Goal: Task Accomplishment & Management: Use online tool/utility

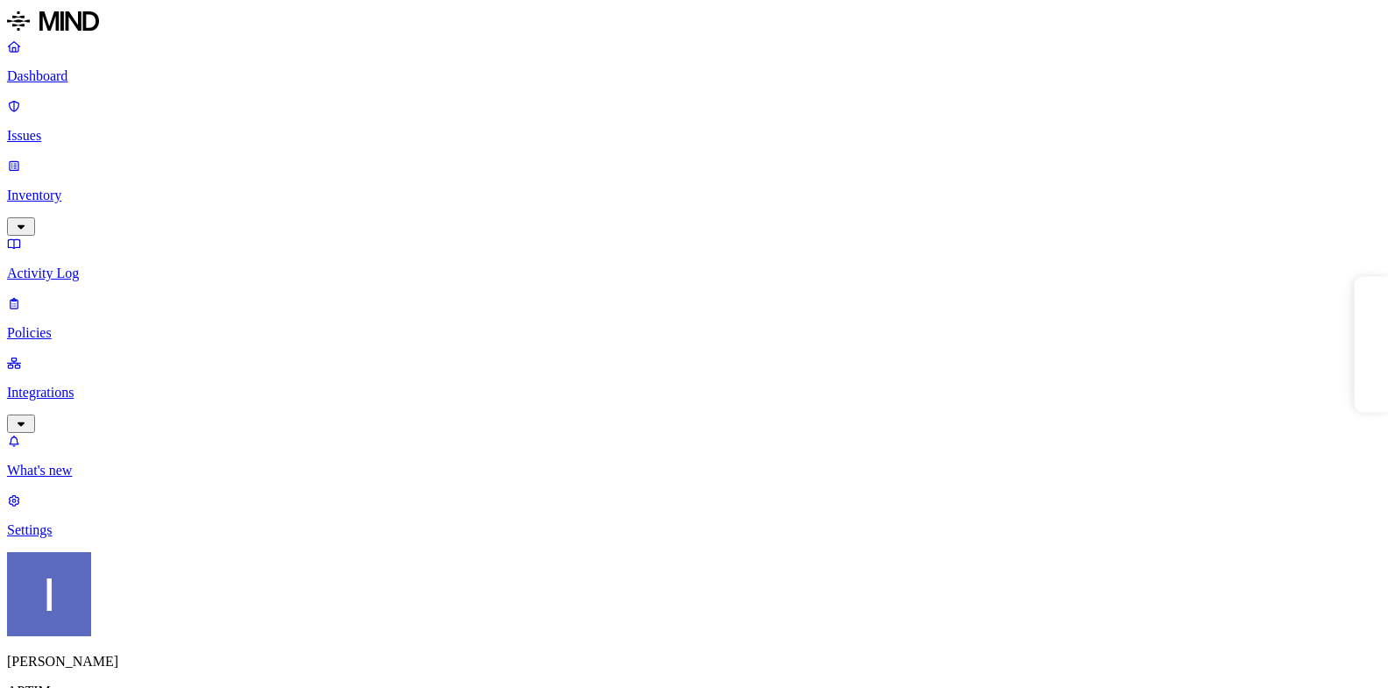
click at [147, 385] on p "Integrations" at bounding box center [694, 393] width 1374 height 16
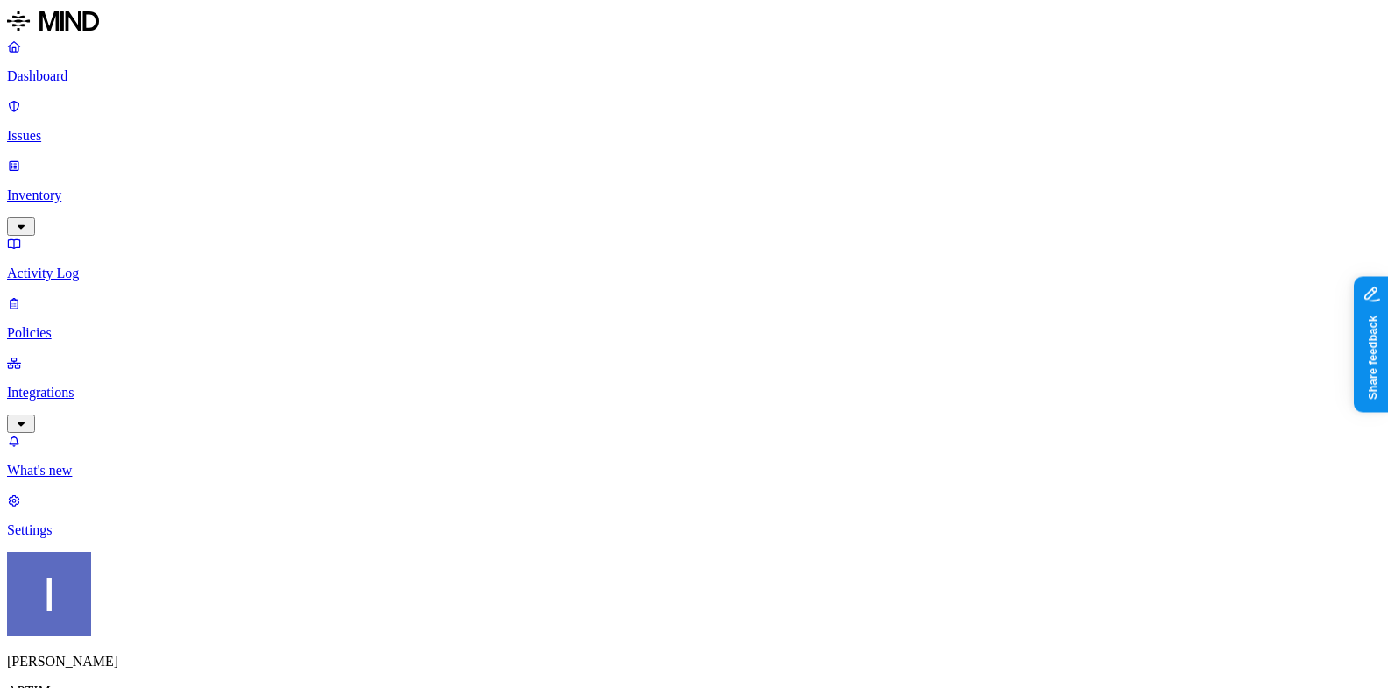
click at [124, 128] on p "Issues" at bounding box center [694, 136] width 1374 height 16
click at [124, 187] on p "Inventory" at bounding box center [694, 195] width 1374 height 16
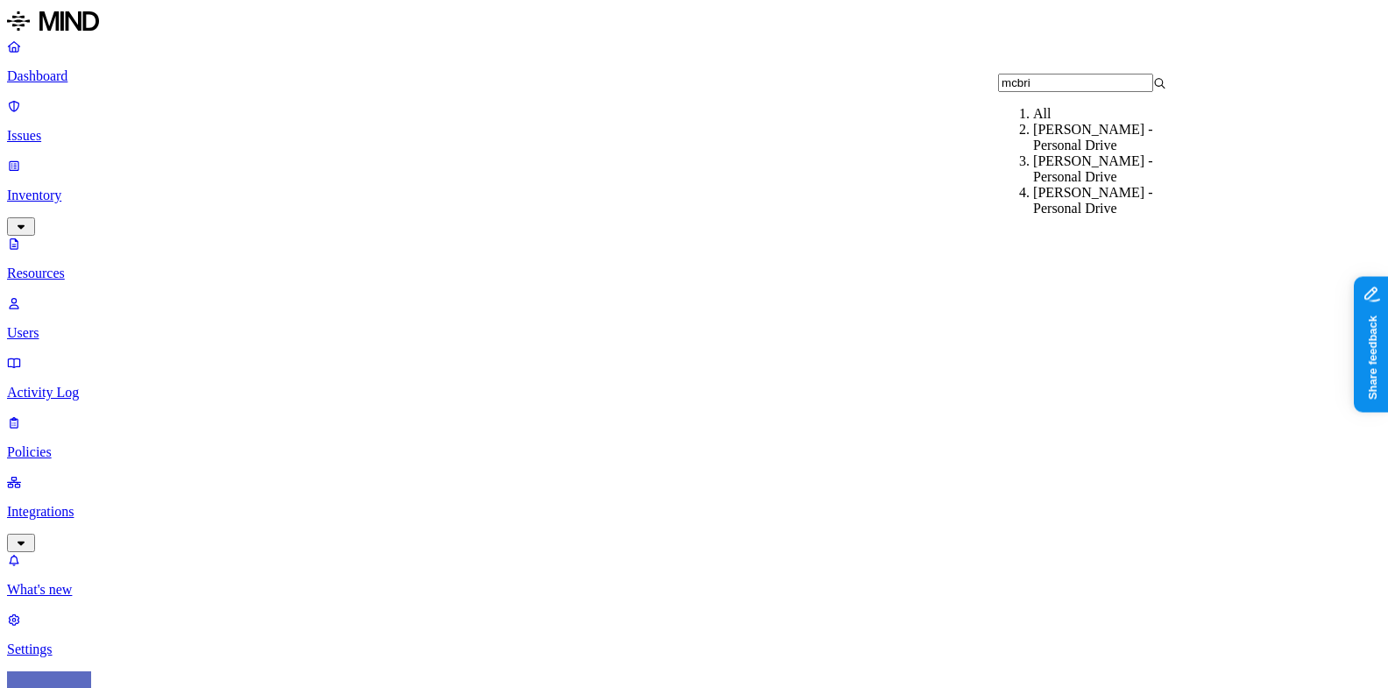
type input "mcbrid"
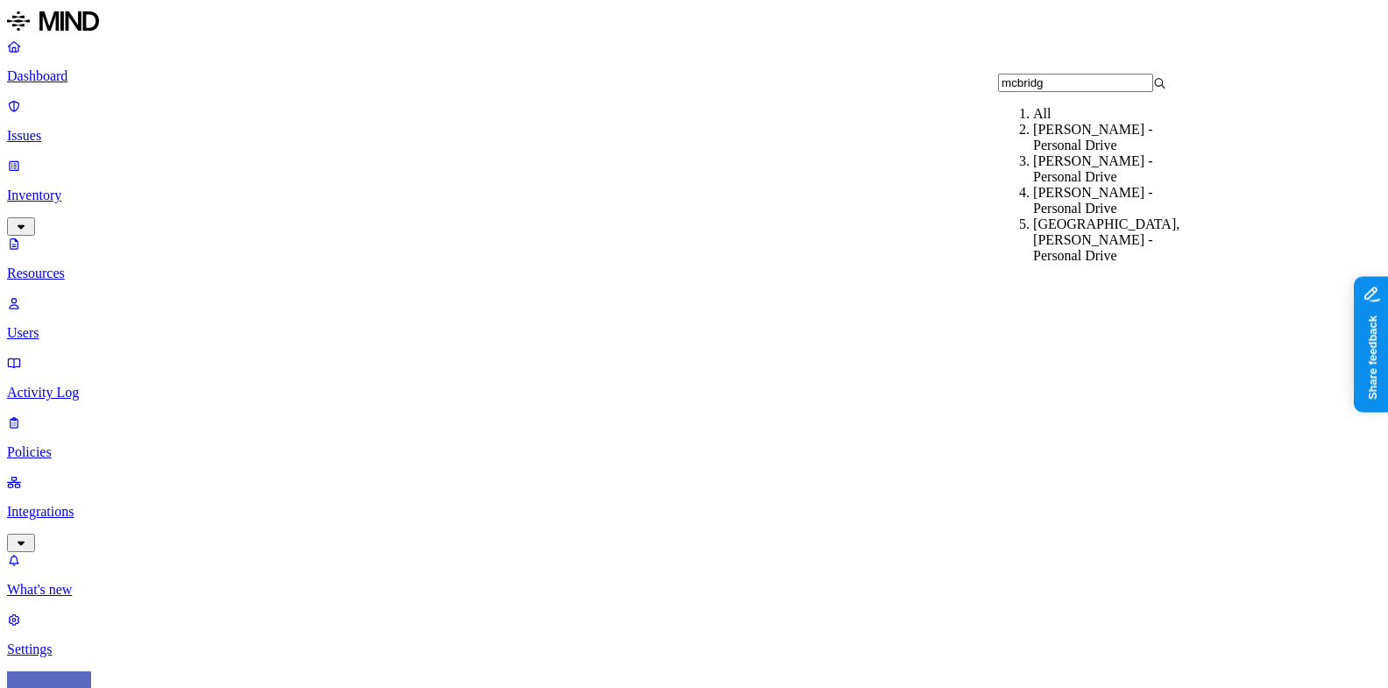
type input "mcbridge"
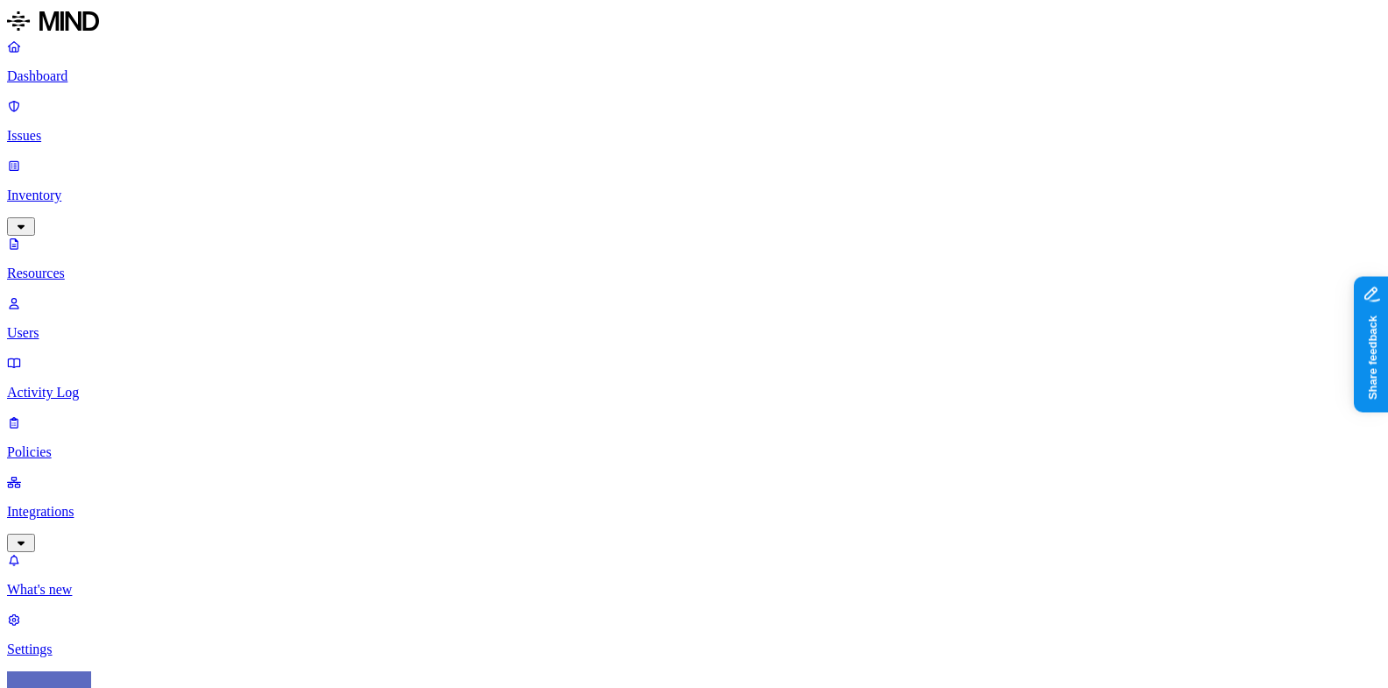
type input "dic"
click at [475, 138] on div "DICOM" at bounding box center [554, 130] width 168 height 16
click at [161, 661] on html "Dashboard Issues Inventory Resources Users Activity Log Policies Integrations W…" at bounding box center [694, 613] width 1388 height 1227
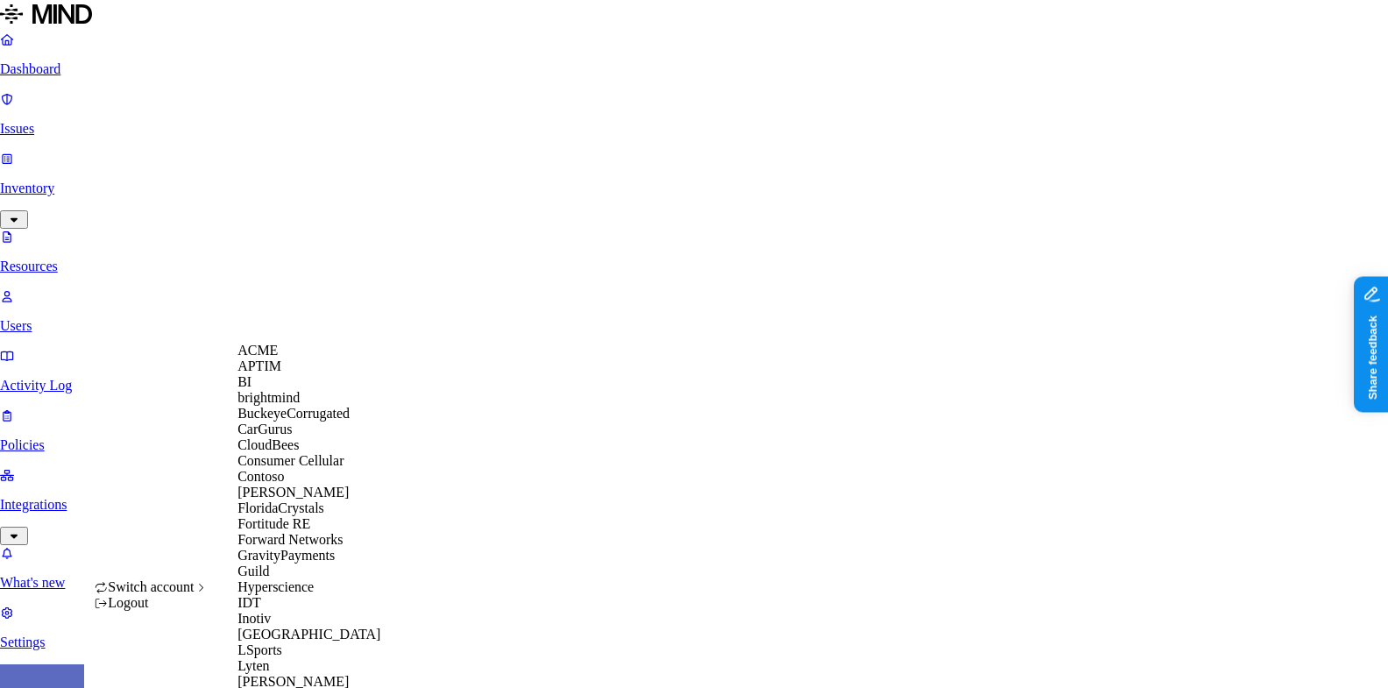
scroll to position [859, 0]
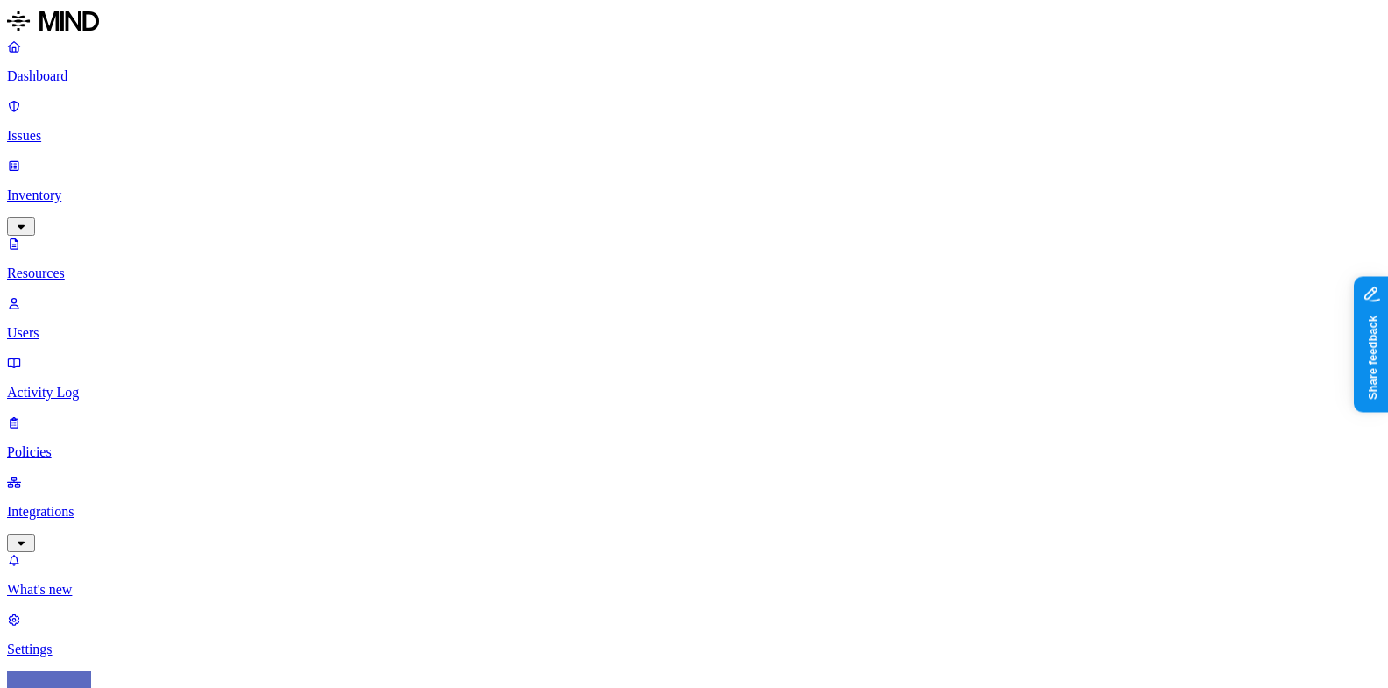
type input "dicom"
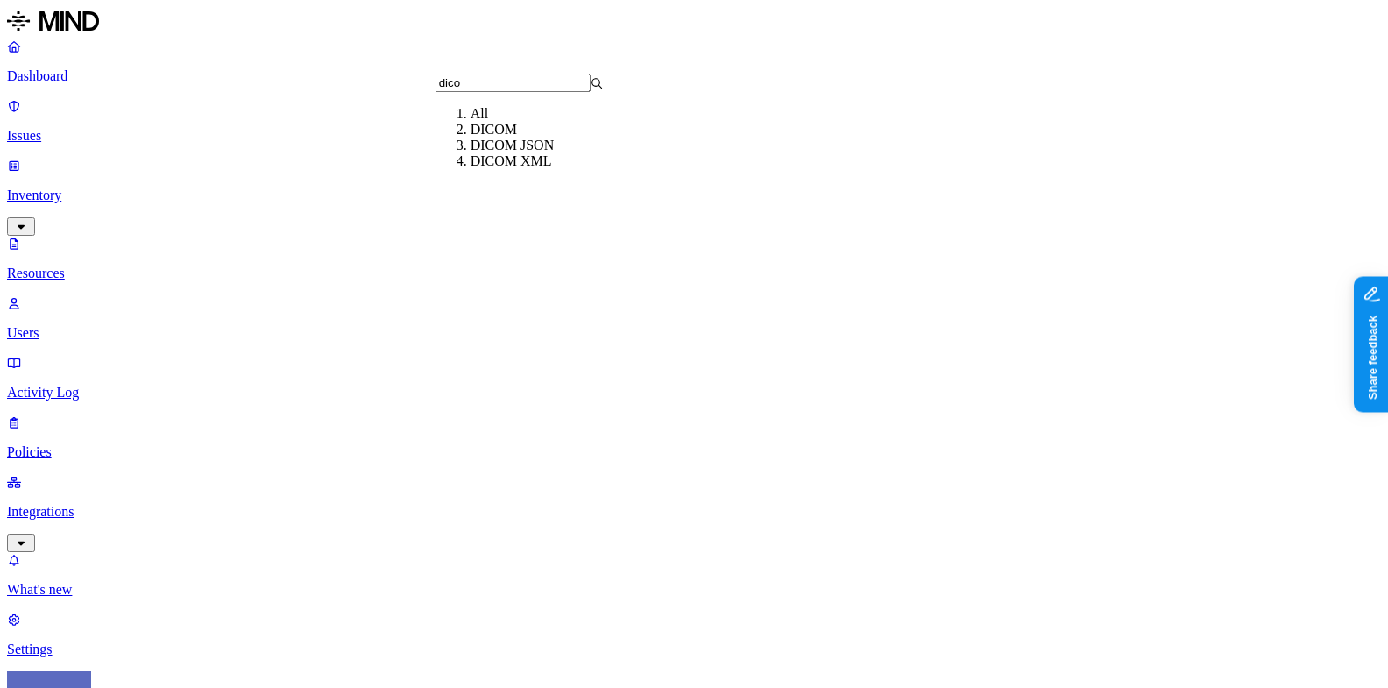
type input "dicom"
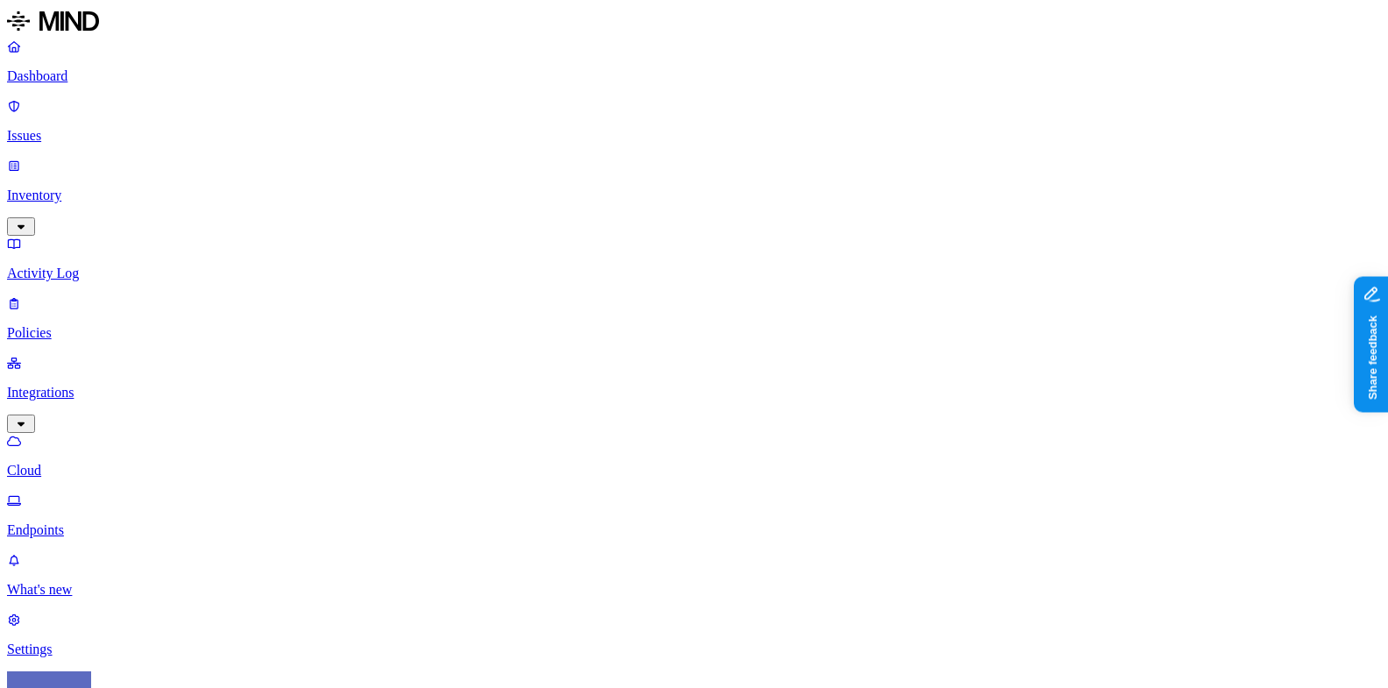
click at [88, 522] on p "Endpoints" at bounding box center [694, 530] width 1374 height 16
click at [70, 187] on p "Inventory" at bounding box center [694, 195] width 1374 height 16
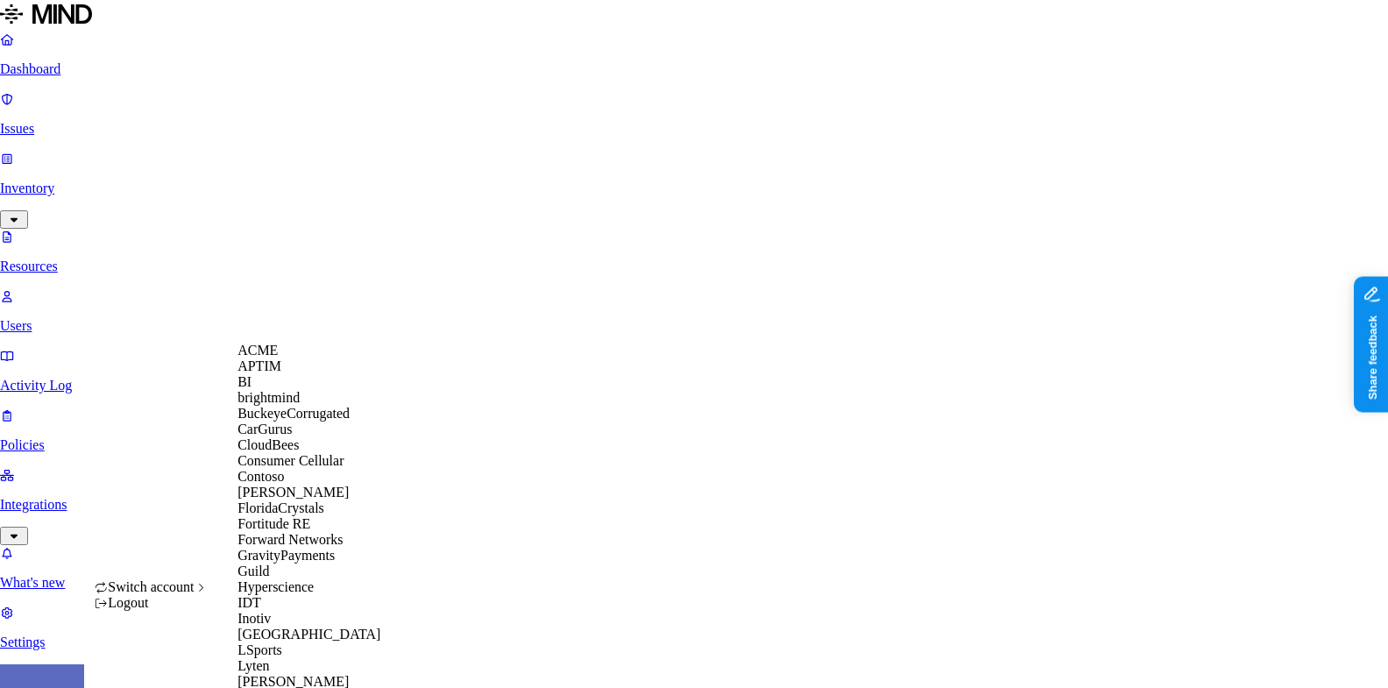
scroll to position [995, 0]
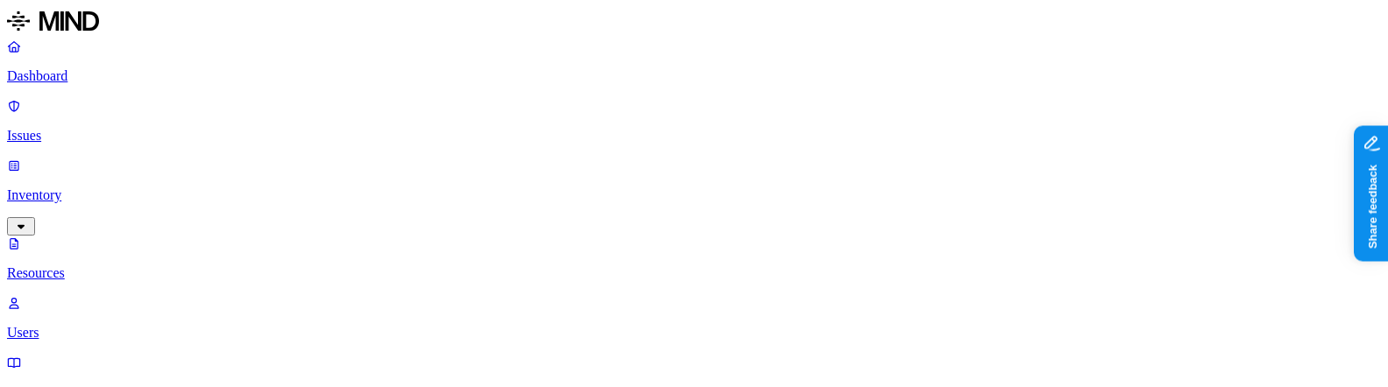
scroll to position [857, 0]
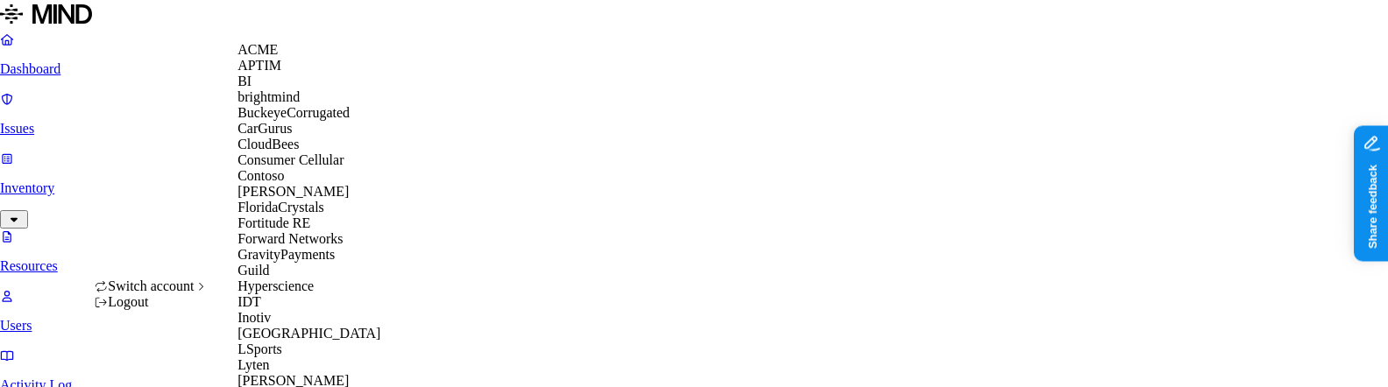
scroll to position [860, 0]
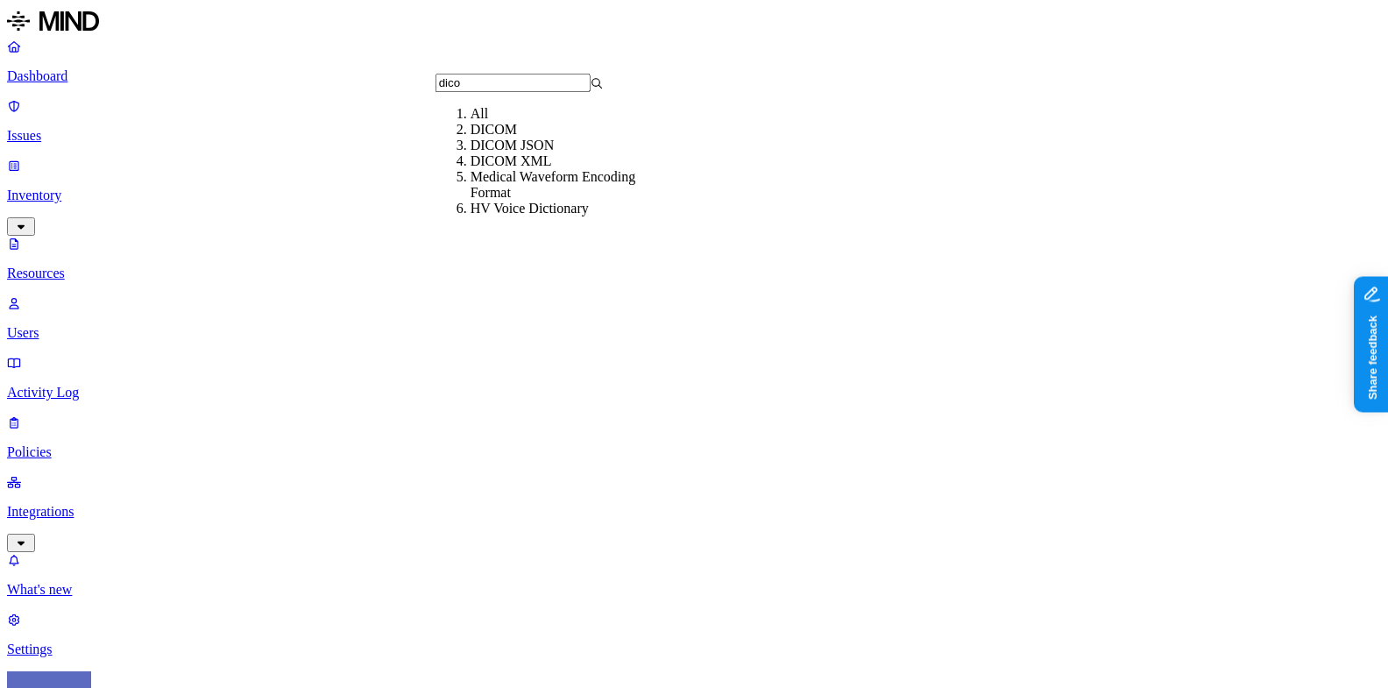
type input "dicom"
drag, startPoint x: 450, startPoint y: 91, endPoint x: 572, endPoint y: 91, distance: 121.8
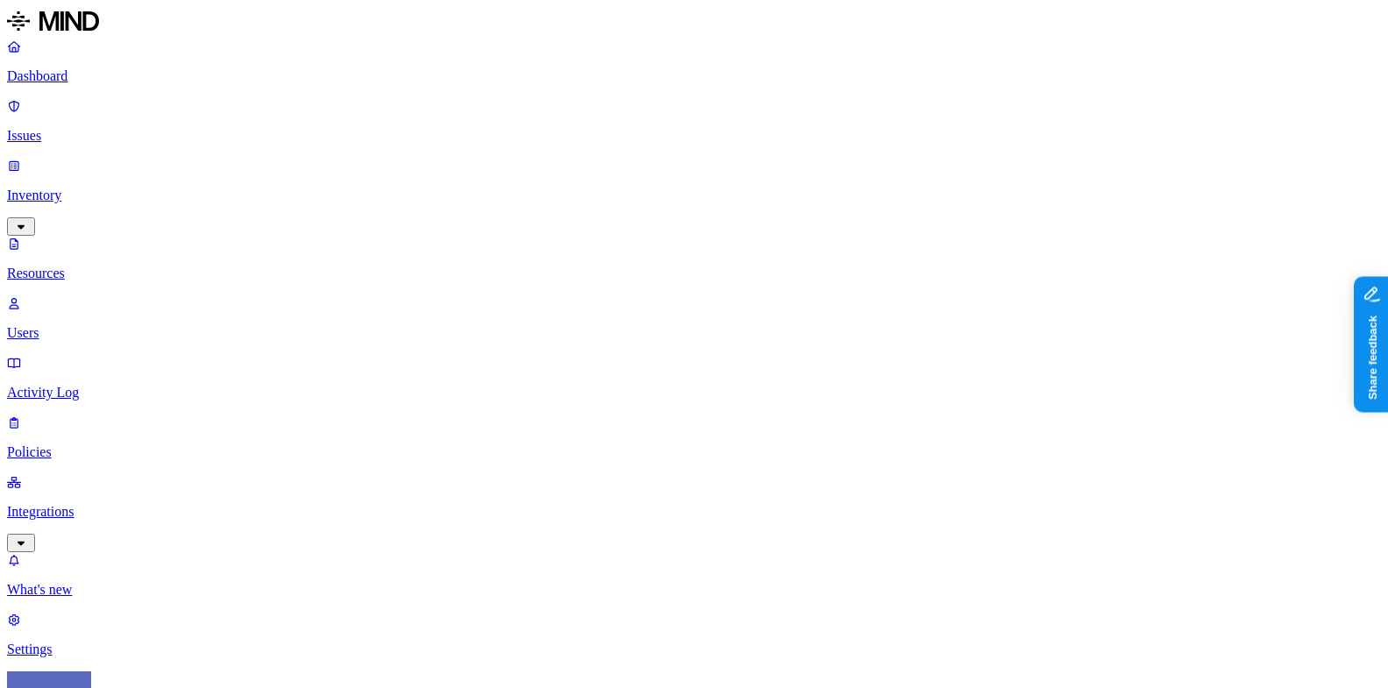
drag, startPoint x: 569, startPoint y: 95, endPoint x: 1036, endPoint y: 137, distance: 468.0
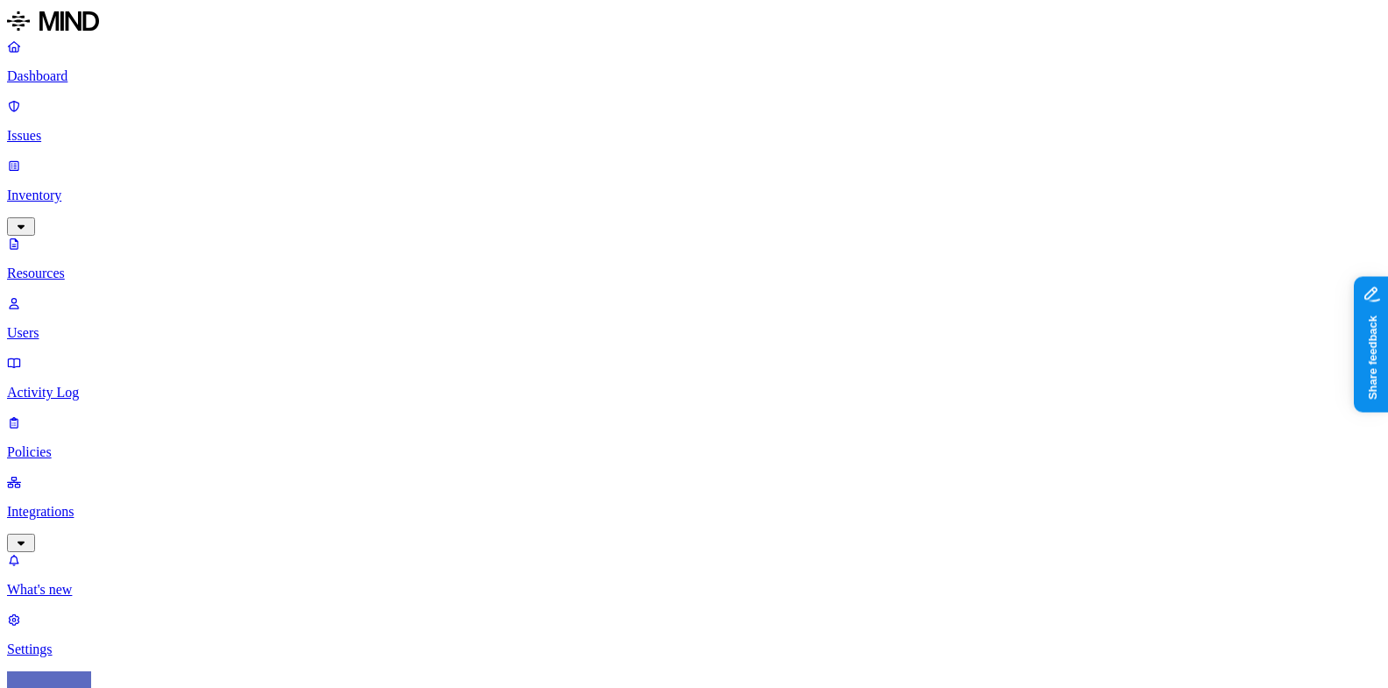
type input "1935"
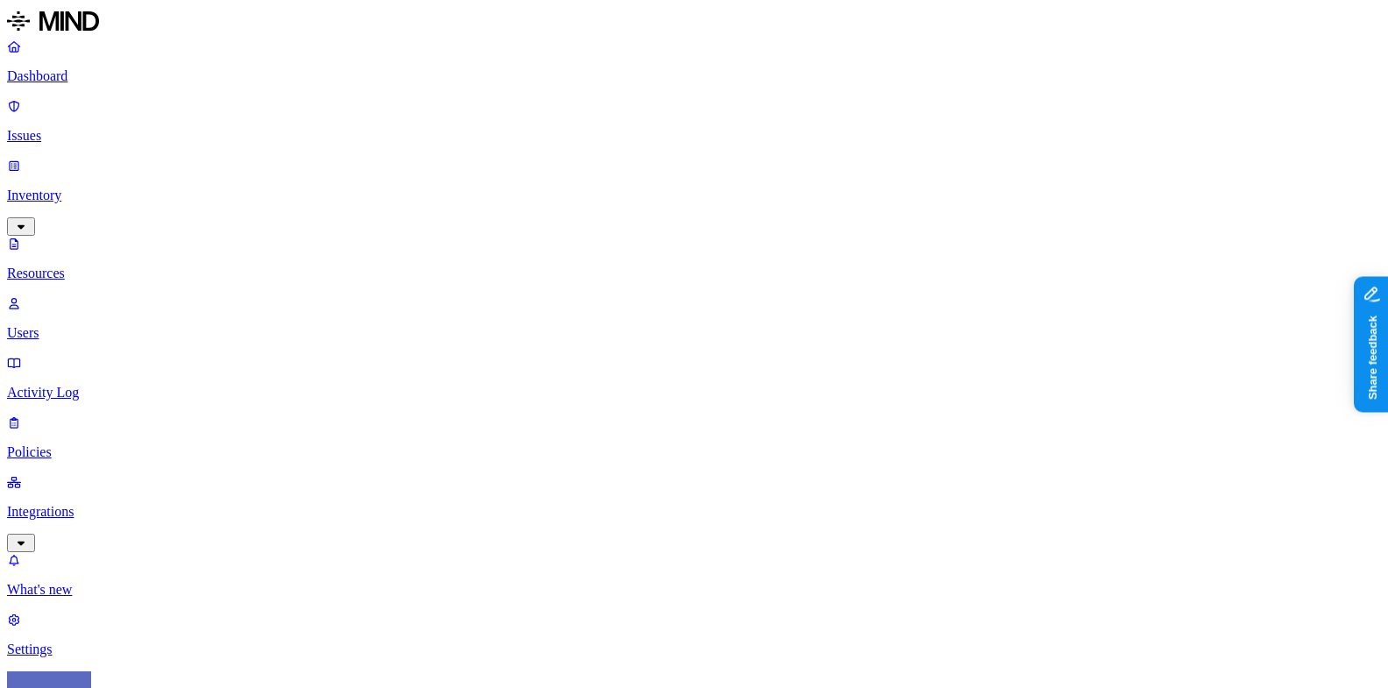
click at [124, 265] on p "Resources" at bounding box center [694, 273] width 1374 height 16
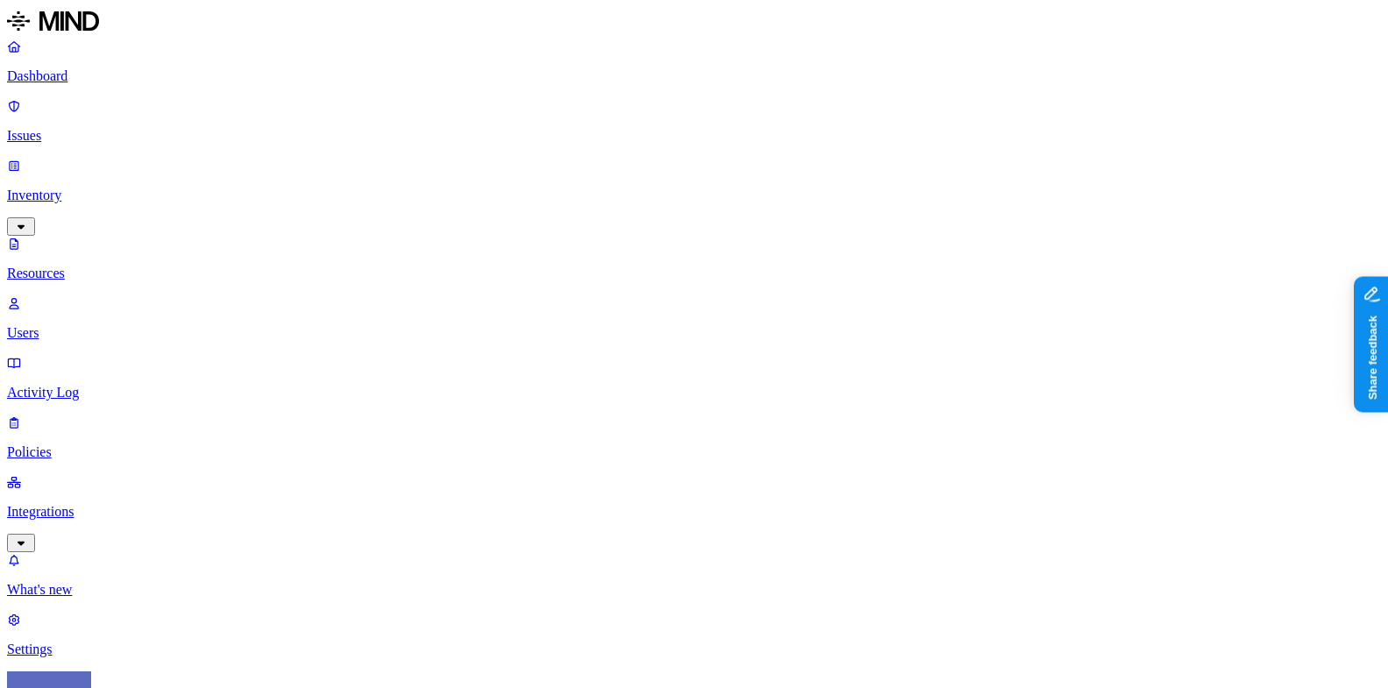
type input "dicom"
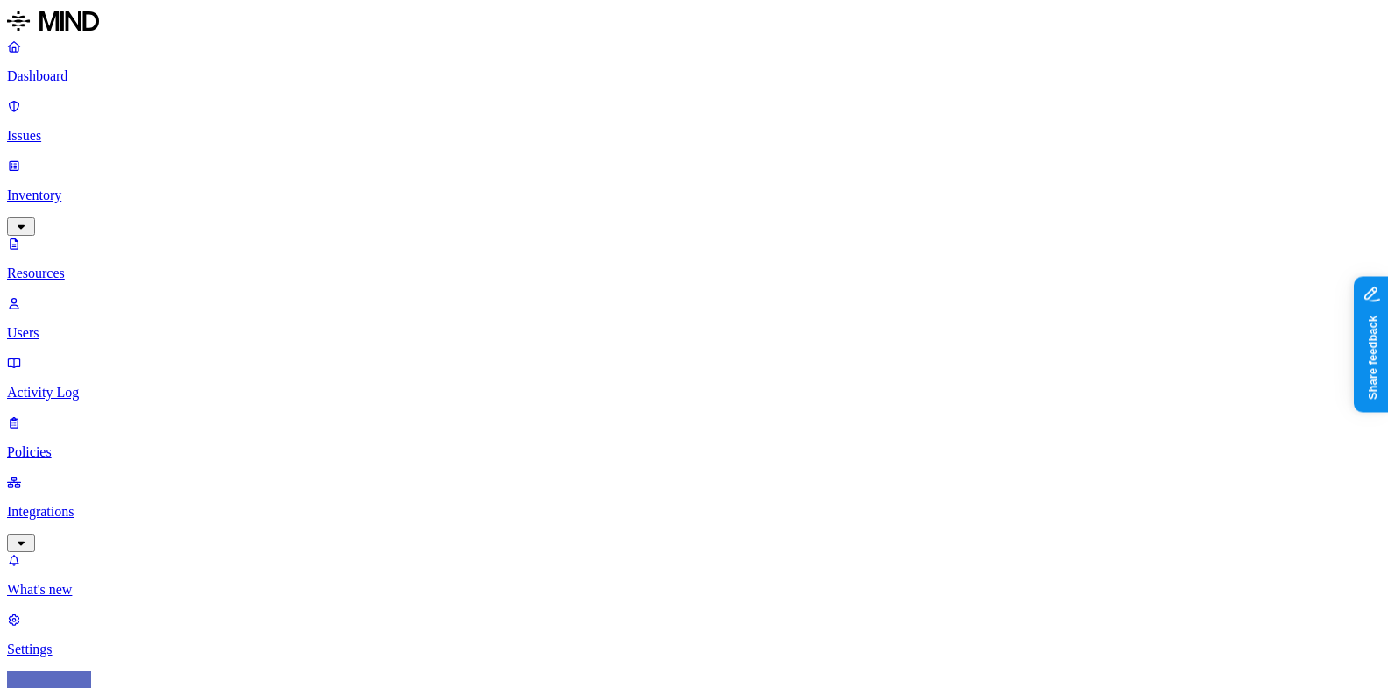
scroll to position [0, 322]
type input "1001_1113_16_AppServiceUser_20190403210043760_X-20-2D-20835-20CHAMPUS-20IMPORT.…"
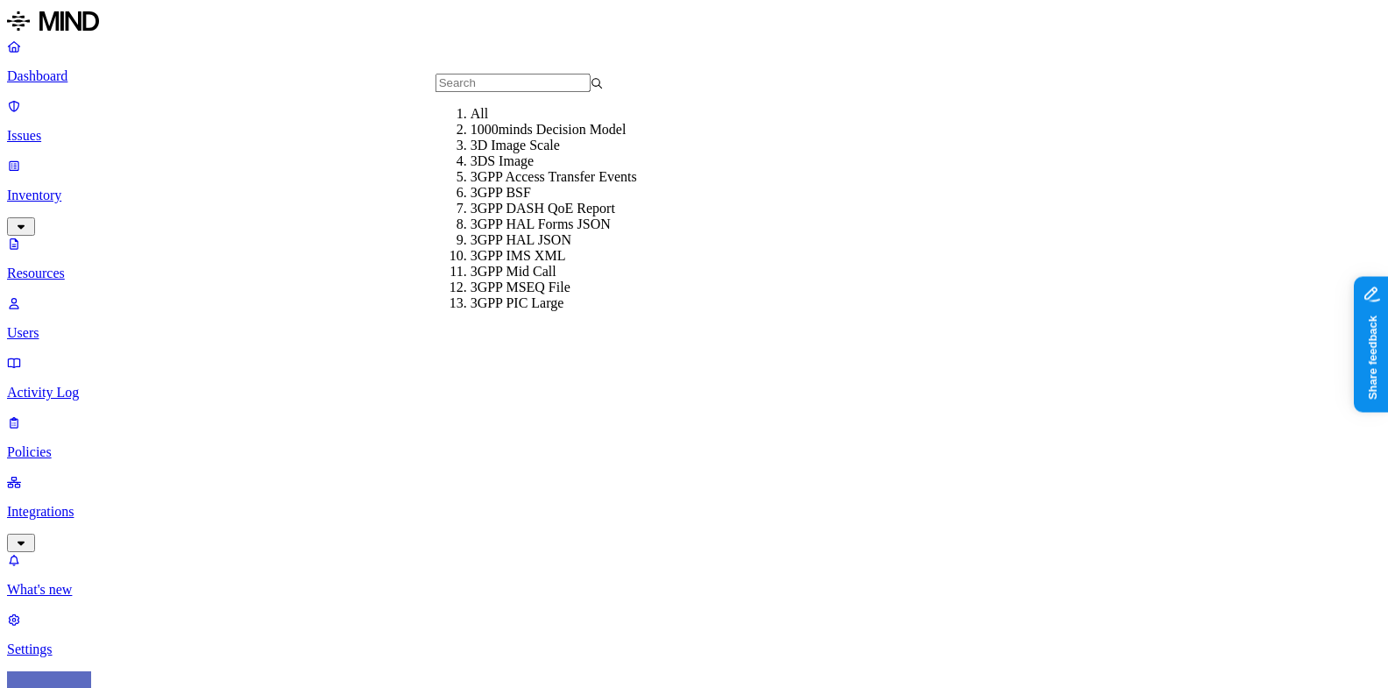
click at [492, 122] on div "All" at bounding box center [554, 114] width 168 height 16
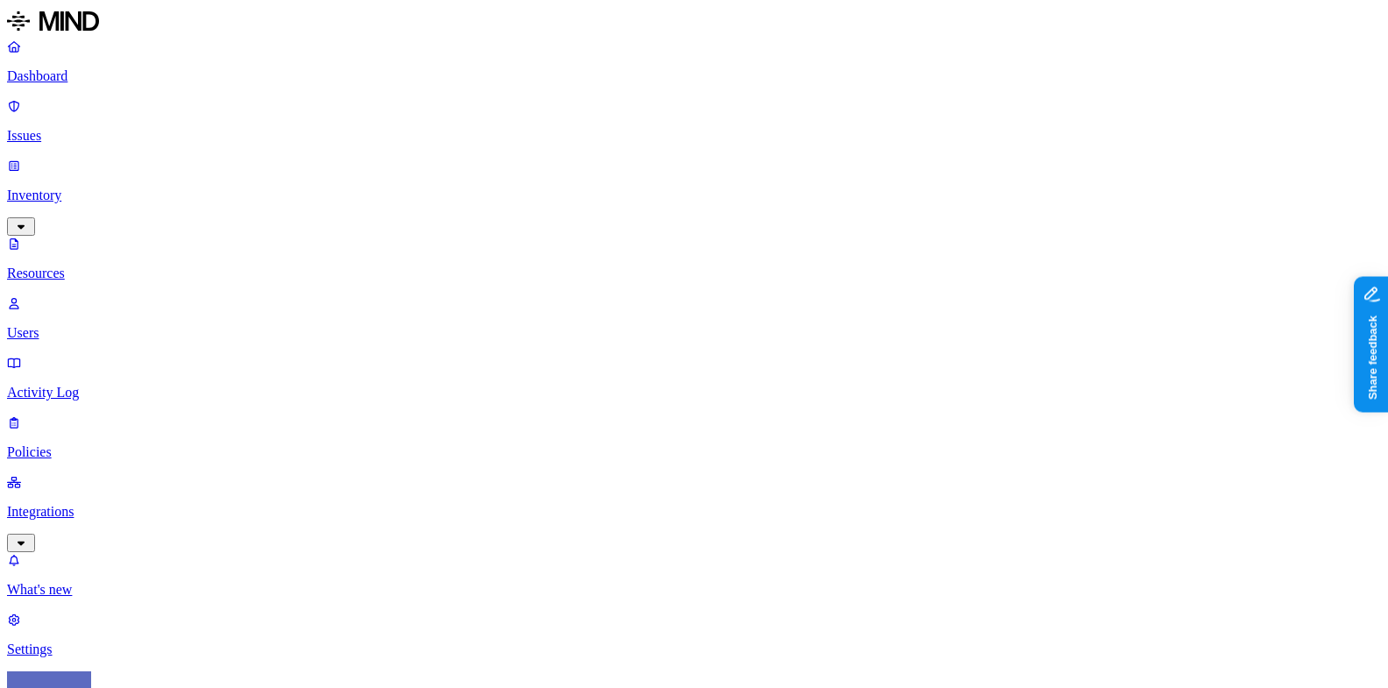
type input "1001_1113_16_AppServiceUser_20190403210043760_X-20-2D-20835-20CHAMPUS-20IMPORT.…"
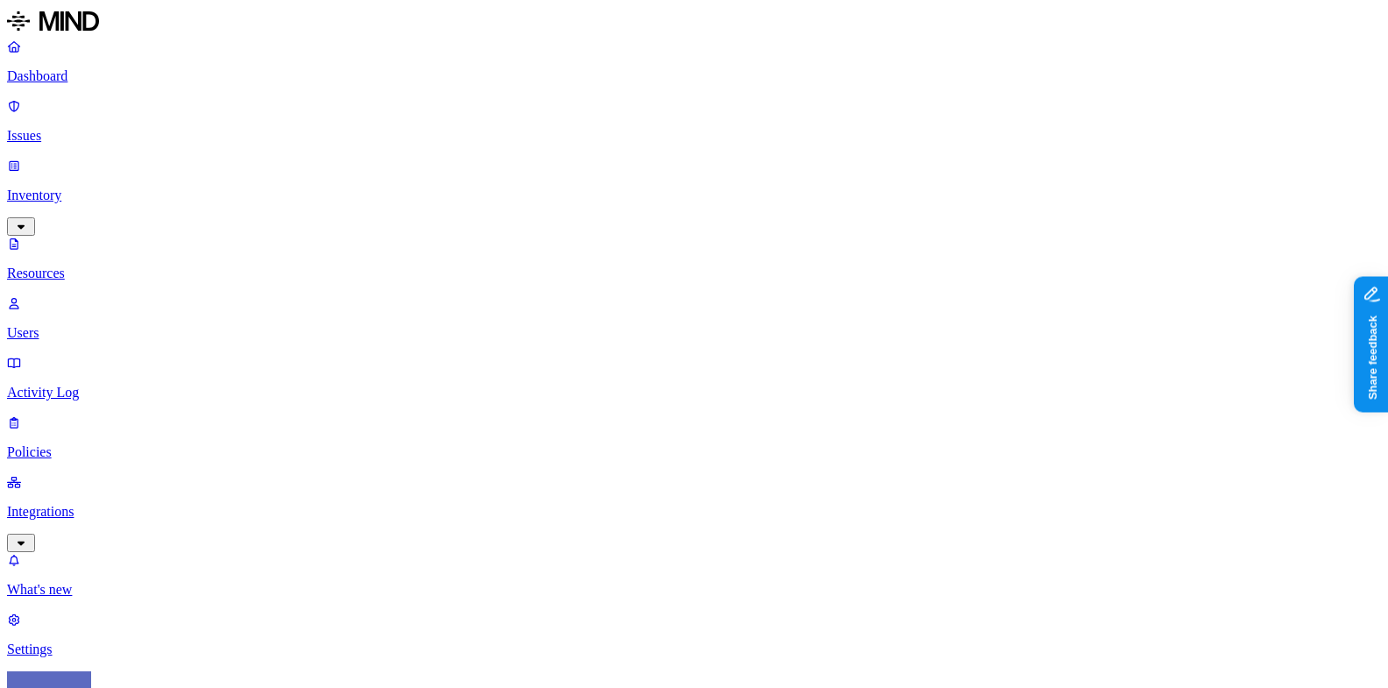
type input "dicom"
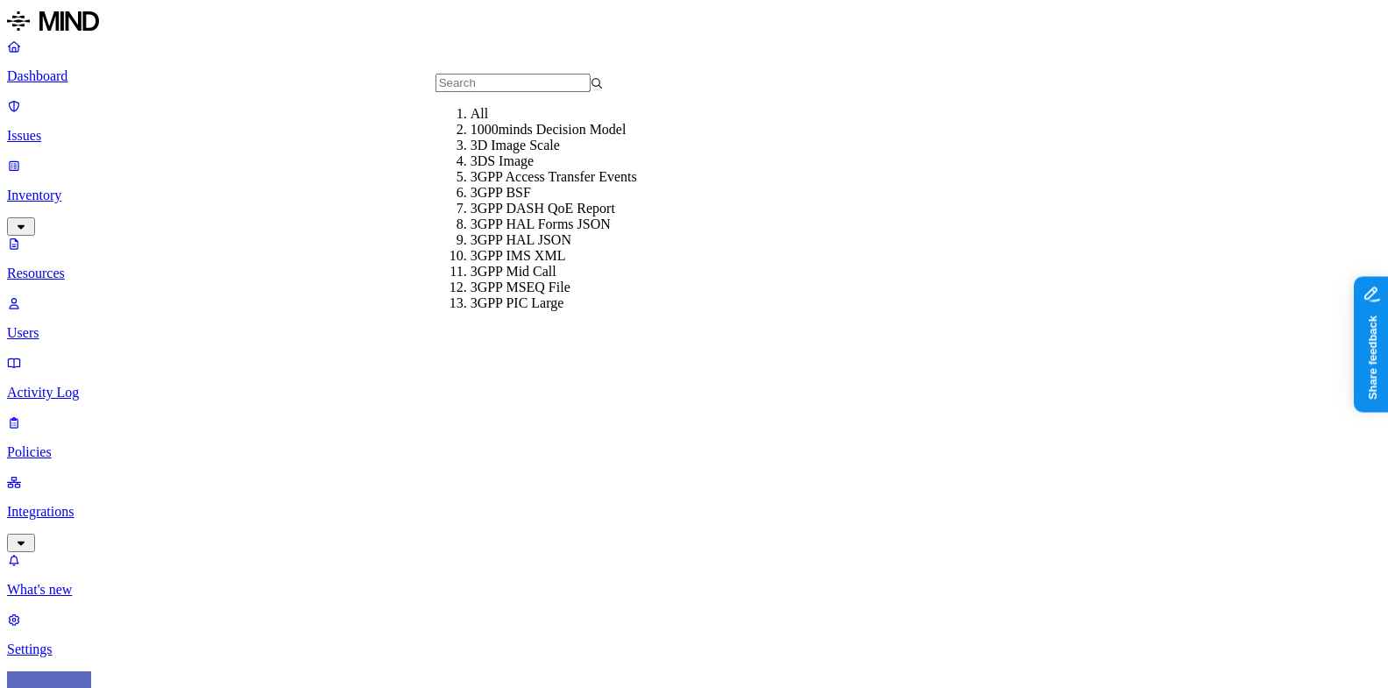
click at [477, 122] on div "All" at bounding box center [554, 114] width 168 height 16
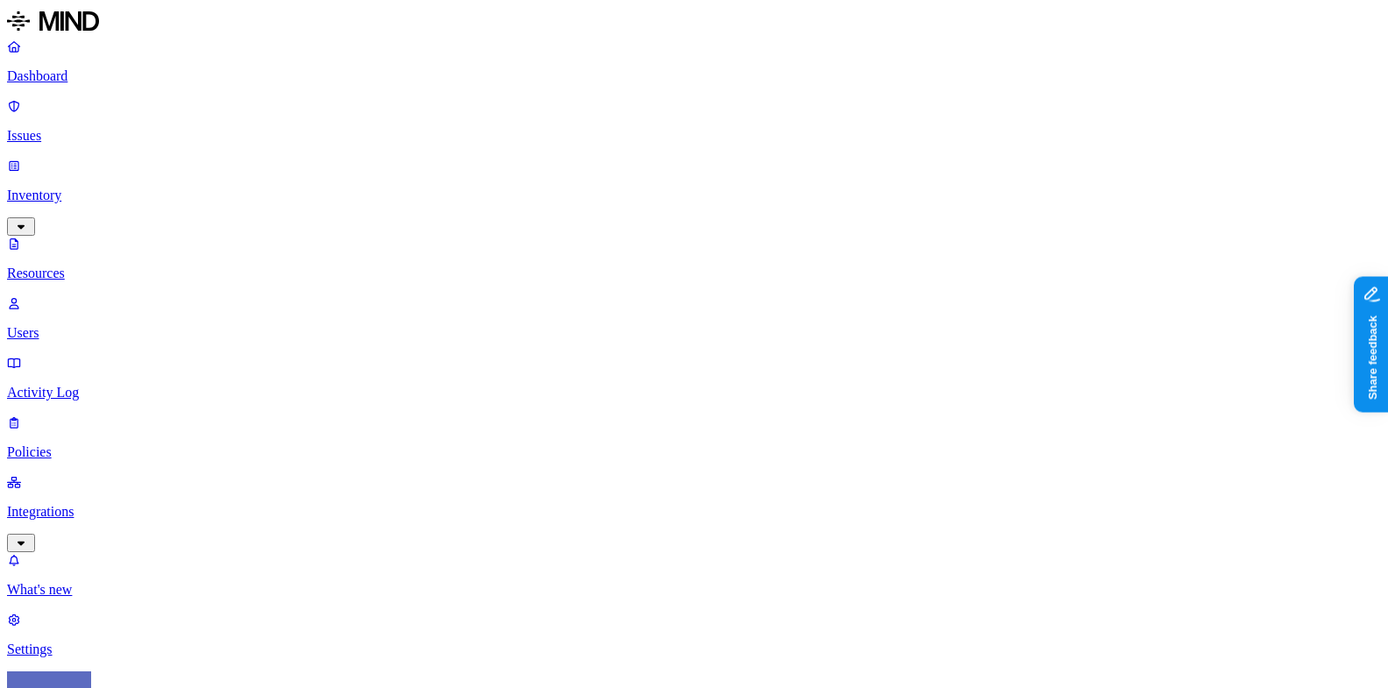
scroll to position [532, 0]
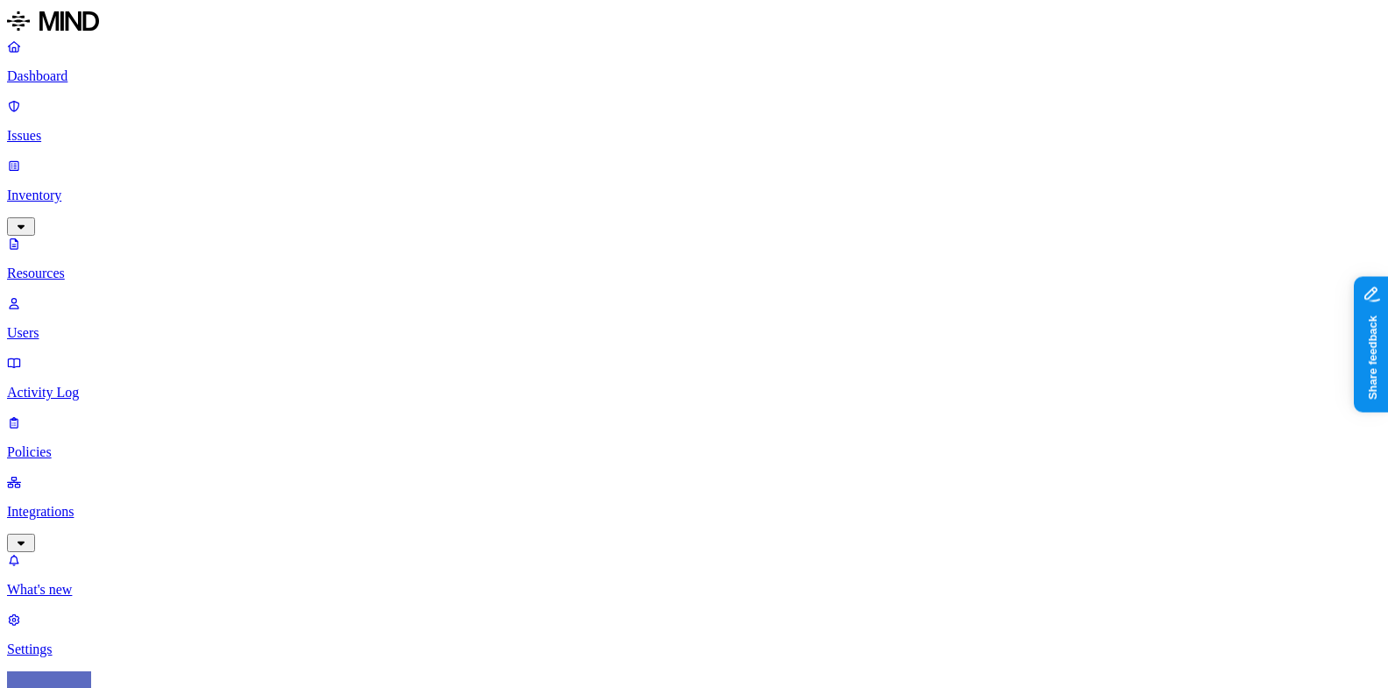
scroll to position [253, 0]
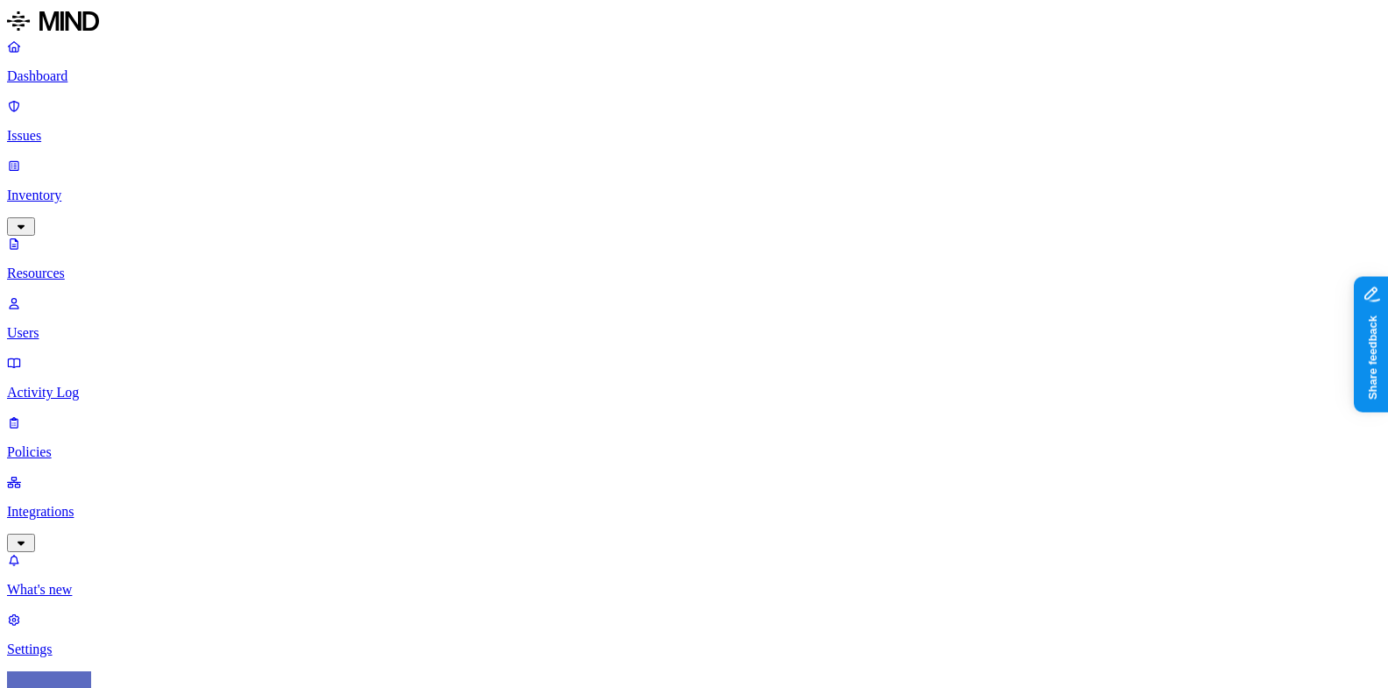
scroll to position [87, 0]
drag, startPoint x: 452, startPoint y: 99, endPoint x: 738, endPoint y: 124, distance: 286.7
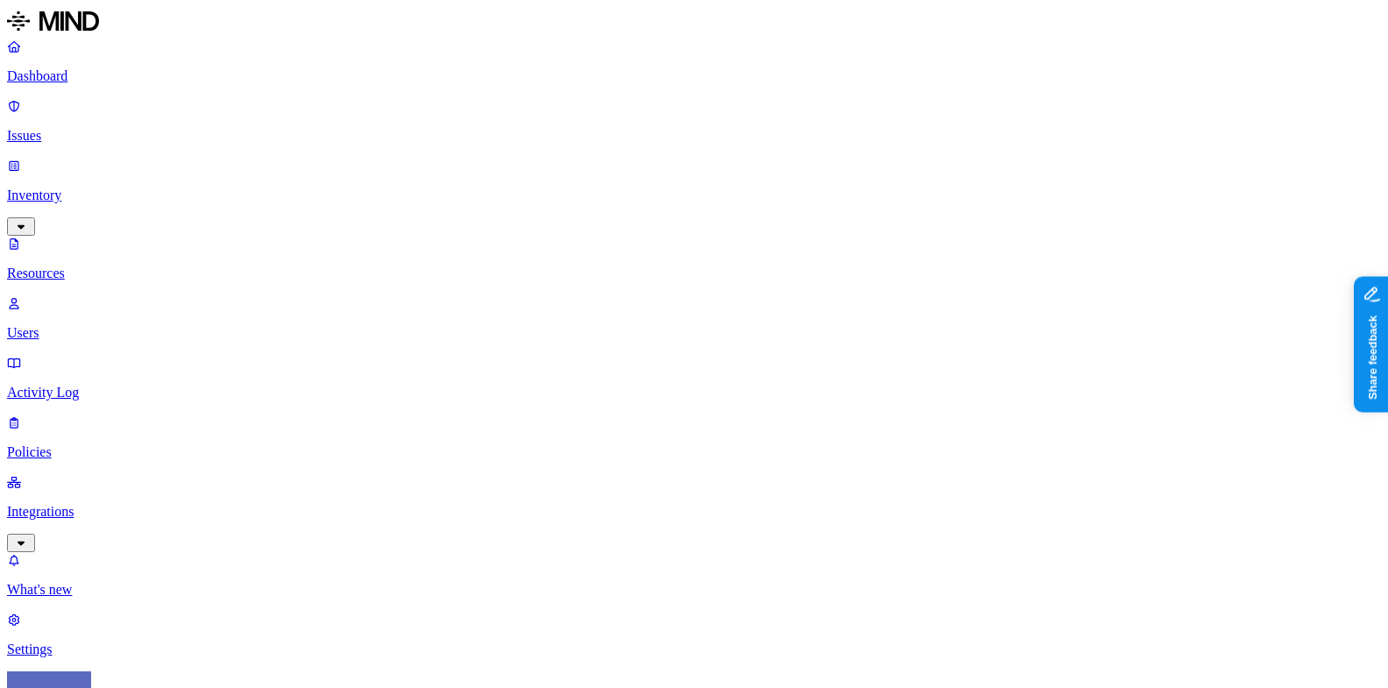
type input "edi"
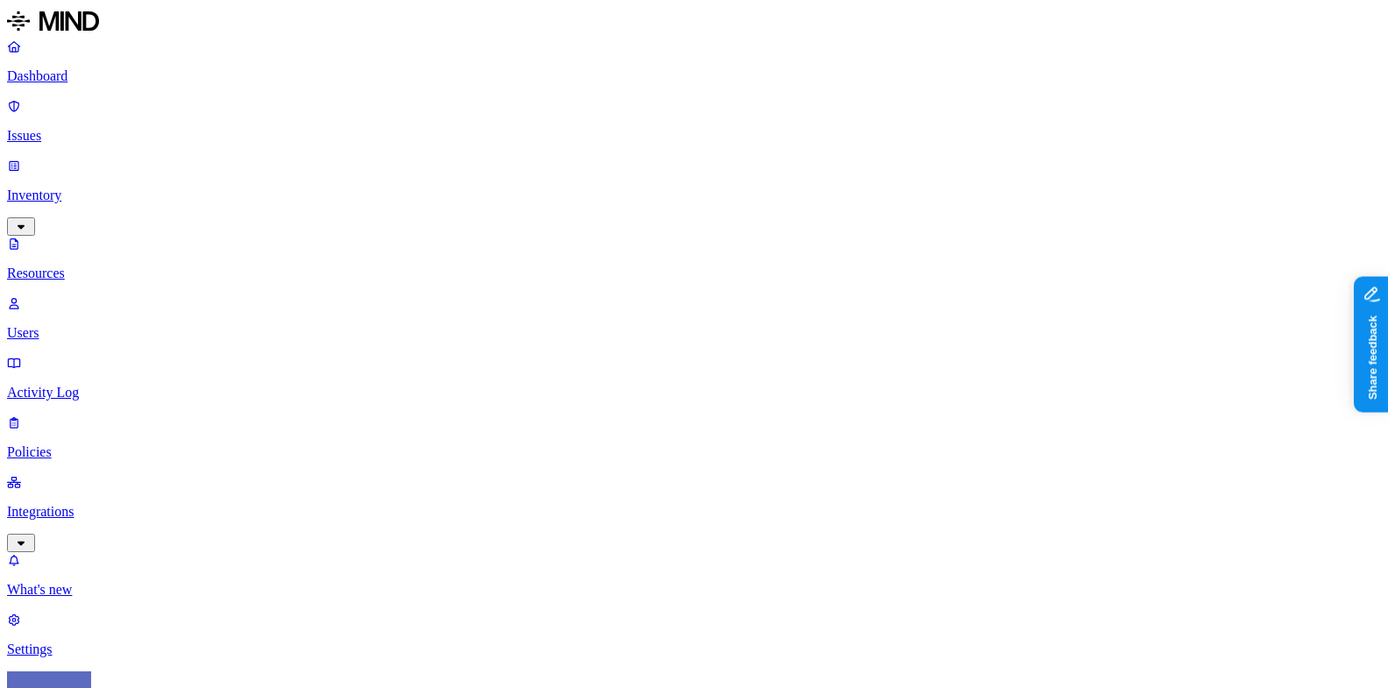
scroll to position [556, 2]
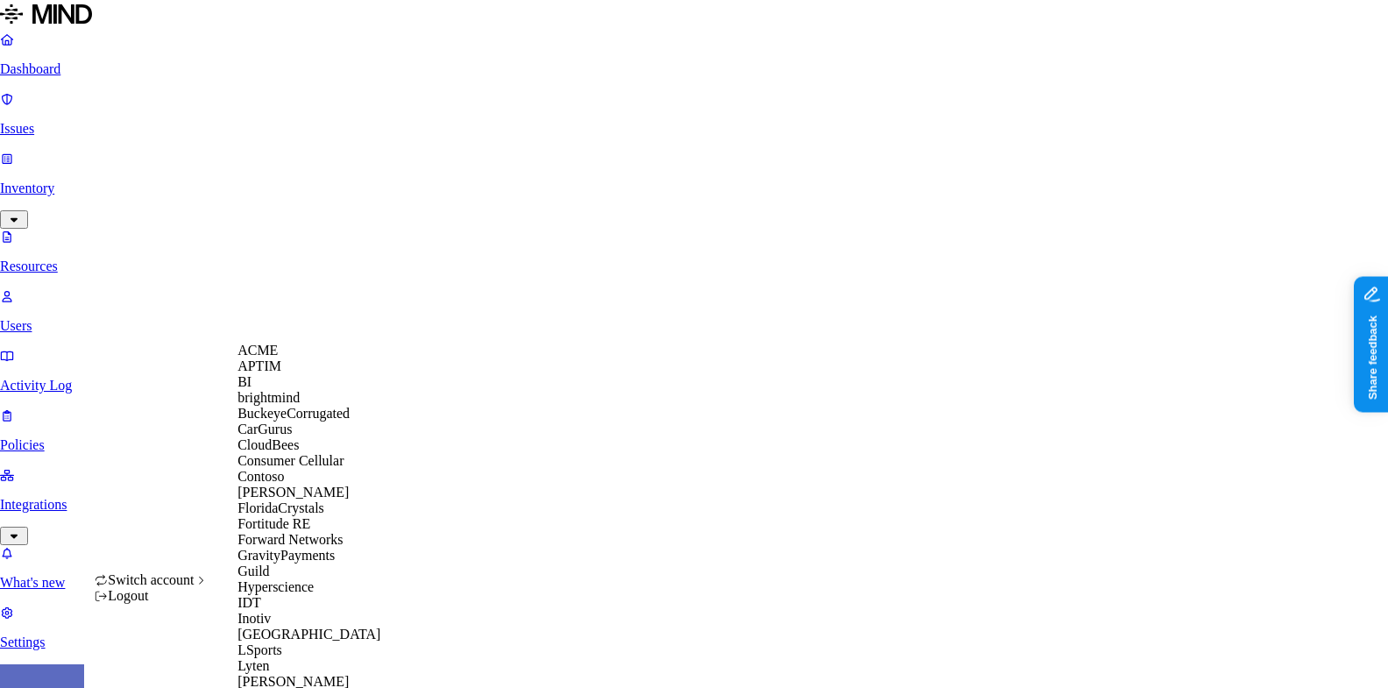
click at [301, 421] on span "BuckeyeCorrugated" at bounding box center [293, 413] width 112 height 15
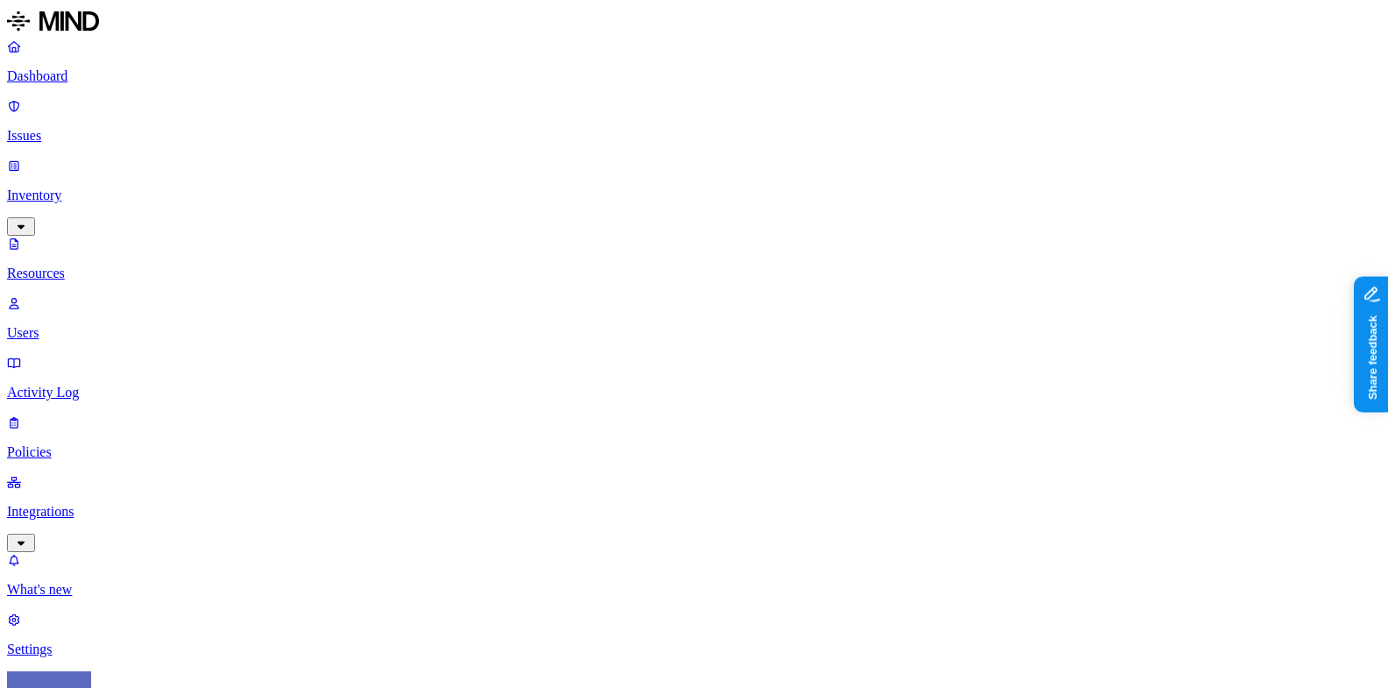
scroll to position [556, 2]
drag, startPoint x: 117, startPoint y: 606, endPoint x: 82, endPoint y: 277, distance: 331.2
click at [116, 612] on link "Settings" at bounding box center [694, 635] width 1374 height 46
click at [82, 277] on div "Dashboard Issues Inventory Resources Users Activity Log Policies Integrations" at bounding box center [694, 295] width 1374 height 513
click at [82, 284] on nav "Dashboard Issues Inventory Resources Users Activity Log Policies Integrations W…" at bounding box center [694, 348] width 1374 height 619
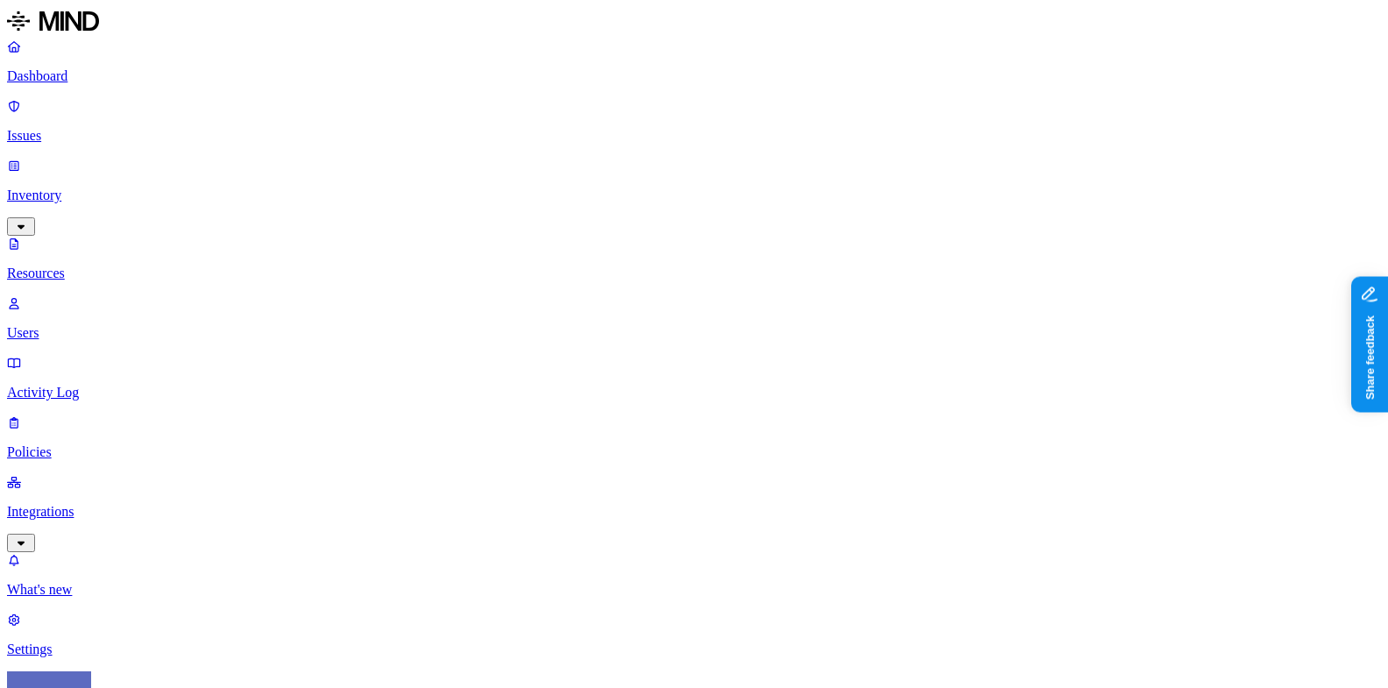
click at [81, 504] on p "Integrations" at bounding box center [694, 512] width 1374 height 16
drag, startPoint x: 111, startPoint y: 223, endPoint x: 126, endPoint y: 289, distance: 67.4
click at [111, 355] on link "Integrations" at bounding box center [694, 392] width 1374 height 75
click at [126, 522] on p "Endpoints" at bounding box center [694, 530] width 1374 height 16
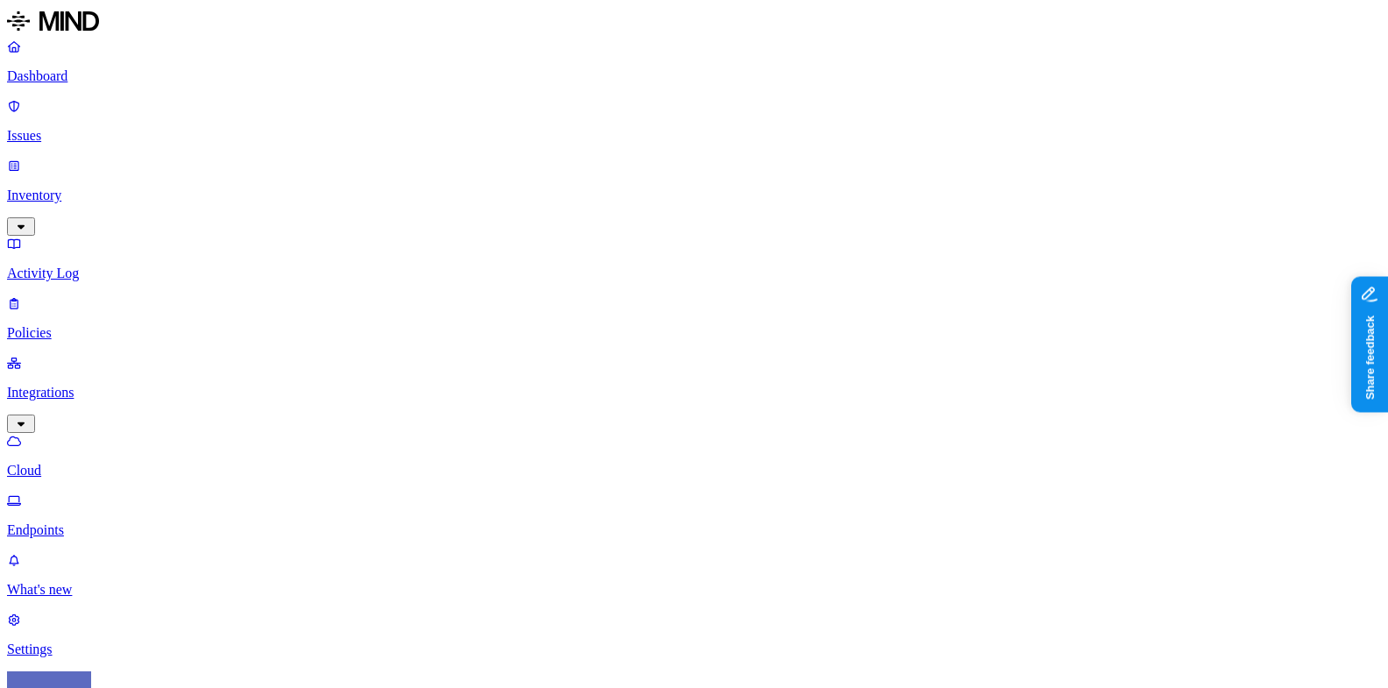
click at [122, 595] on link "What's new" at bounding box center [694, 575] width 1374 height 46
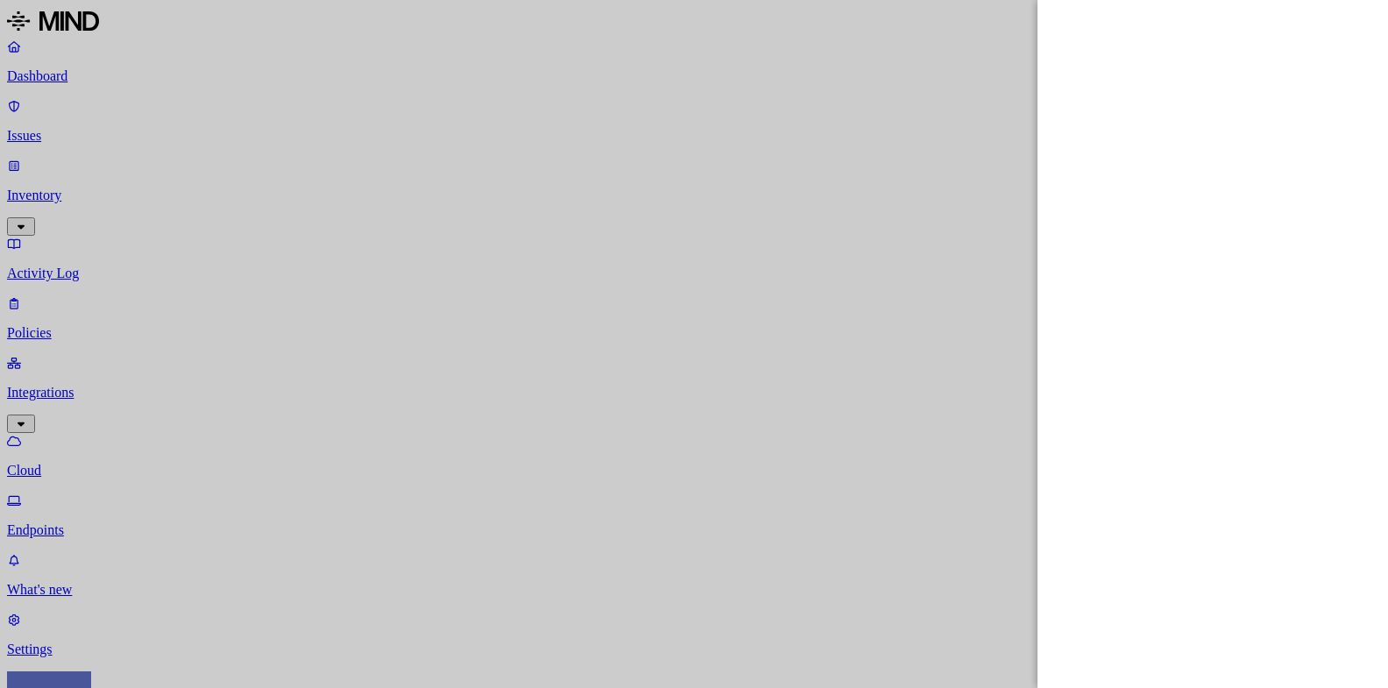
click at [122, 609] on div at bounding box center [694, 344] width 1388 height 688
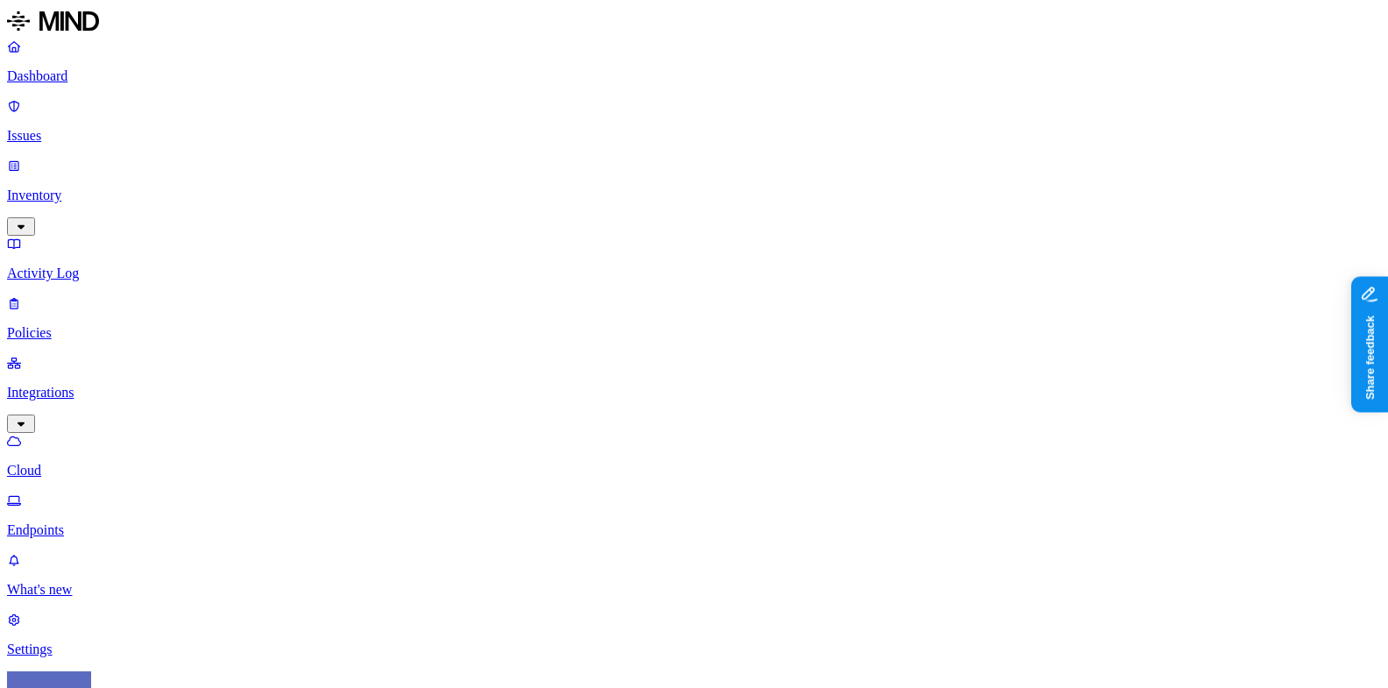
click at [112, 641] on p "Settings" at bounding box center [694, 649] width 1374 height 16
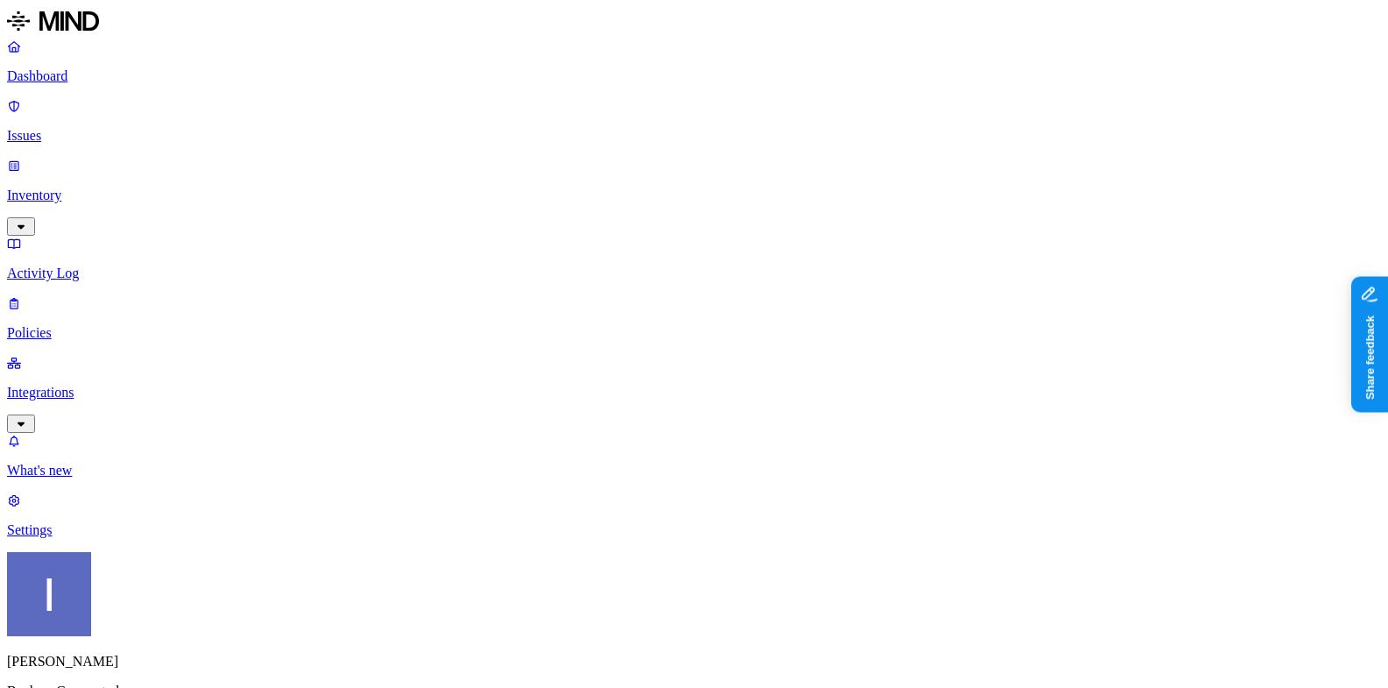
click at [90, 385] on p "Integrations" at bounding box center [694, 393] width 1374 height 16
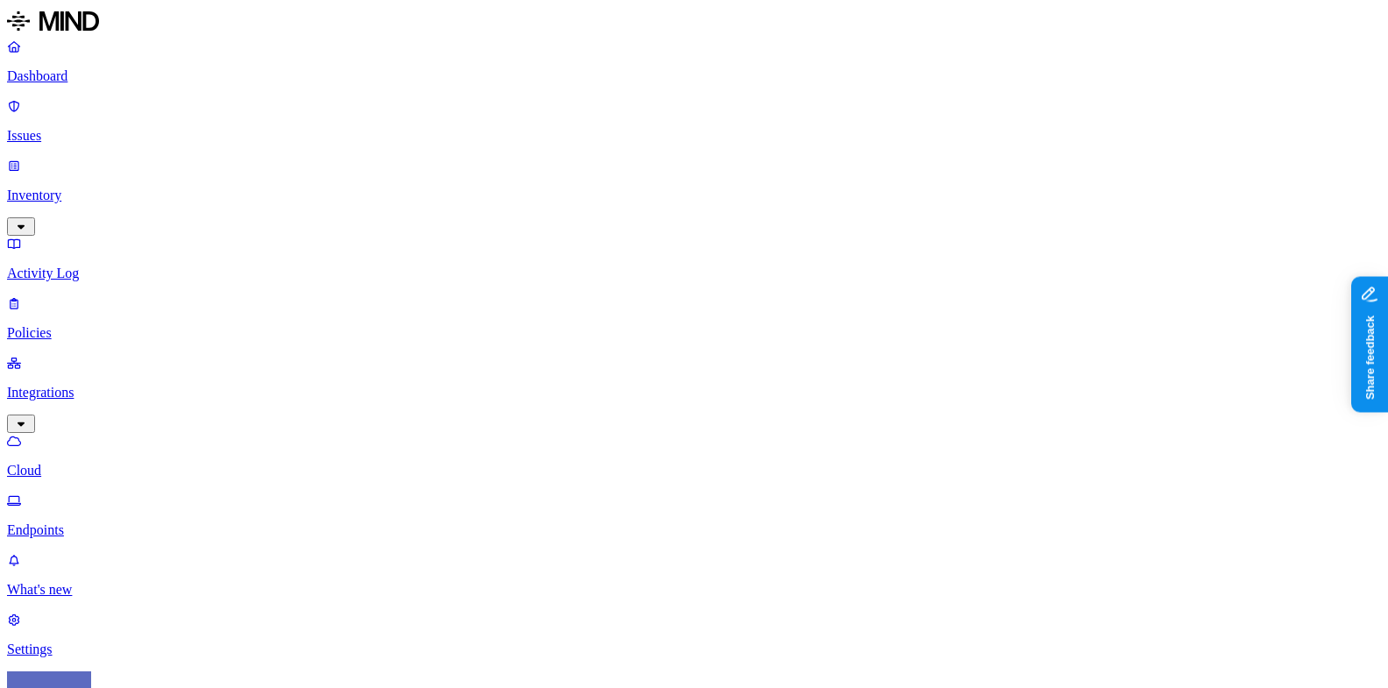
click at [102, 325] on p "Policies" at bounding box center [694, 333] width 1374 height 16
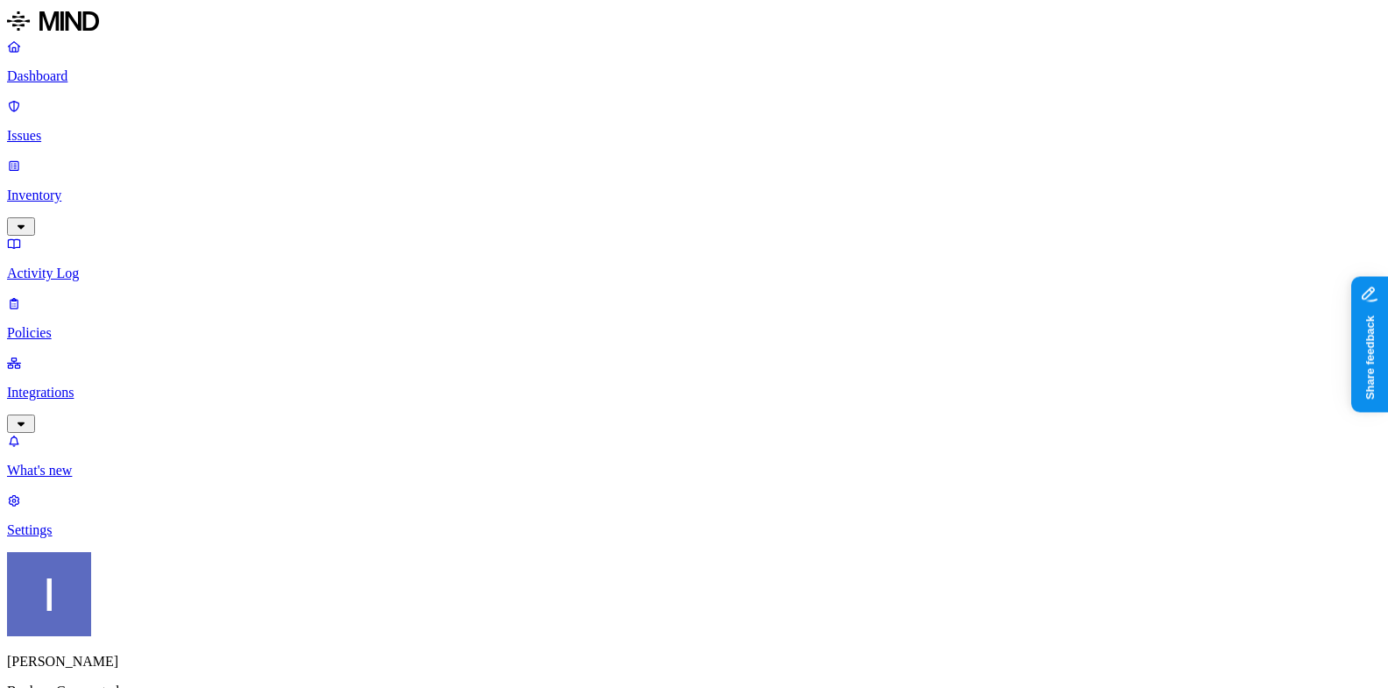
click at [79, 158] on link "Inventory" at bounding box center [694, 195] width 1374 height 75
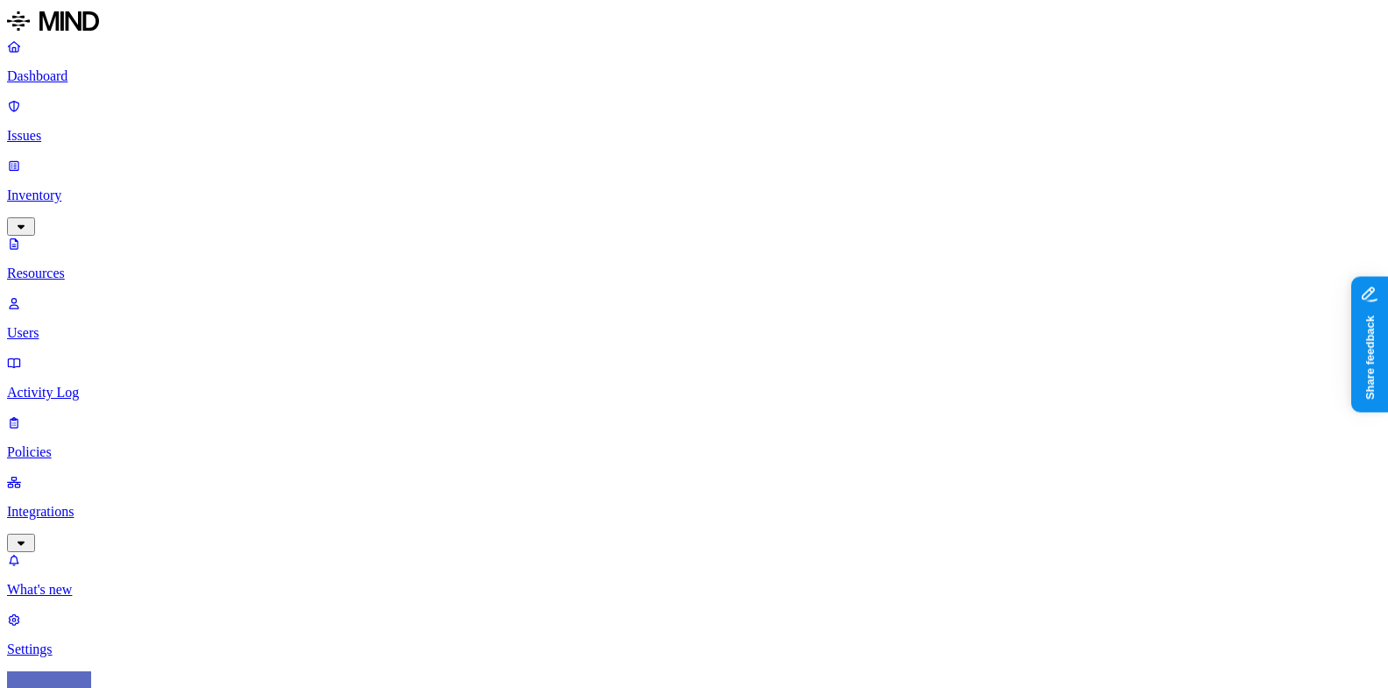
click at [78, 414] on link "Policies" at bounding box center [694, 437] width 1374 height 46
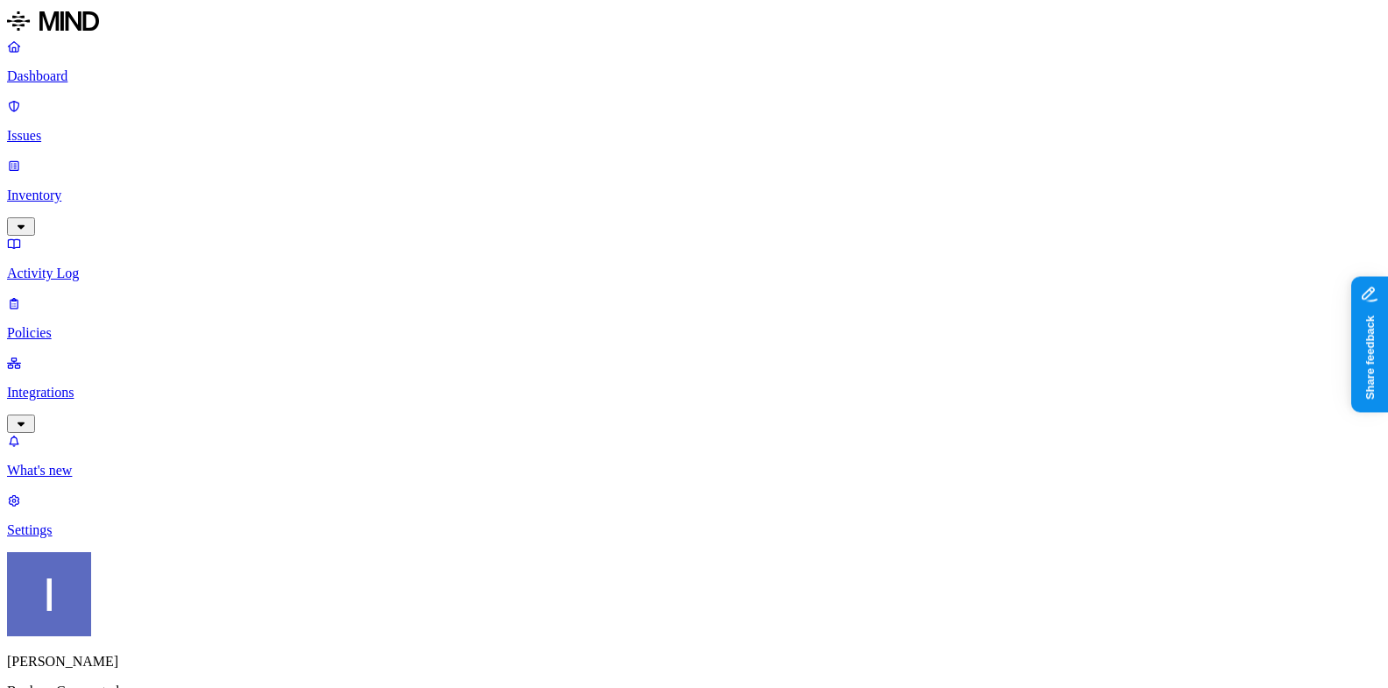
click at [117, 385] on p "Integrations" at bounding box center [694, 393] width 1374 height 16
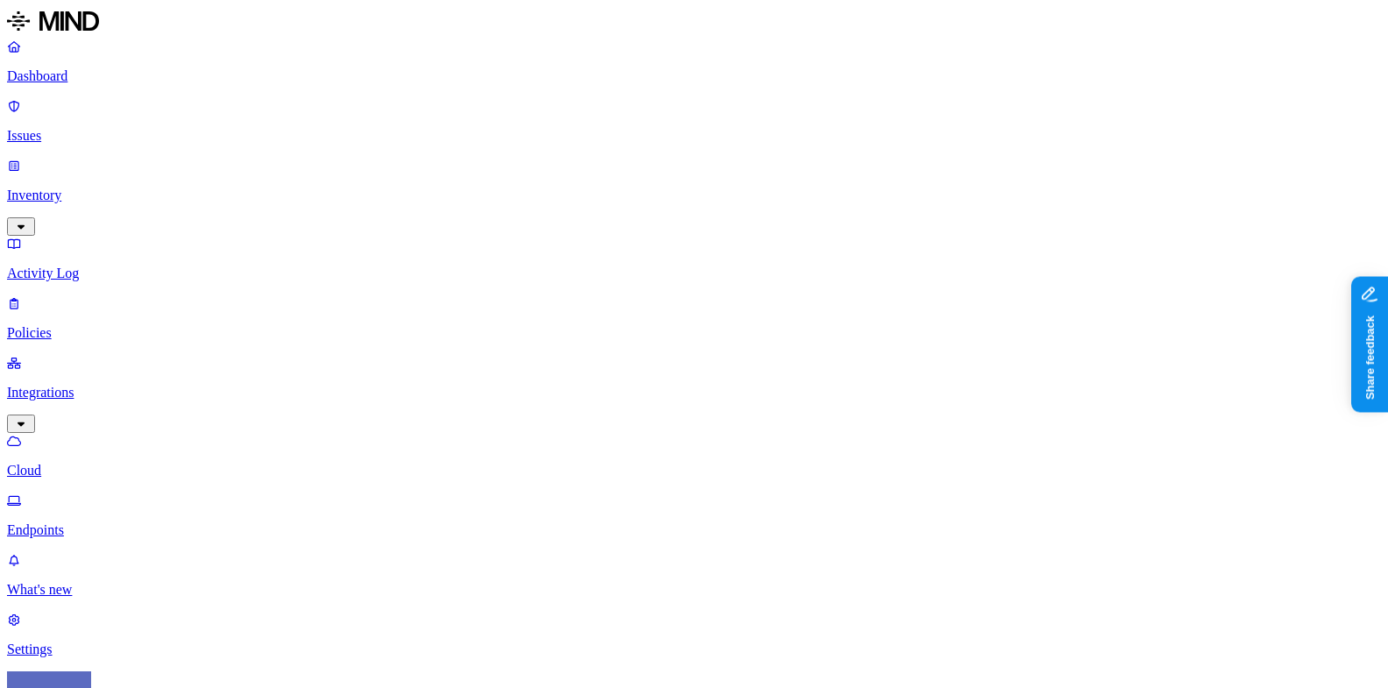
click at [140, 128] on p "Issues" at bounding box center [694, 136] width 1374 height 16
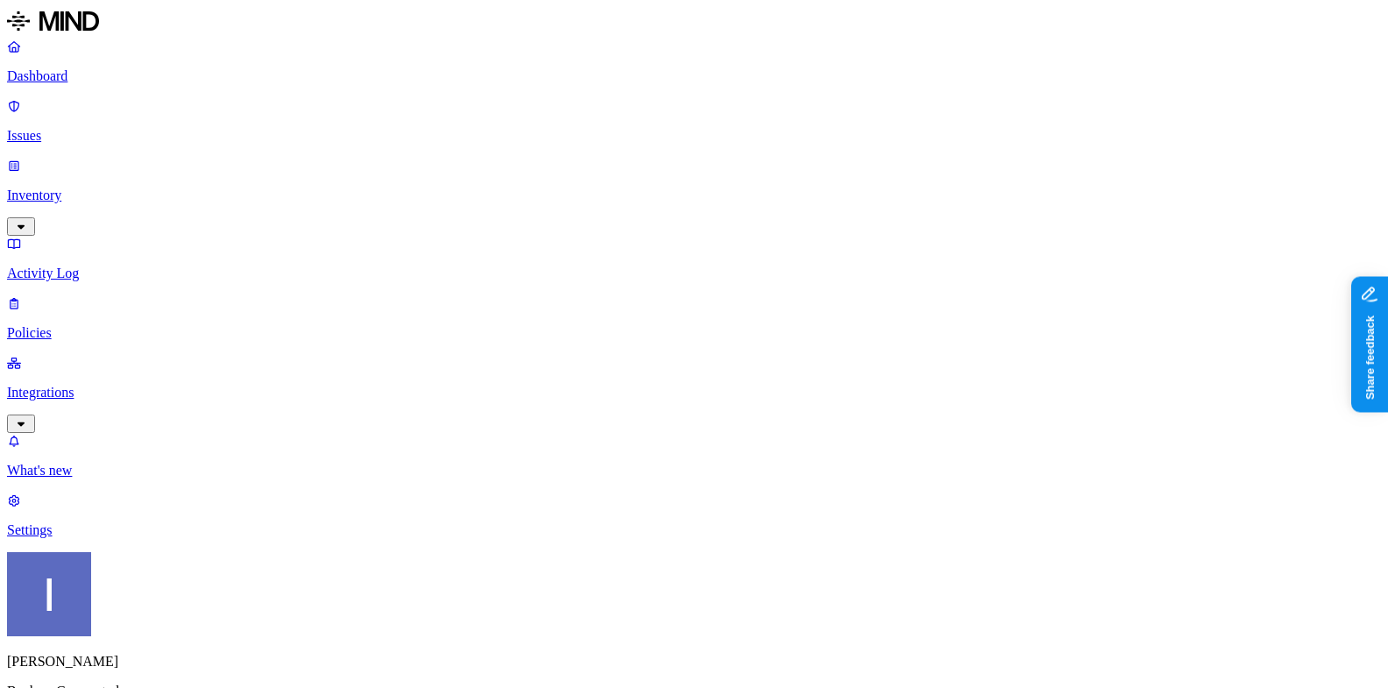
click at [122, 385] on p "Integrations" at bounding box center [694, 393] width 1374 height 16
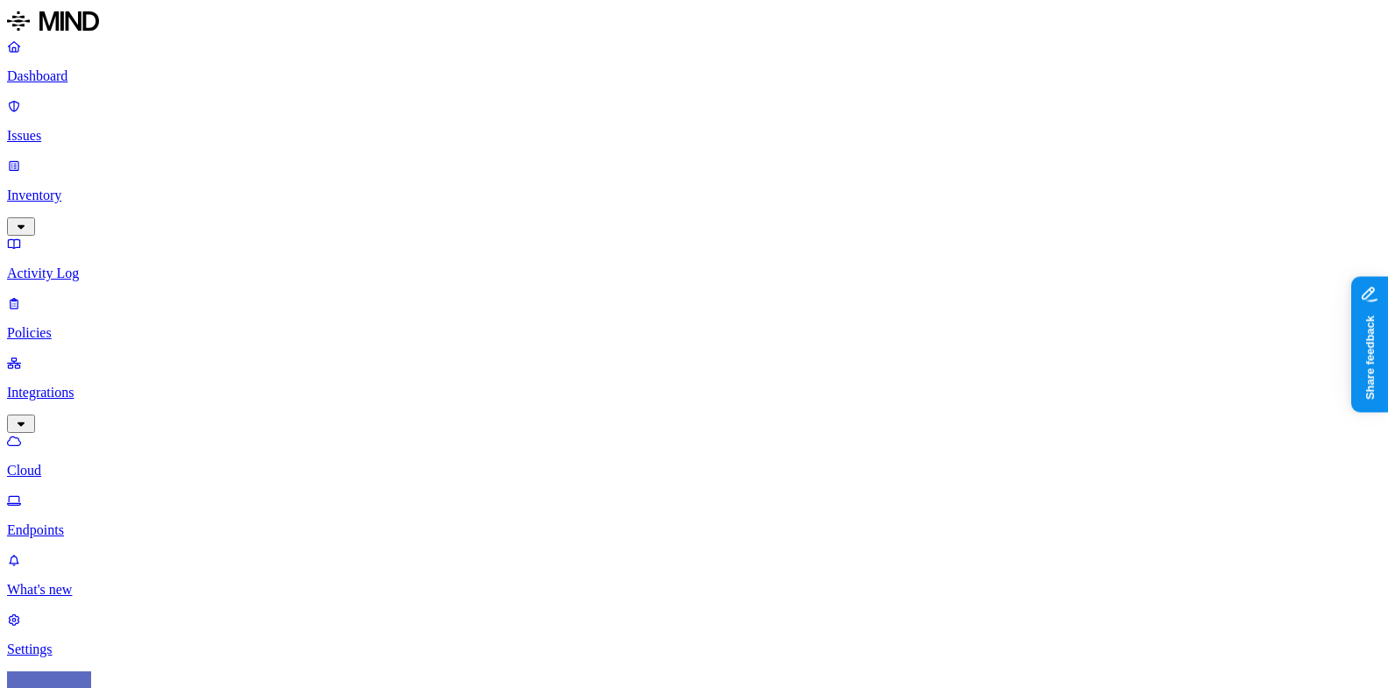
click at [166, 670] on html "Dashboard Issues Inventory Activity Log Policies Integrations Cloud Endpoints W…" at bounding box center [694, 557] width 1388 height 1115
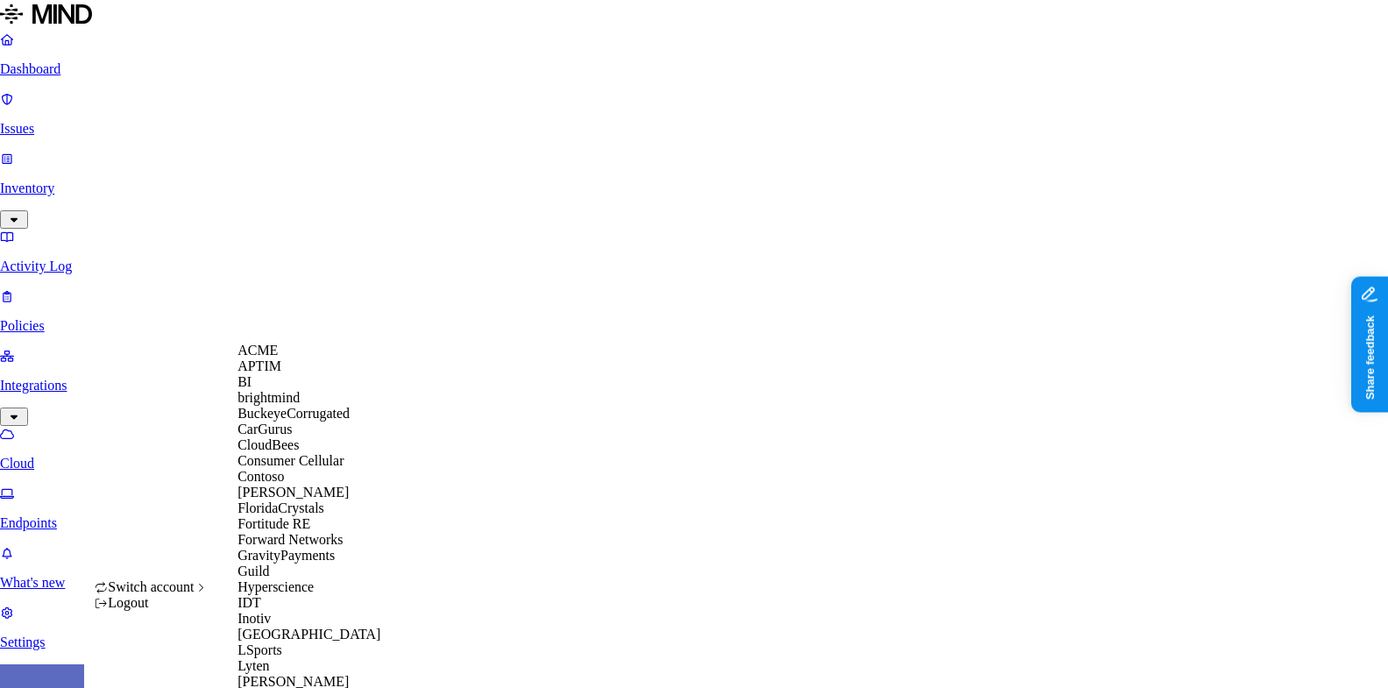
click at [306, 356] on div "ACME" at bounding box center [322, 351] width 170 height 16
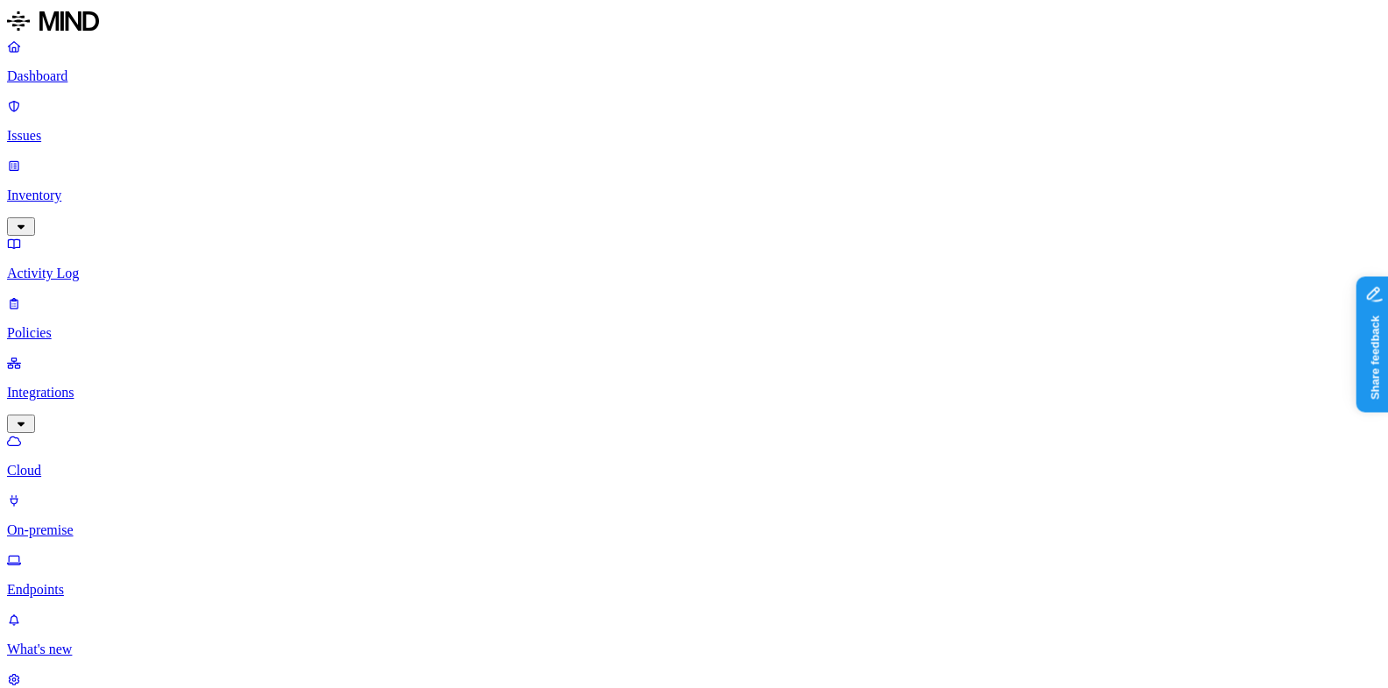
click at [114, 128] on p "Issues" at bounding box center [694, 136] width 1374 height 16
click at [114, 265] on p "Activity Log" at bounding box center [694, 273] width 1374 height 16
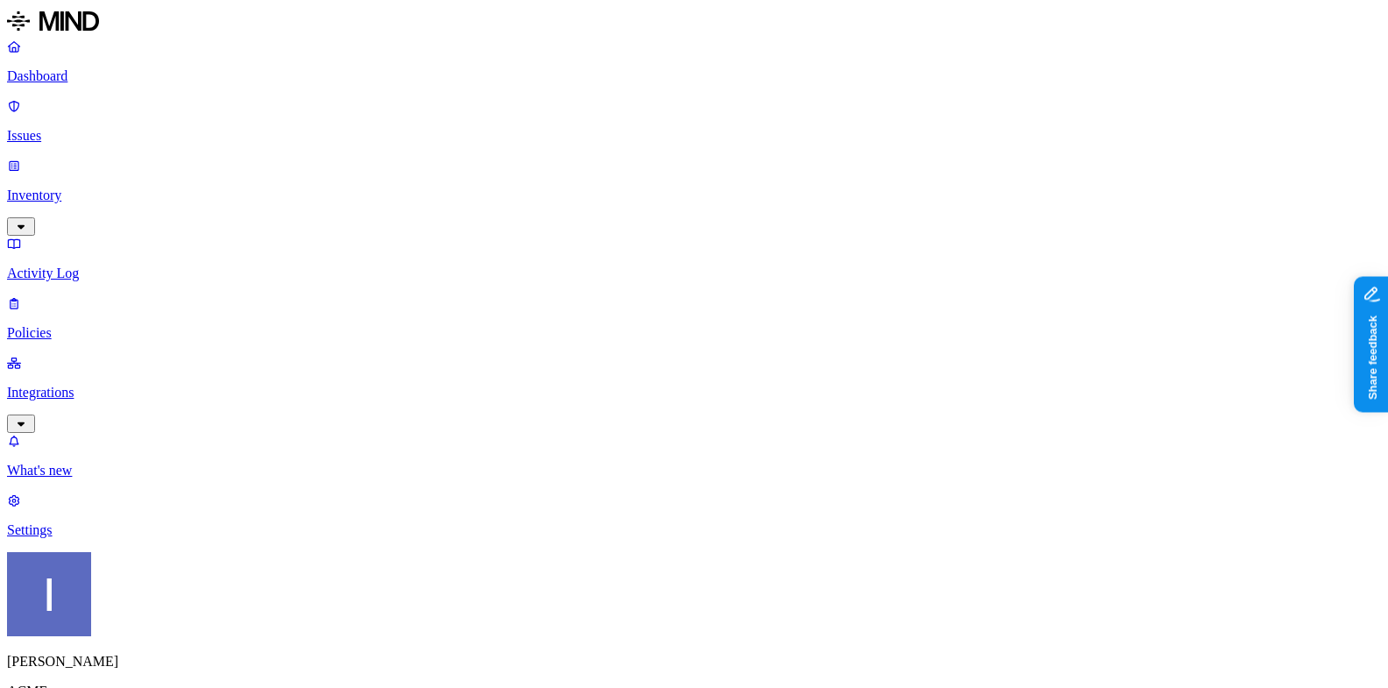
click at [124, 187] on p "Inventory" at bounding box center [694, 195] width 1374 height 16
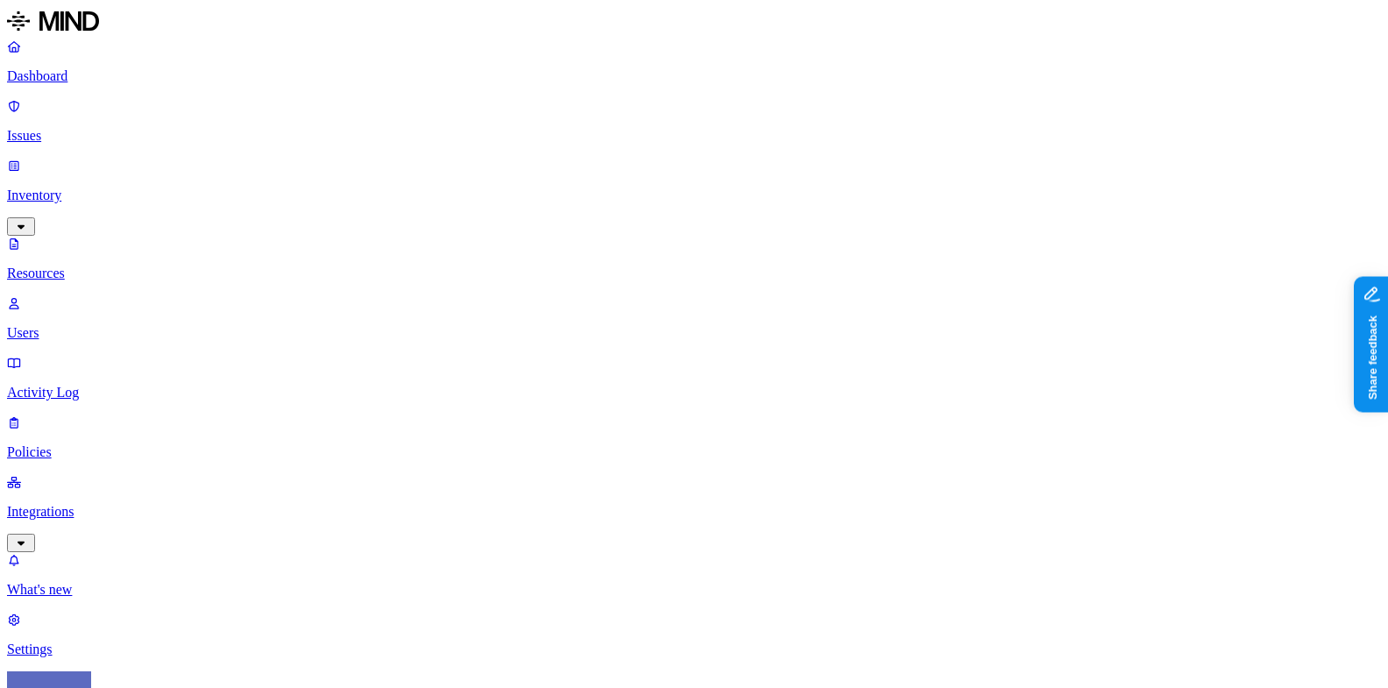
click at [114, 295] on link "Users" at bounding box center [694, 318] width 1374 height 46
drag, startPoint x: 408, startPoint y: 94, endPoint x: 782, endPoint y: 104, distance: 374.2
click at [63, 325] on p "Users" at bounding box center [694, 333] width 1374 height 16
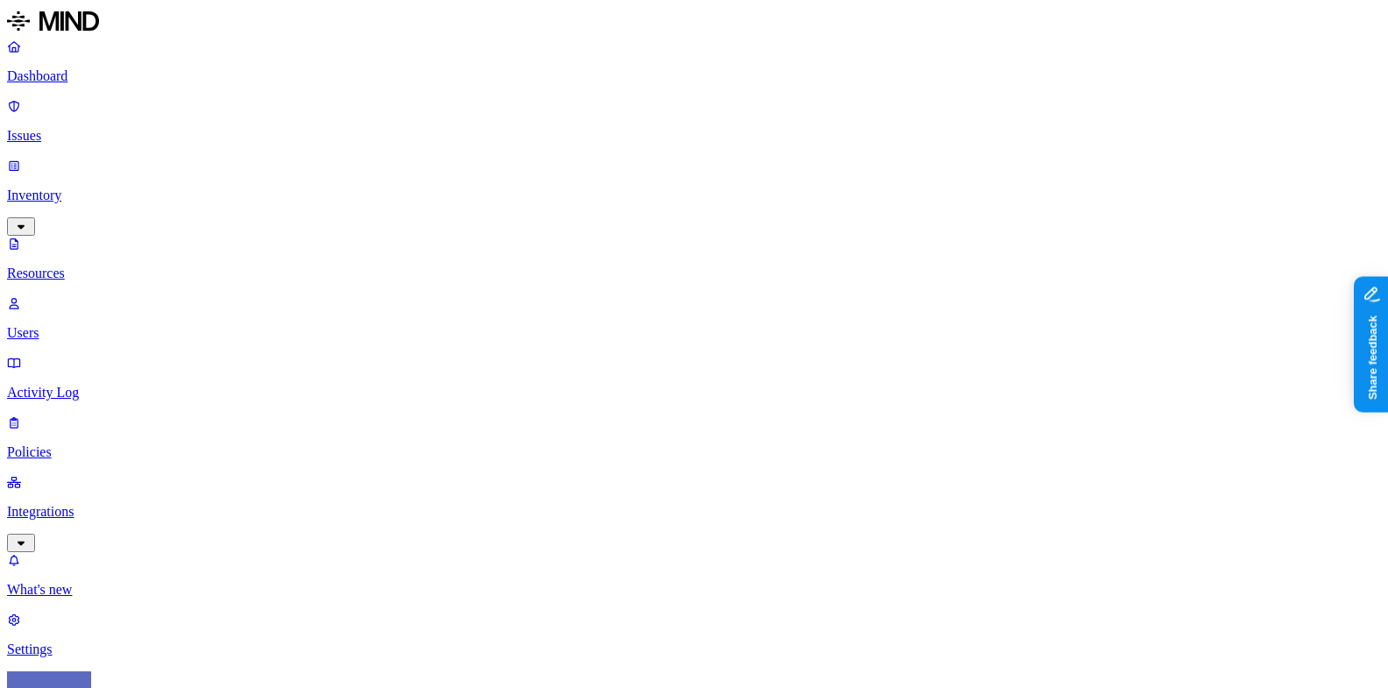
scroll to position [0, 0]
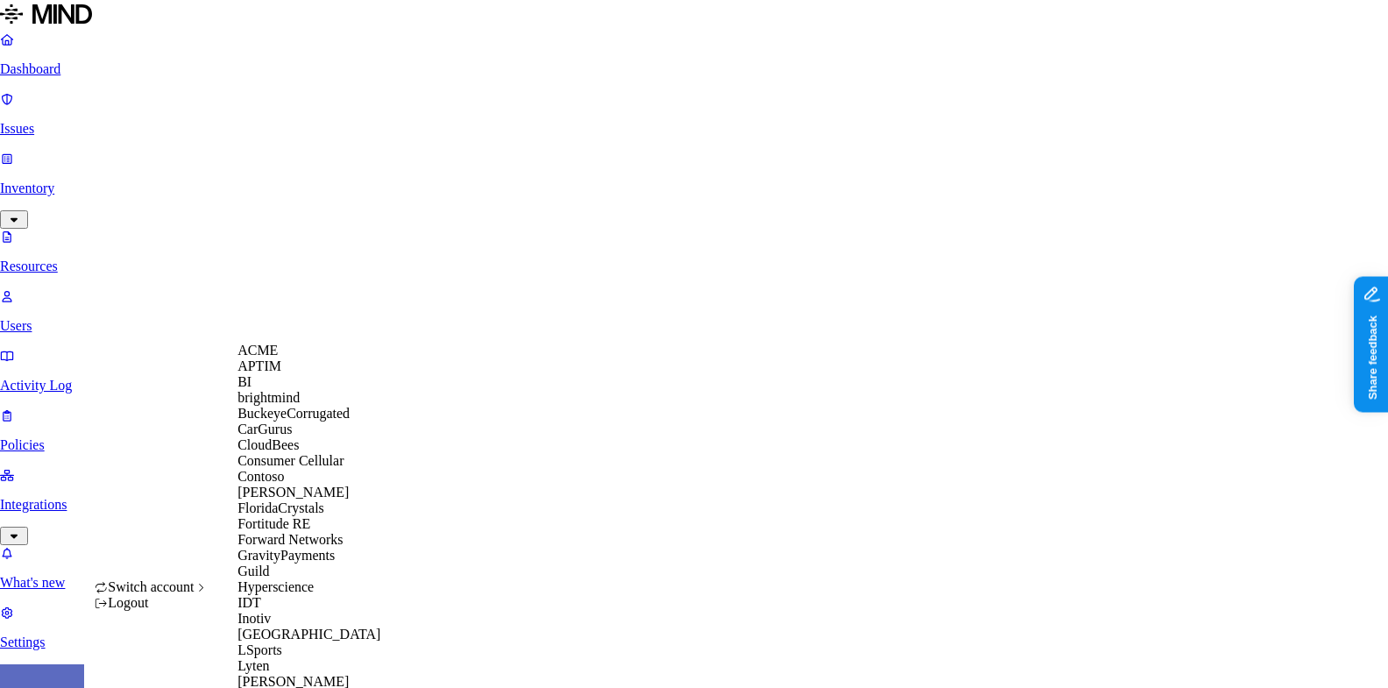
scroll to position [706, 0]
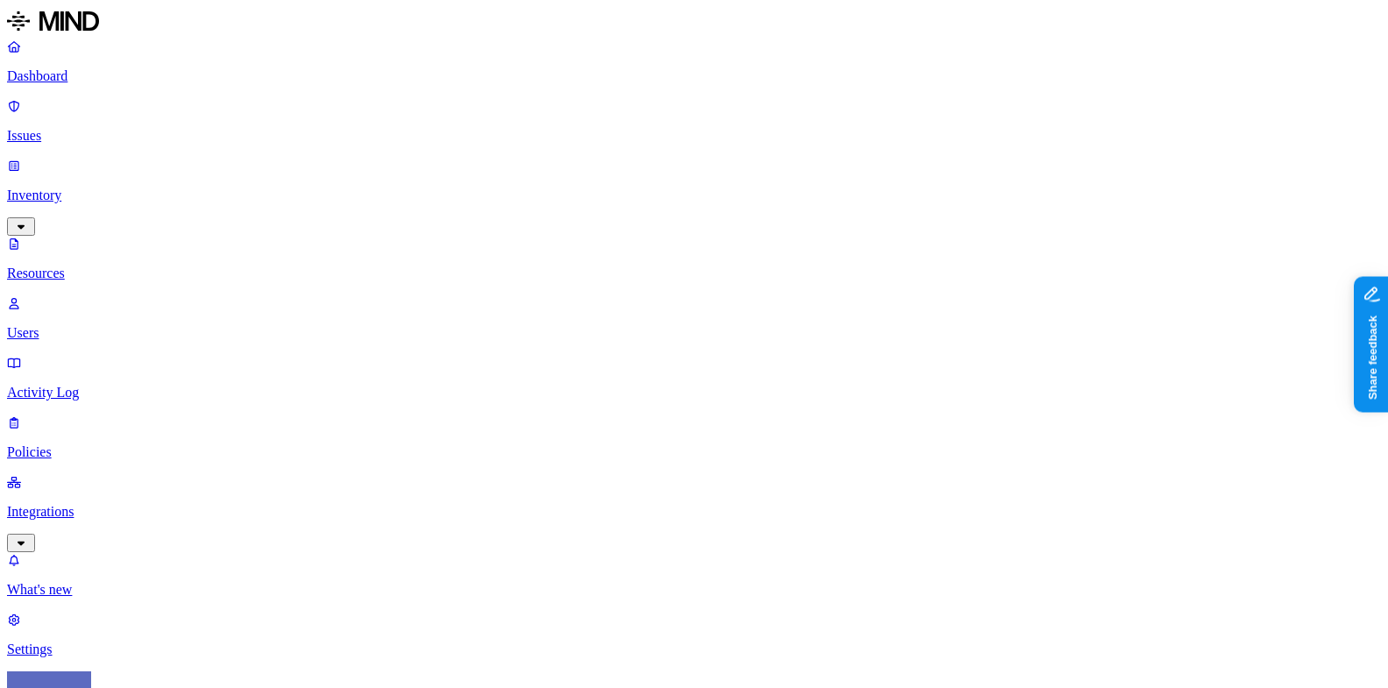
click at [142, 641] on p "Settings" at bounding box center [694, 649] width 1374 height 16
click at [117, 641] on p "Settings" at bounding box center [694, 649] width 1374 height 16
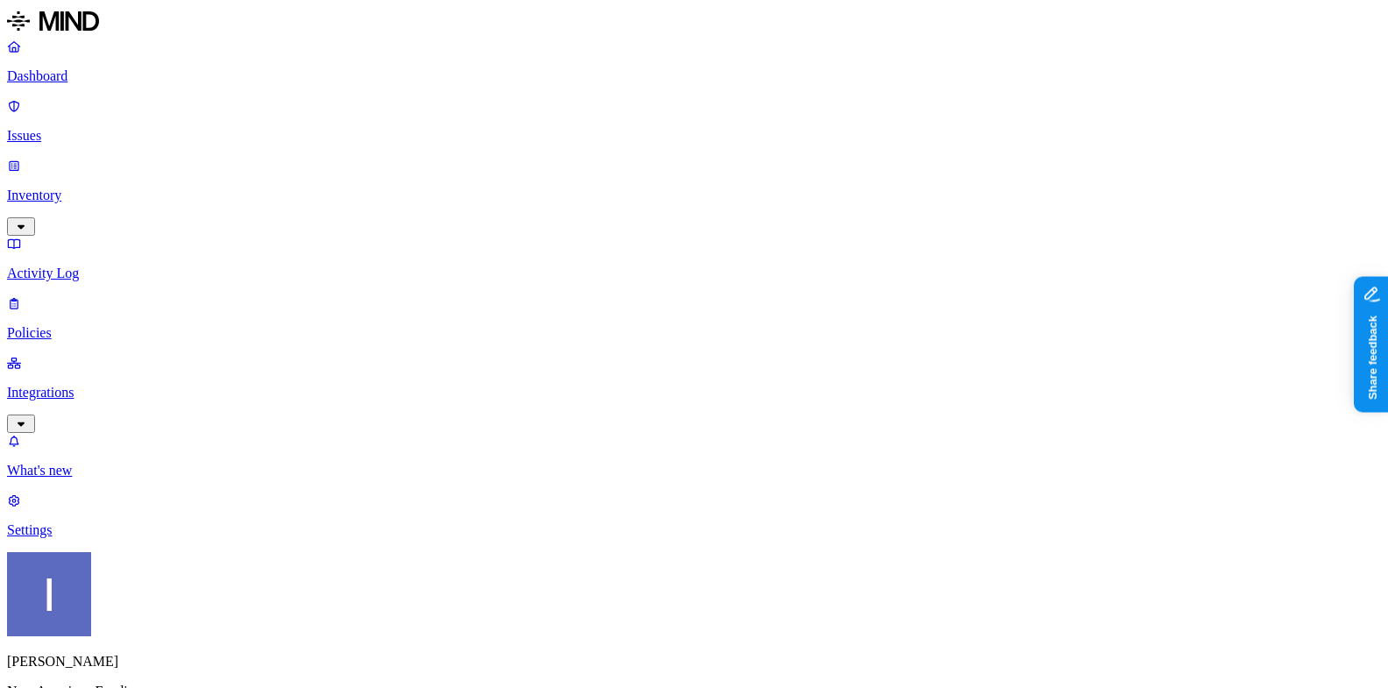
click at [111, 355] on link "Integrations" at bounding box center [694, 392] width 1374 height 75
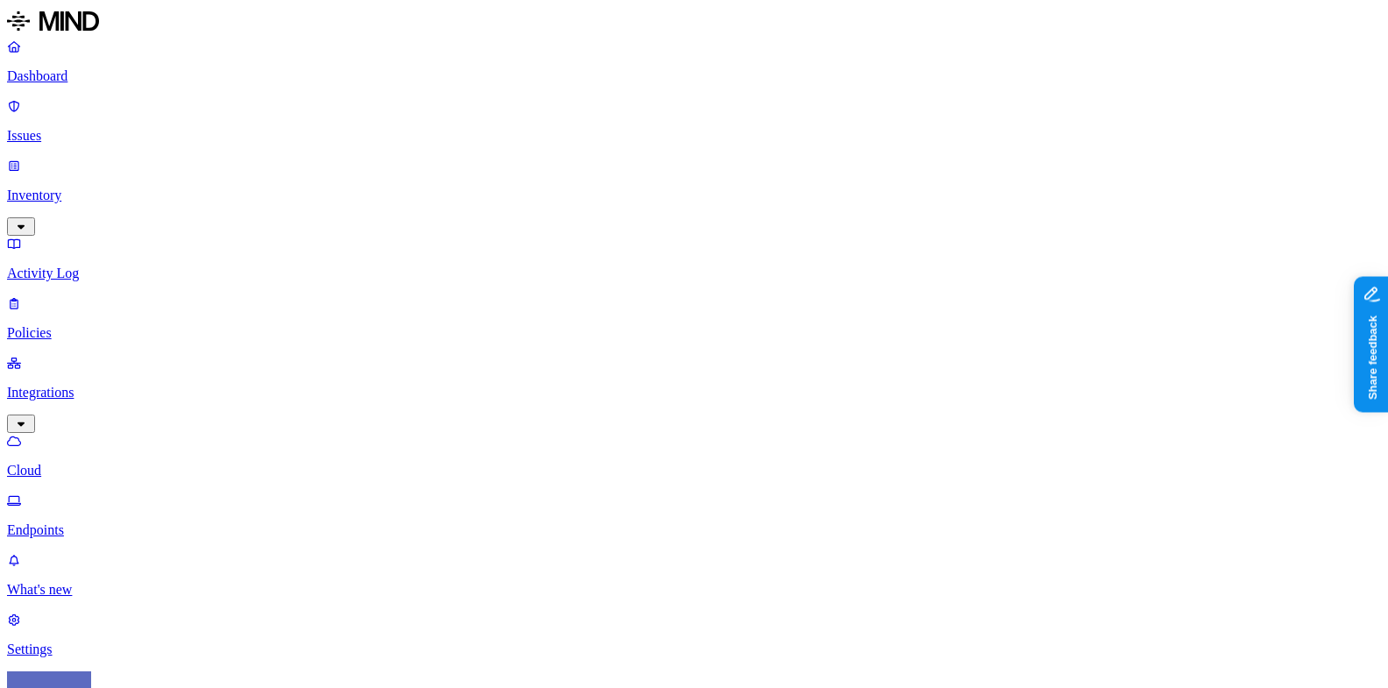
click at [107, 492] on link "Endpoints" at bounding box center [694, 515] width 1374 height 46
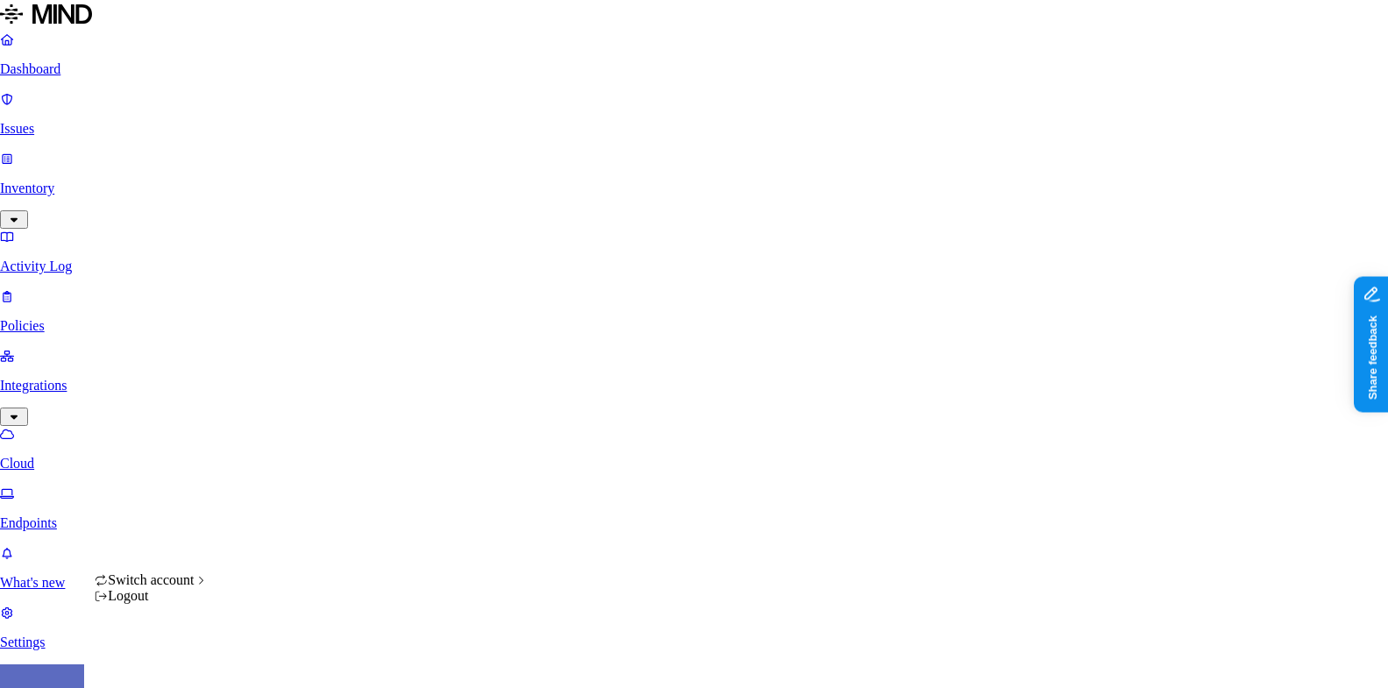
click at [167, 651] on html "Dashboard Issues Inventory Activity Log Policies Integrations Cloud Endpoints W…" at bounding box center [694, 568] width 1388 height 1137
click at [238, 439] on html "Dashboard Issues Inventory Activity Log Policies Integrations Cloud Endpoints W…" at bounding box center [694, 568] width 1388 height 1137
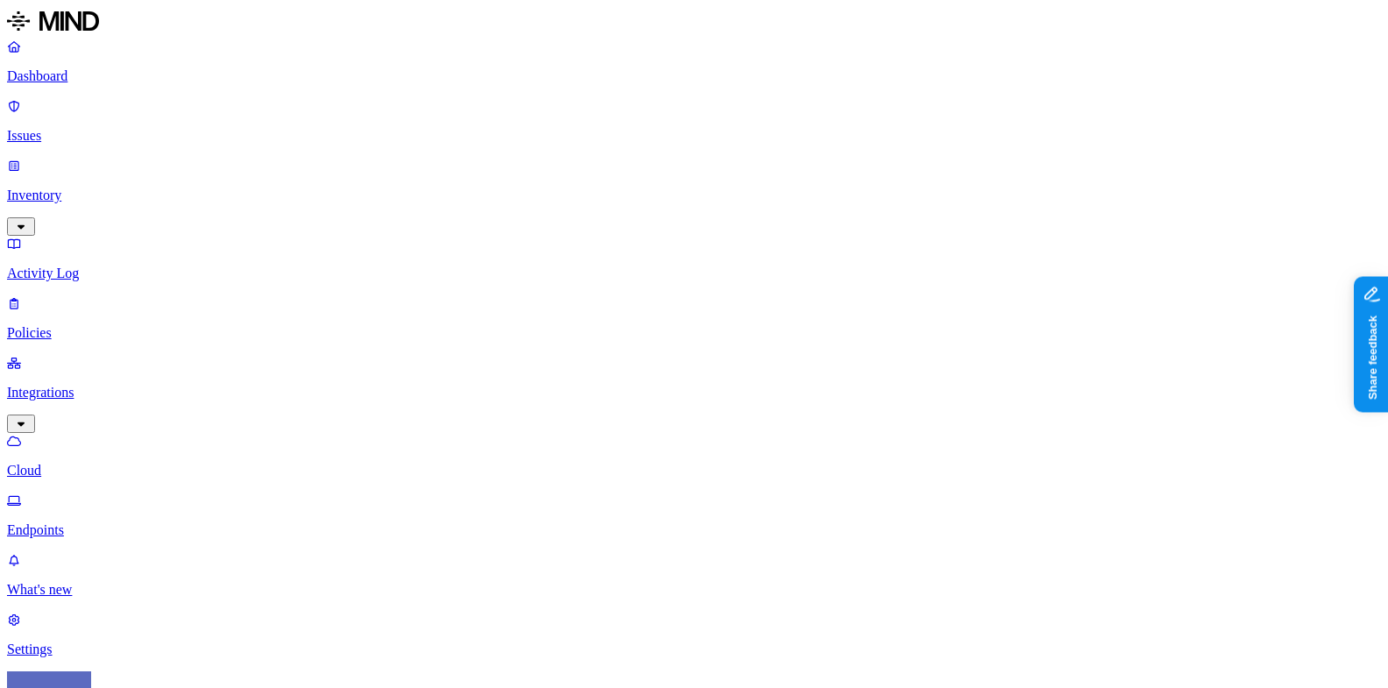
click at [165, 663] on html "Dashboard Issues Inventory Activity Log Policies Integrations Cloud Endpoints W…" at bounding box center [694, 572] width 1388 height 1144
click at [94, 492] on link "Endpoints" at bounding box center [694, 515] width 1374 height 46
click at [95, 355] on link "Integrations" at bounding box center [694, 392] width 1374 height 75
click at [95, 295] on link "Policies" at bounding box center [694, 318] width 1374 height 46
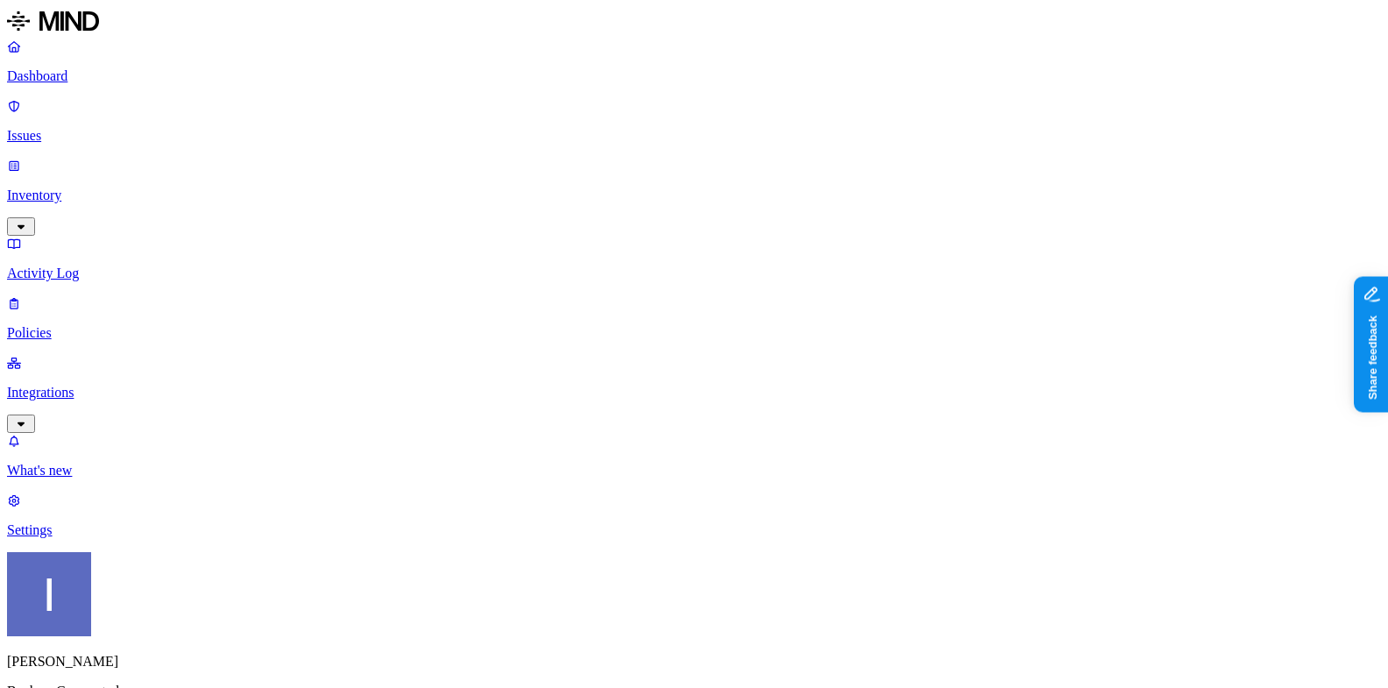
click at [113, 128] on p "Issues" at bounding box center [694, 136] width 1374 height 16
click at [131, 187] on p "Inventory" at bounding box center [694, 195] width 1374 height 16
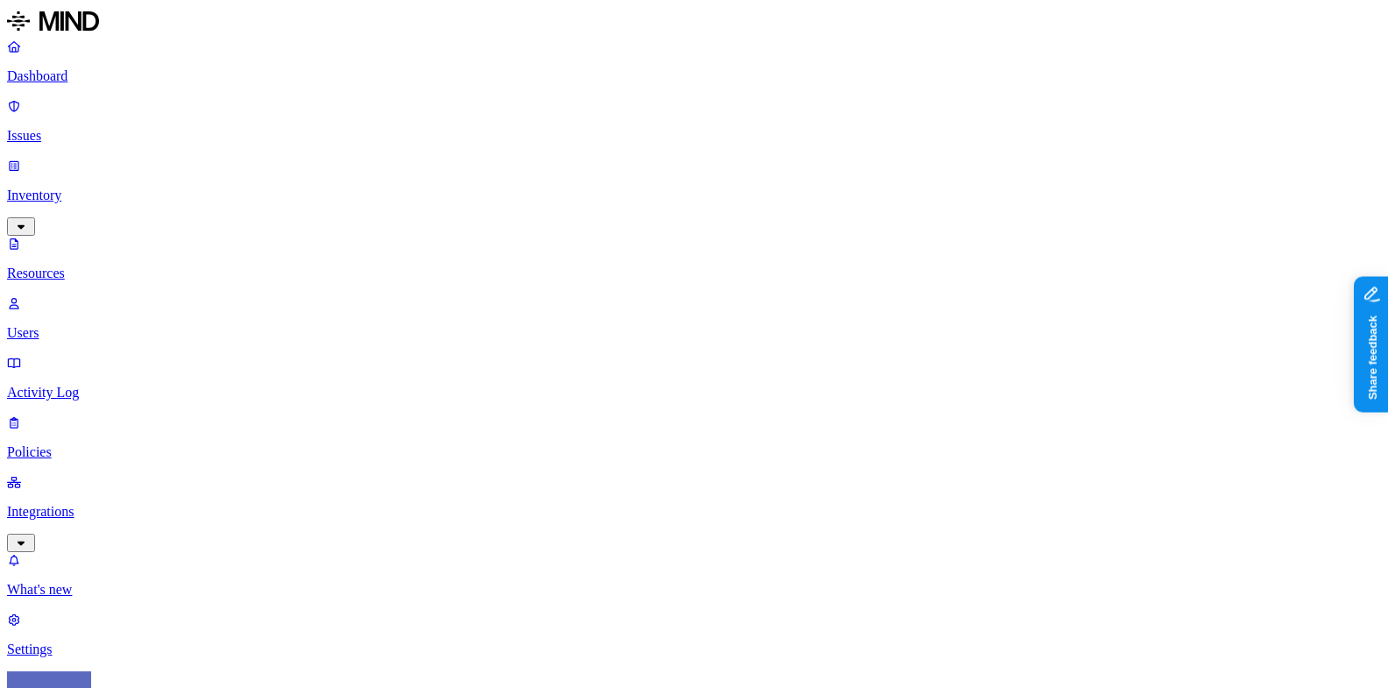
click at [46, 504] on p "Integrations" at bounding box center [694, 512] width 1374 height 16
click at [85, 522] on p "Endpoints" at bounding box center [694, 530] width 1374 height 16
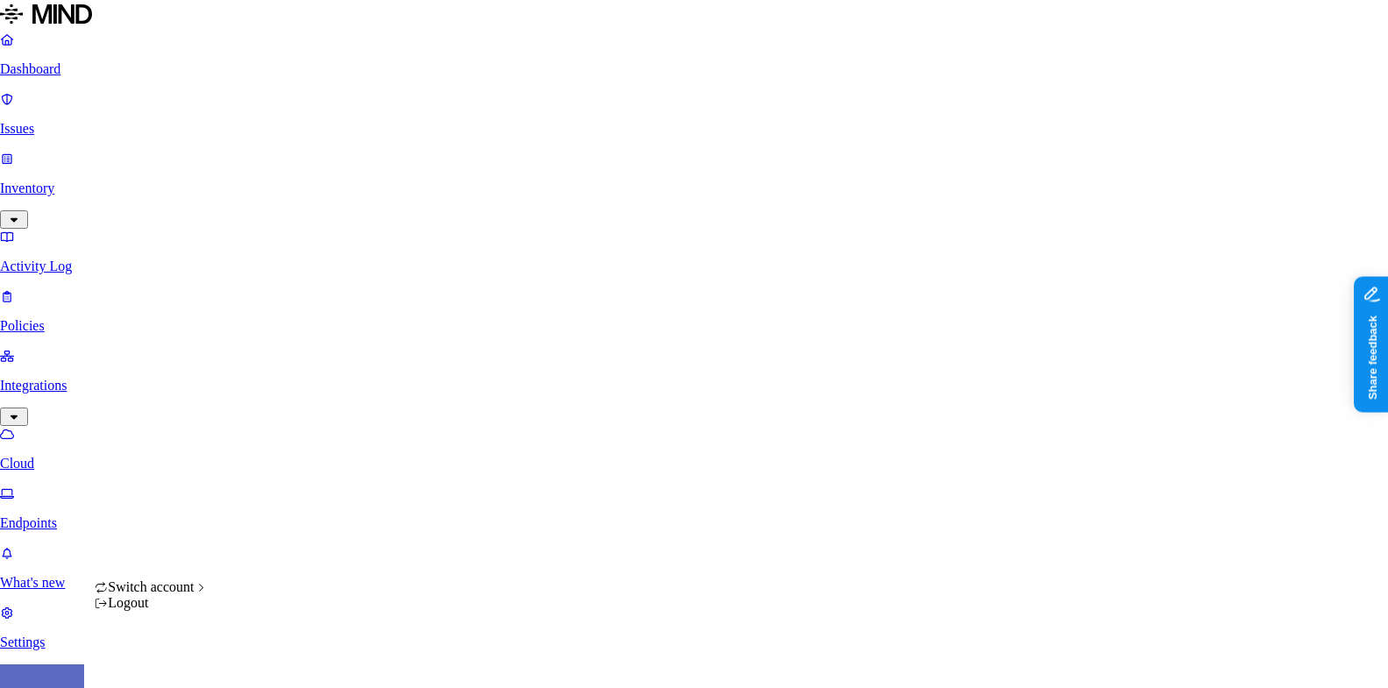
click at [161, 661] on html "Dashboard Issues Inventory Activity Log Policies Integrations Cloud Endpoints W…" at bounding box center [694, 553] width 1388 height 1106
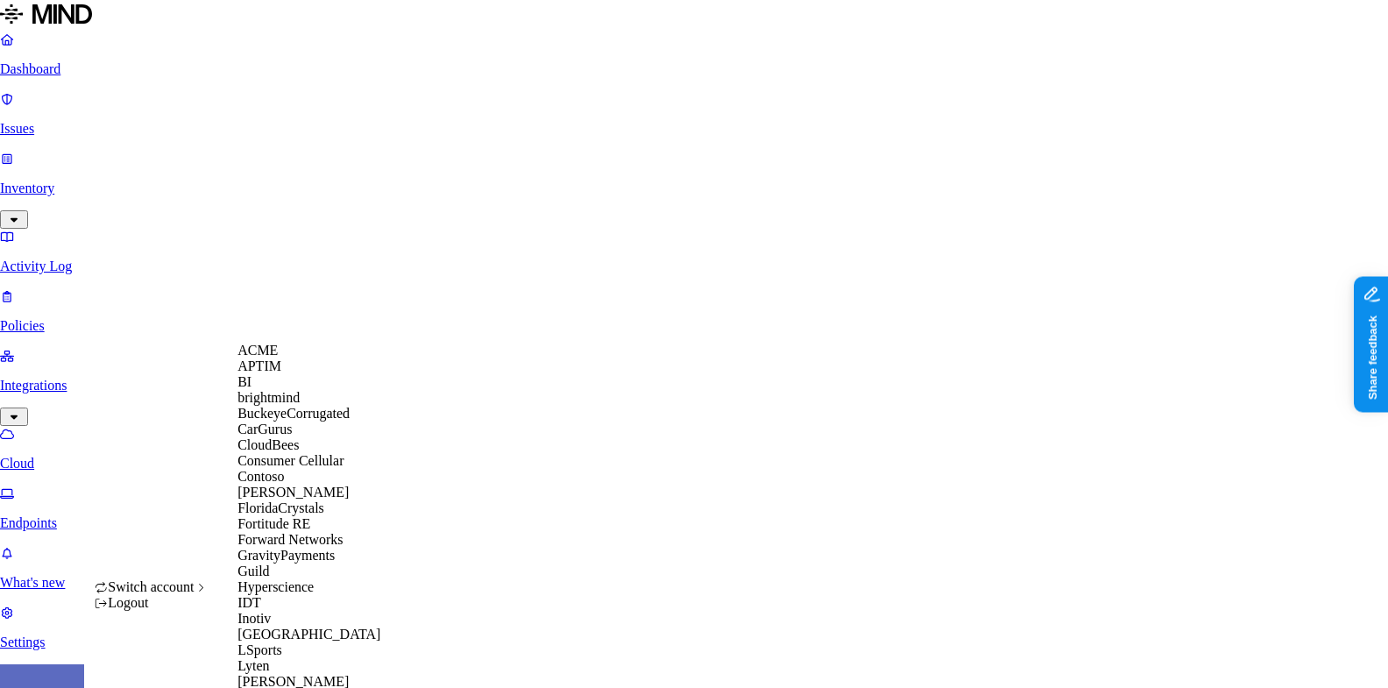
click at [326, 421] on span "BuckeyeCorrugated" at bounding box center [293, 413] width 112 height 15
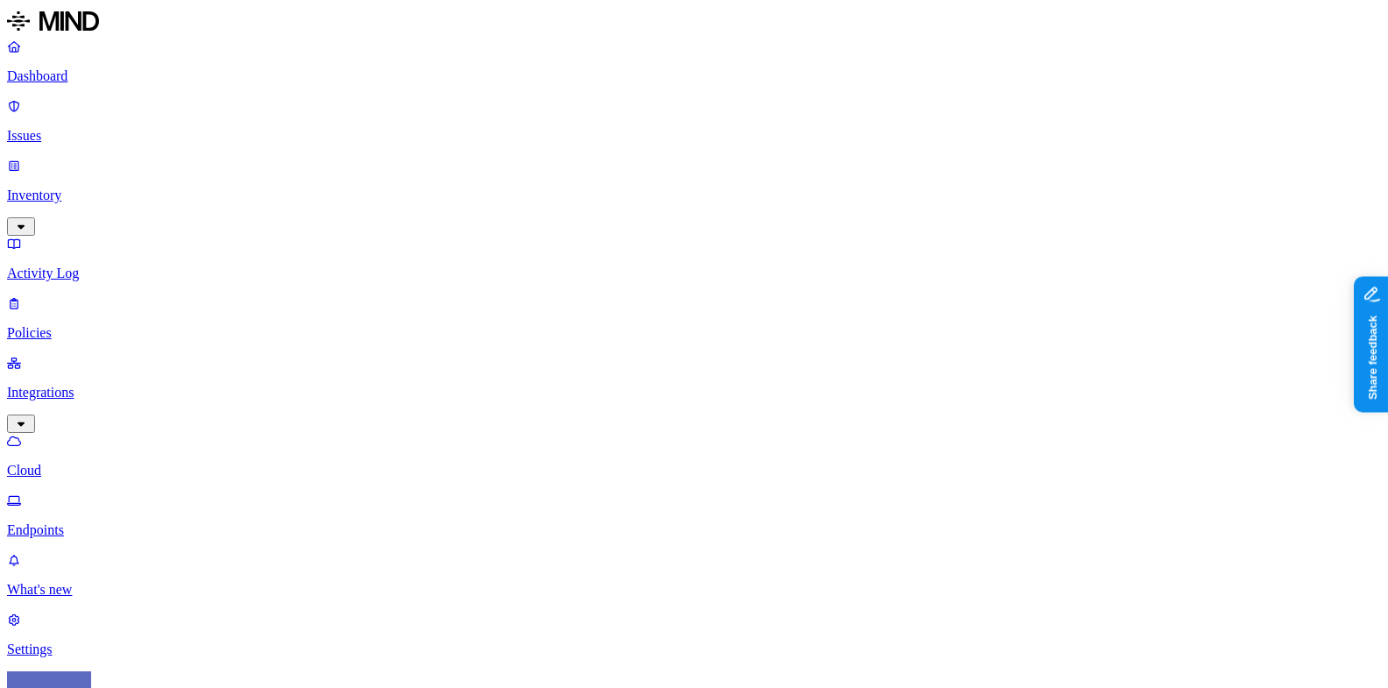
click at [157, 463] on p "Cloud" at bounding box center [694, 471] width 1374 height 16
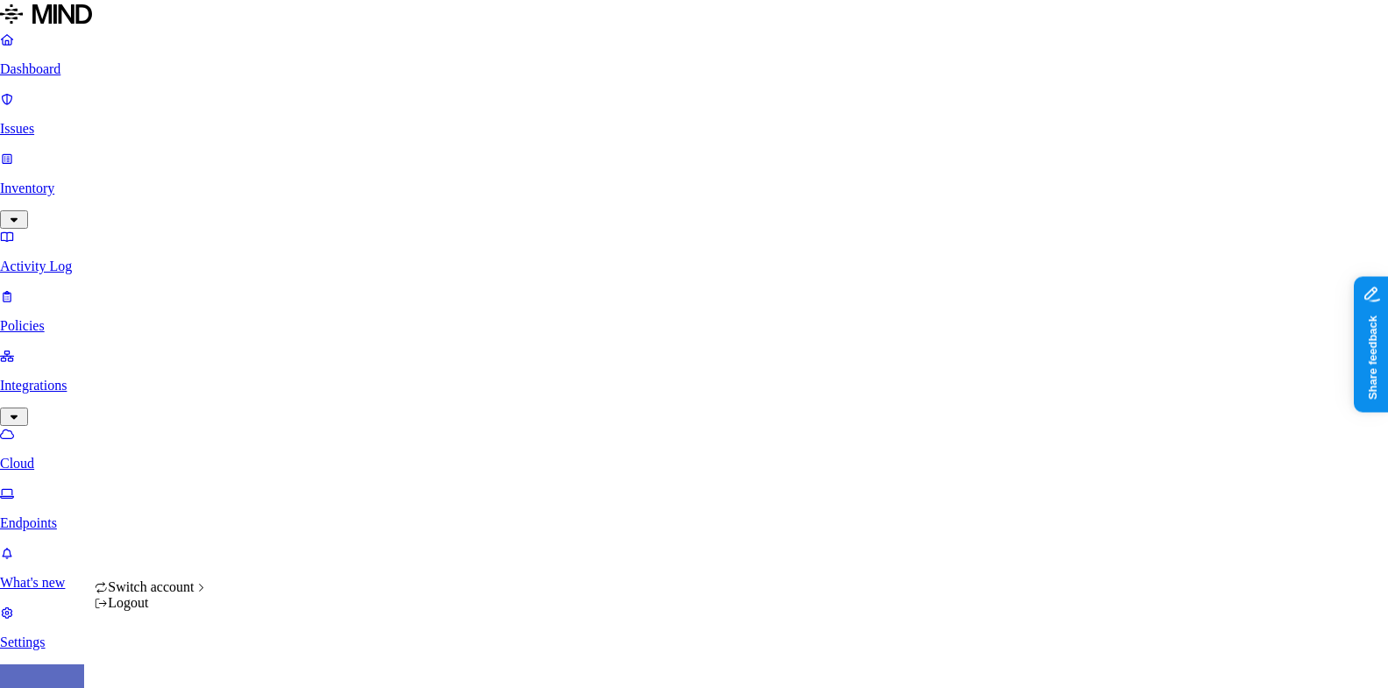
click at [172, 668] on html "Dashboard Issues Inventory Activity Log Policies Integrations Cloud Endpoints W…" at bounding box center [694, 554] width 1388 height 1108
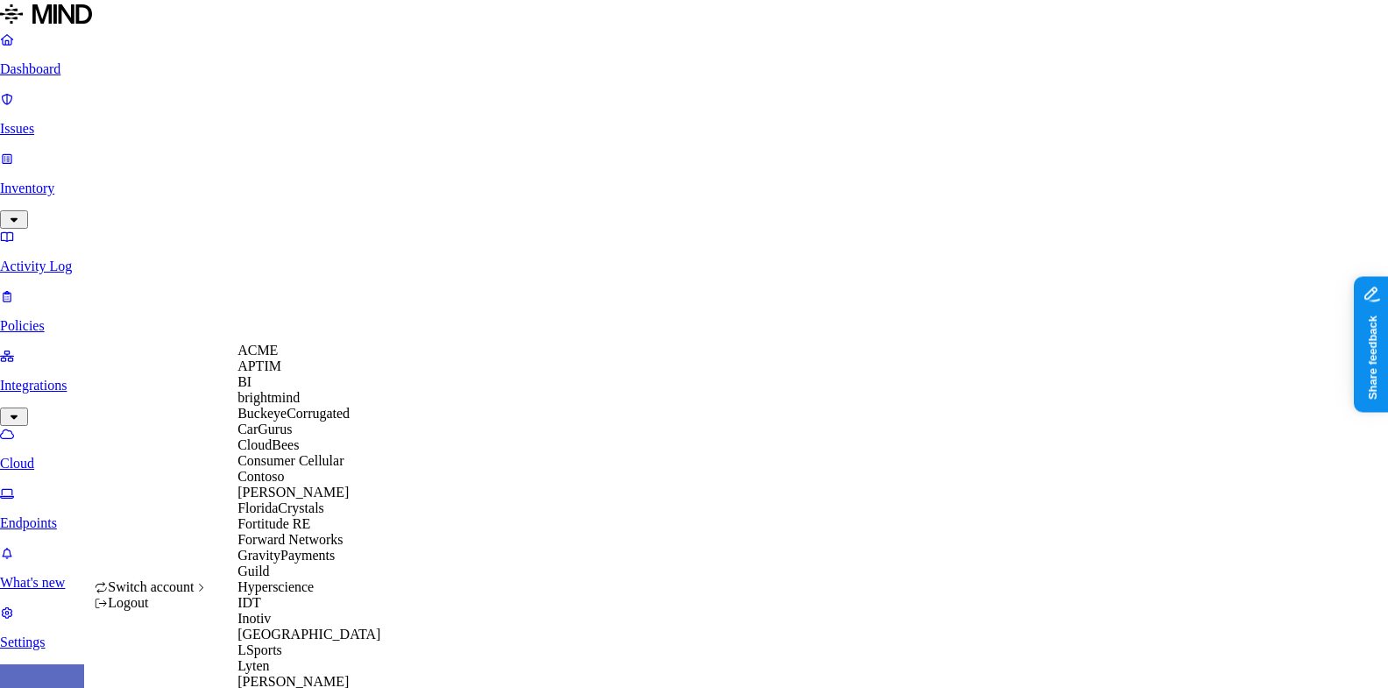
scroll to position [576, 0]
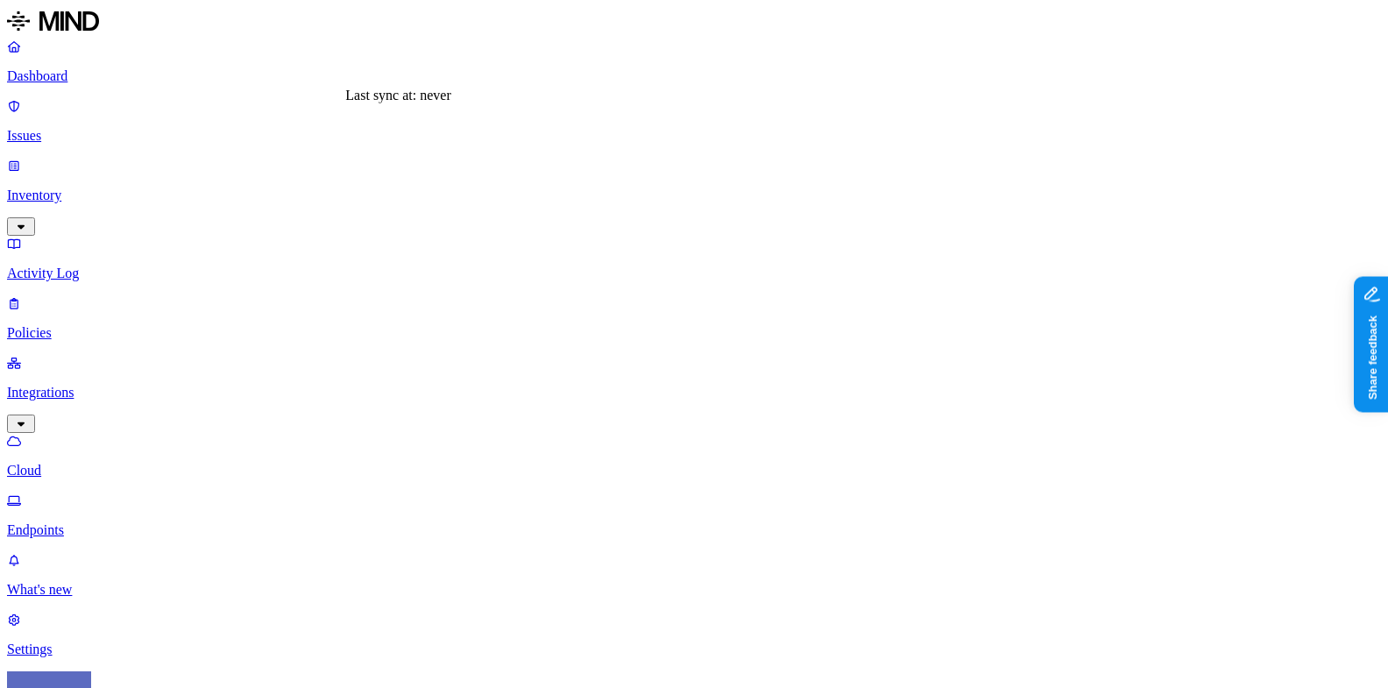
click at [126, 522] on p "Endpoints" at bounding box center [694, 530] width 1374 height 16
click at [122, 463] on p "Cloud" at bounding box center [694, 471] width 1374 height 16
click at [49, 187] on p "Inventory" at bounding box center [694, 195] width 1374 height 16
click at [64, 77] on p "Dashboard" at bounding box center [694, 76] width 1374 height 16
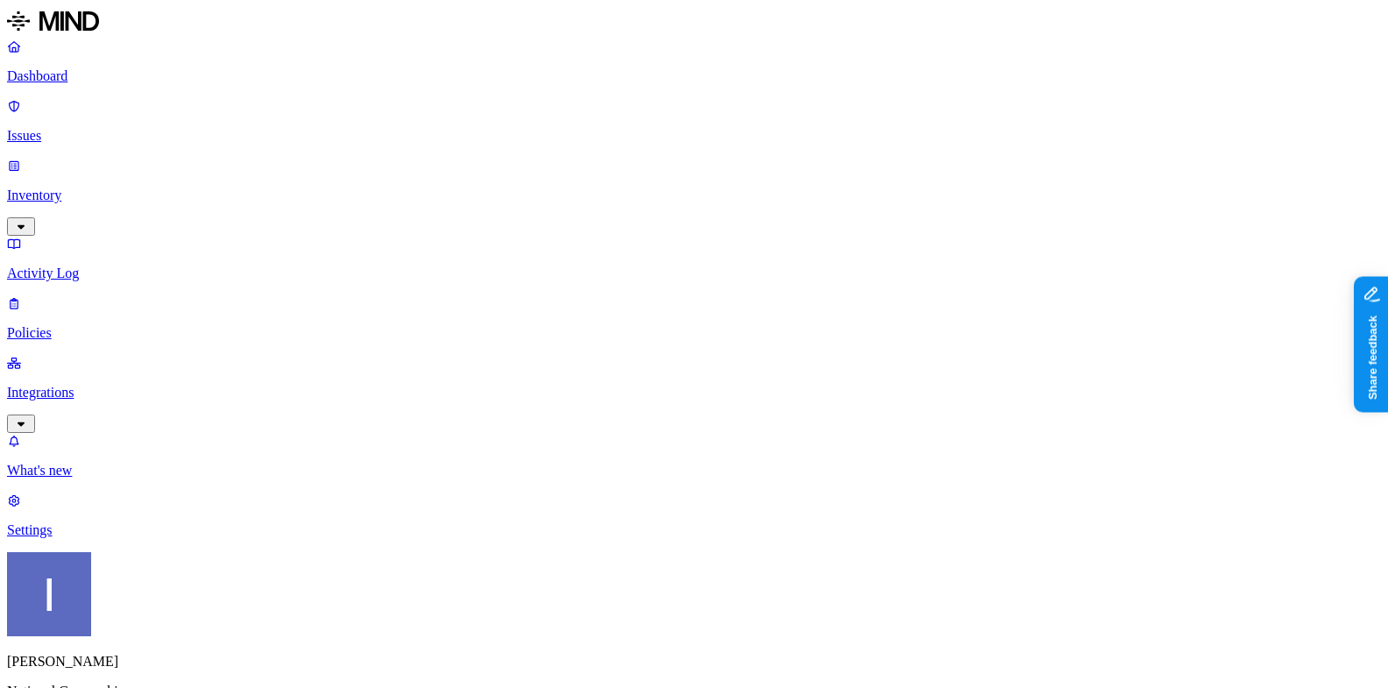
click at [134, 385] on p "Integrations" at bounding box center [694, 393] width 1374 height 16
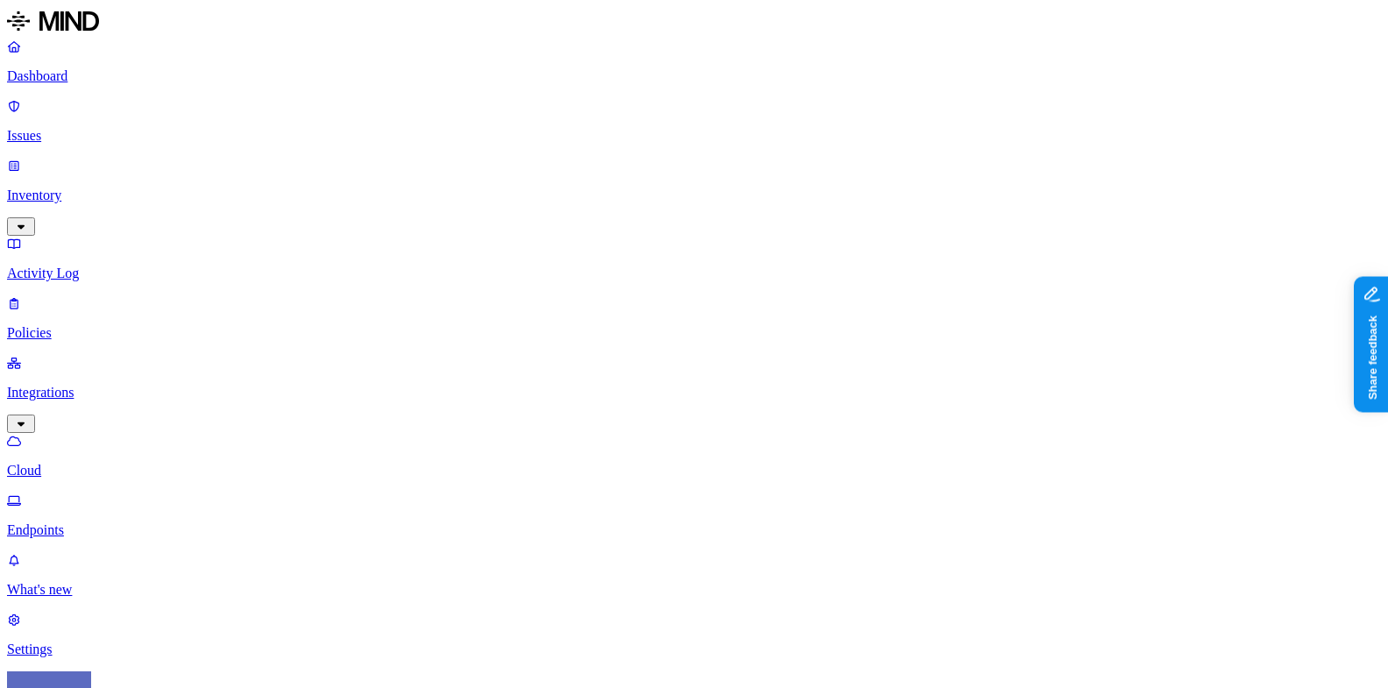
click at [119, 265] on p "Activity Log" at bounding box center [694, 273] width 1374 height 16
click at [127, 187] on p "Inventory" at bounding box center [694, 195] width 1374 height 16
click at [124, 325] on p "Users" at bounding box center [694, 333] width 1374 height 16
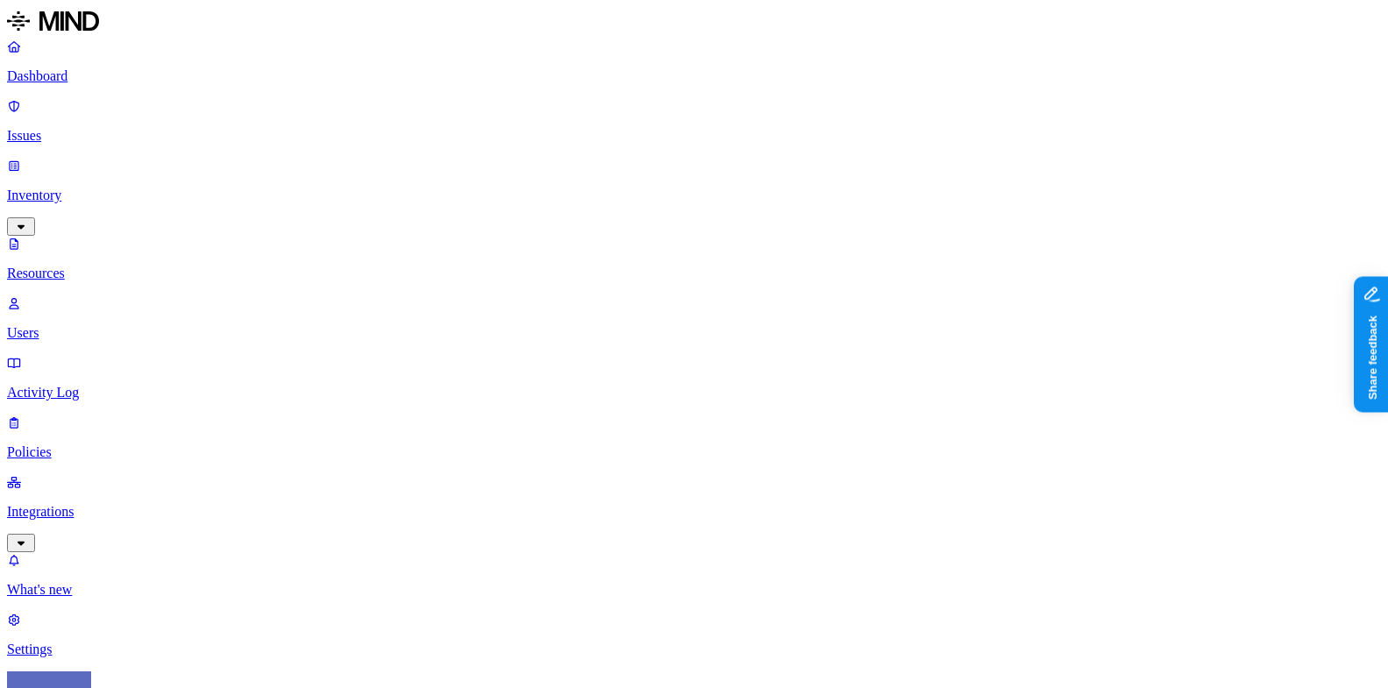
click at [138, 500] on nav "Dashboard Issues Inventory Resources Users Activity Log Policies Integrations W…" at bounding box center [694, 348] width 1374 height 619
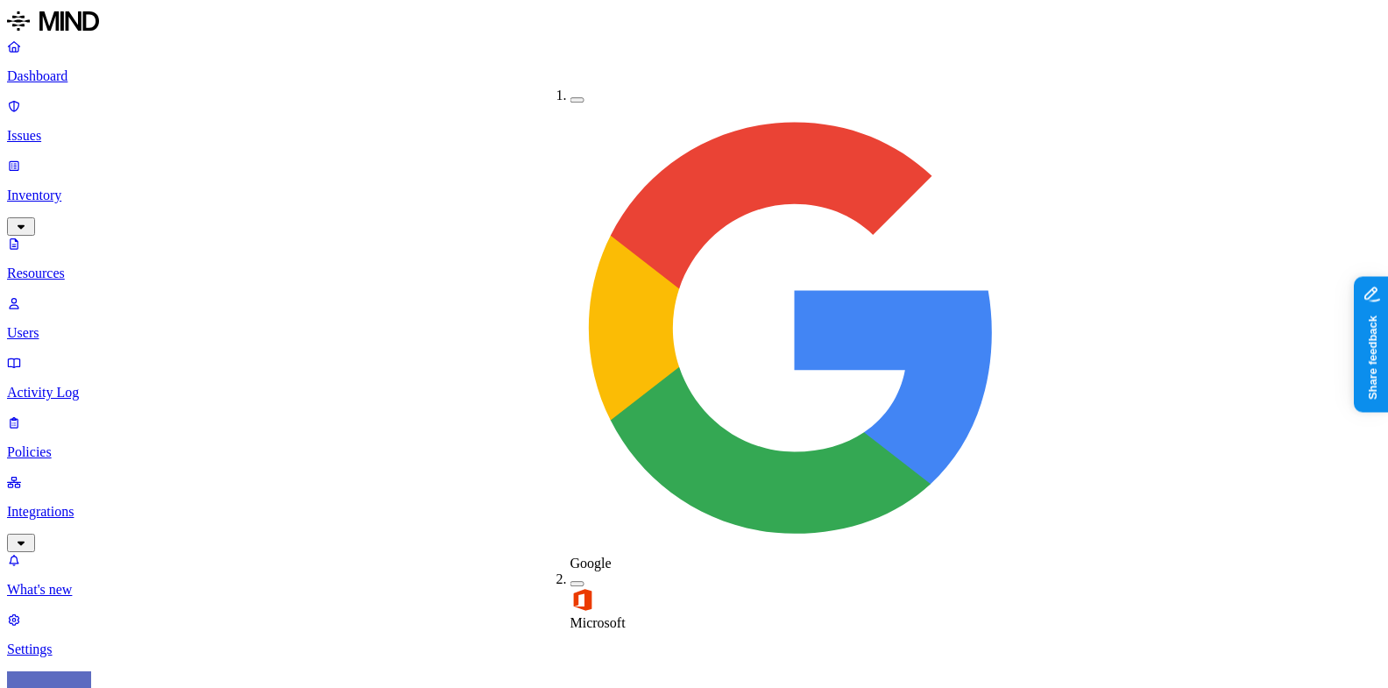
click at [119, 641] on p "Settings" at bounding box center [694, 649] width 1374 height 16
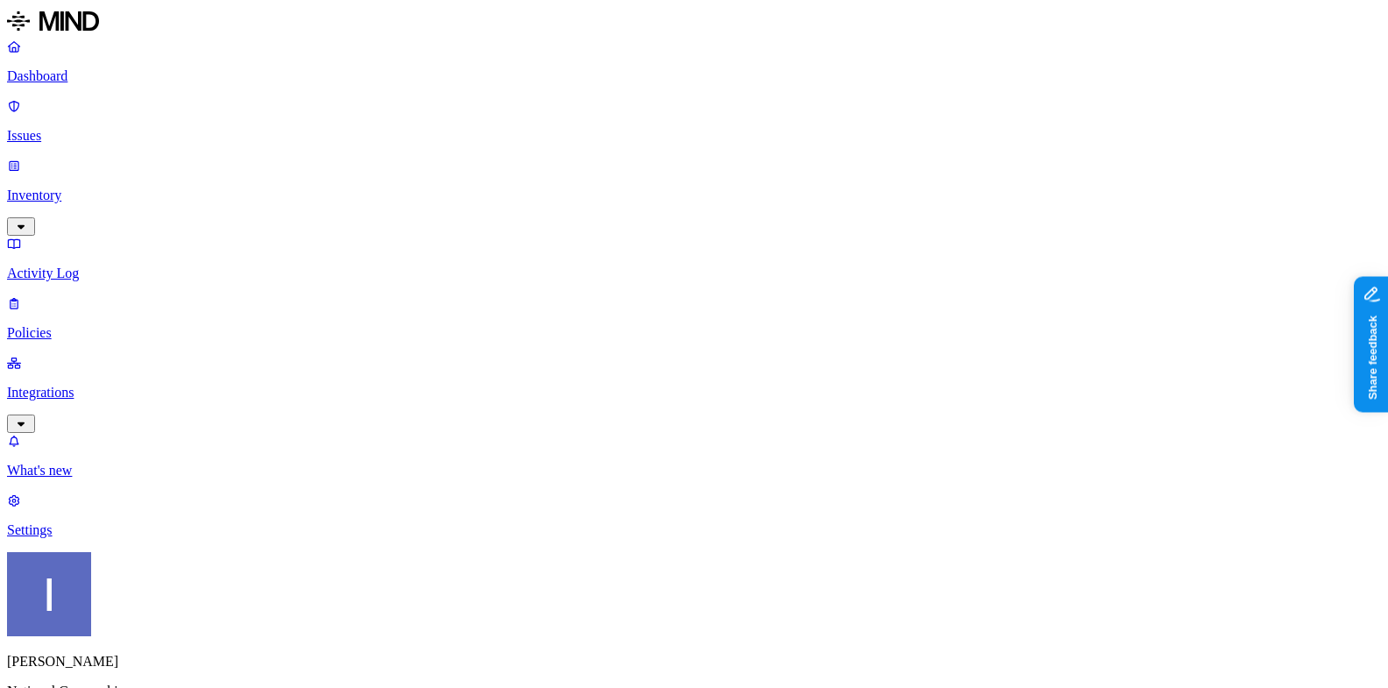
click at [152, 325] on p "Policies" at bounding box center [694, 333] width 1374 height 16
click at [125, 265] on p "Activity Log" at bounding box center [694, 273] width 1374 height 16
click at [109, 124] on div "Dashboard Issues Inventory Activity Log Policies Integrations" at bounding box center [694, 236] width 1374 height 394
click at [111, 158] on link "Inventory" at bounding box center [694, 195] width 1374 height 75
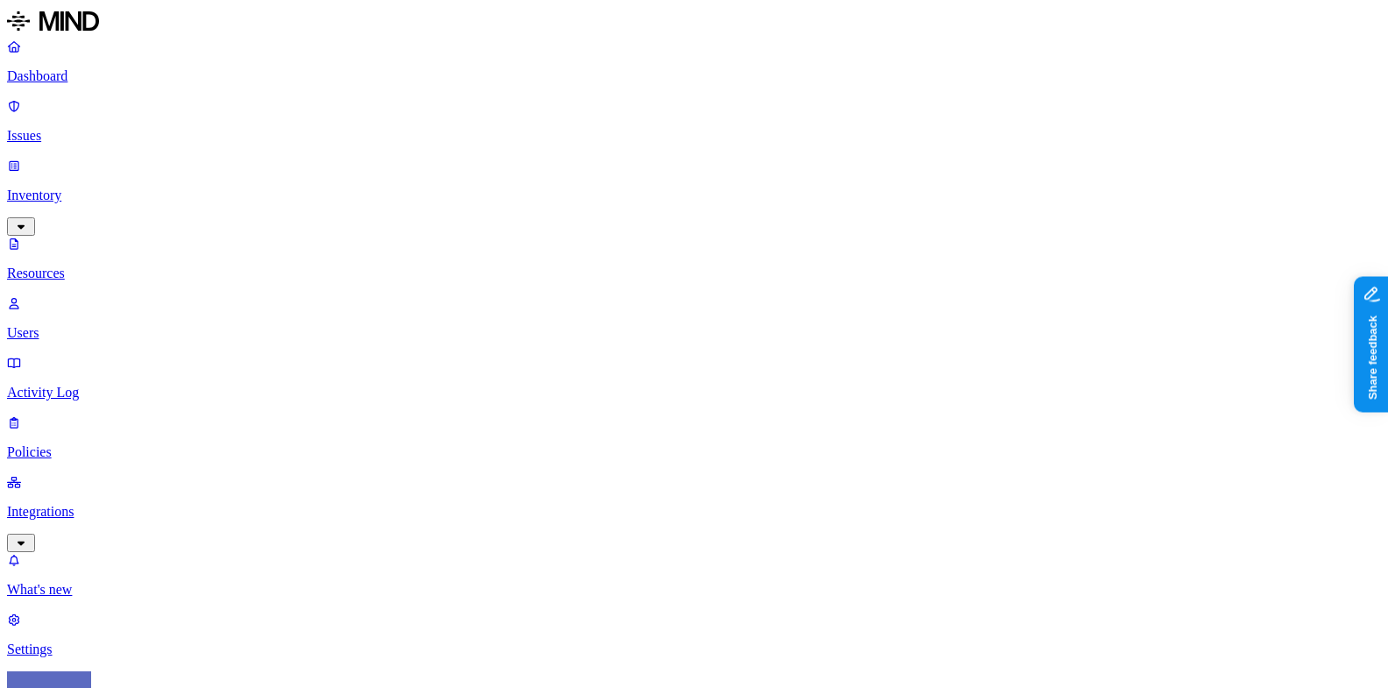
scroll to position [532, 0]
click at [90, 641] on p "Settings" at bounding box center [694, 649] width 1374 height 16
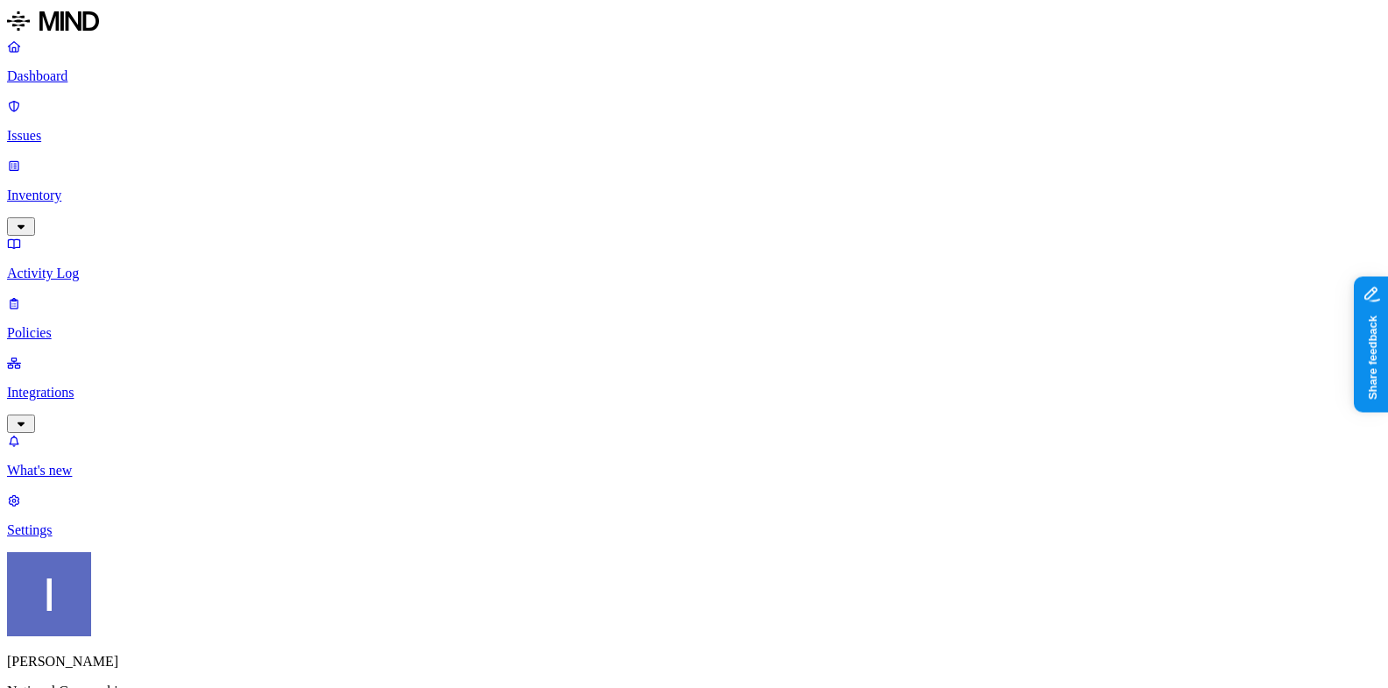
click at [40, 295] on link "Policies" at bounding box center [694, 318] width 1374 height 46
click at [62, 385] on p "Integrations" at bounding box center [694, 393] width 1374 height 16
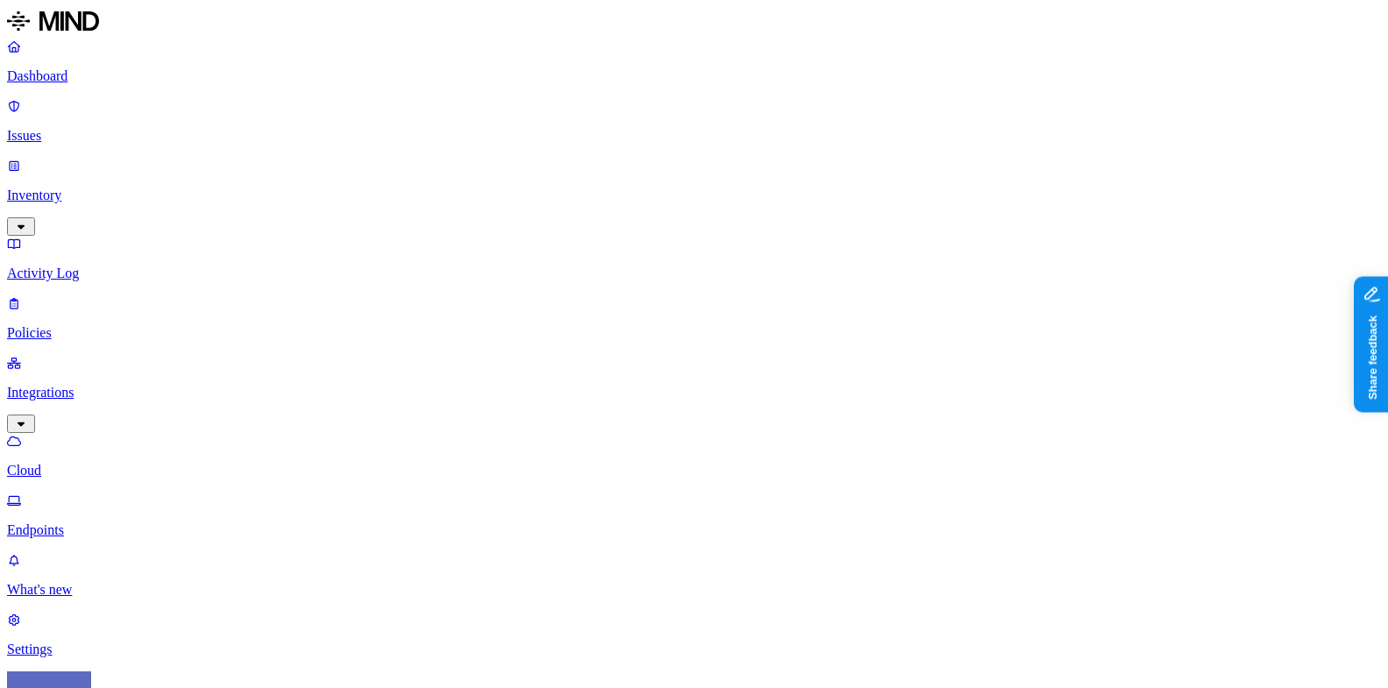
click at [133, 433] on link "Cloud" at bounding box center [694, 456] width 1374 height 46
click at [126, 522] on p "Endpoints" at bounding box center [694, 530] width 1374 height 16
click at [125, 463] on p "Cloud" at bounding box center [694, 471] width 1374 height 16
click at [94, 123] on div "Dashboard Issues Inventory Activity Log Policies Integrations Cloud Endpoints" at bounding box center [694, 288] width 1374 height 499
click at [95, 236] on link "Activity Log" at bounding box center [694, 259] width 1374 height 46
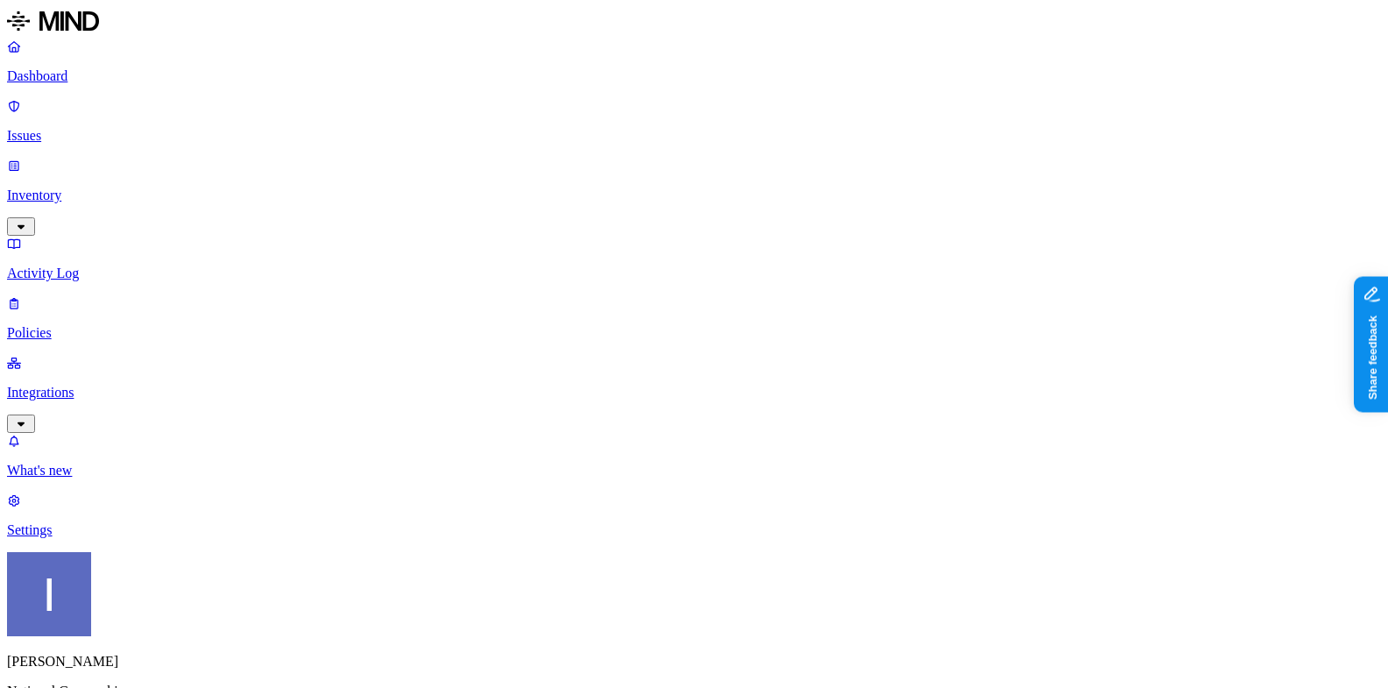
click at [92, 325] on p "Policies" at bounding box center [694, 333] width 1374 height 16
click at [93, 385] on p "Integrations" at bounding box center [694, 393] width 1374 height 16
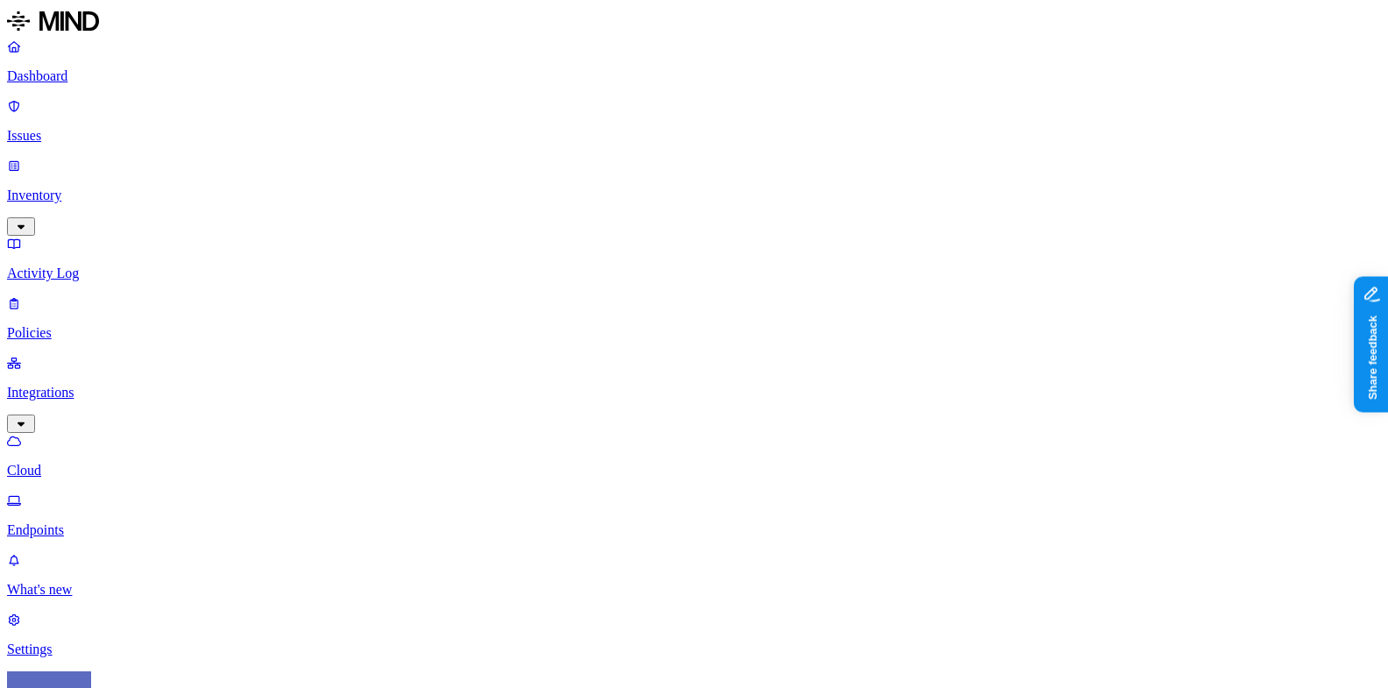
click at [97, 128] on p "Issues" at bounding box center [694, 136] width 1374 height 16
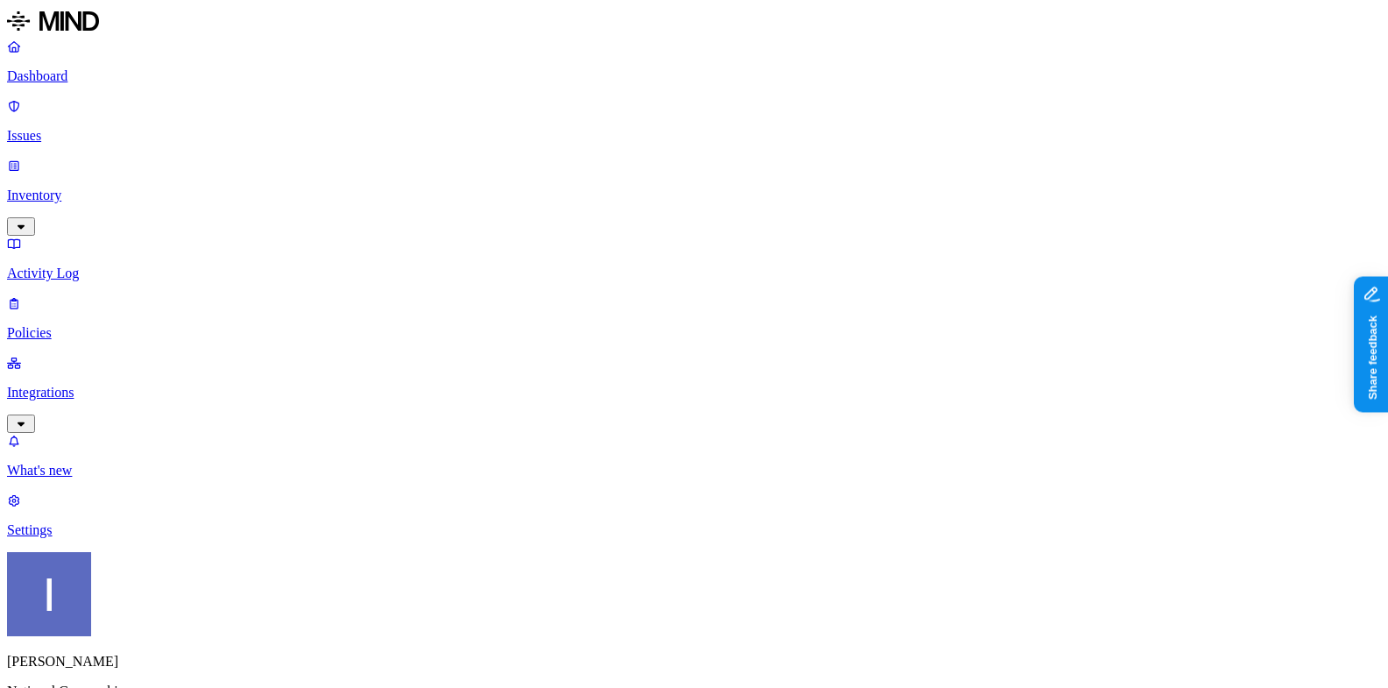
click at [102, 187] on p "Inventory" at bounding box center [694, 195] width 1374 height 16
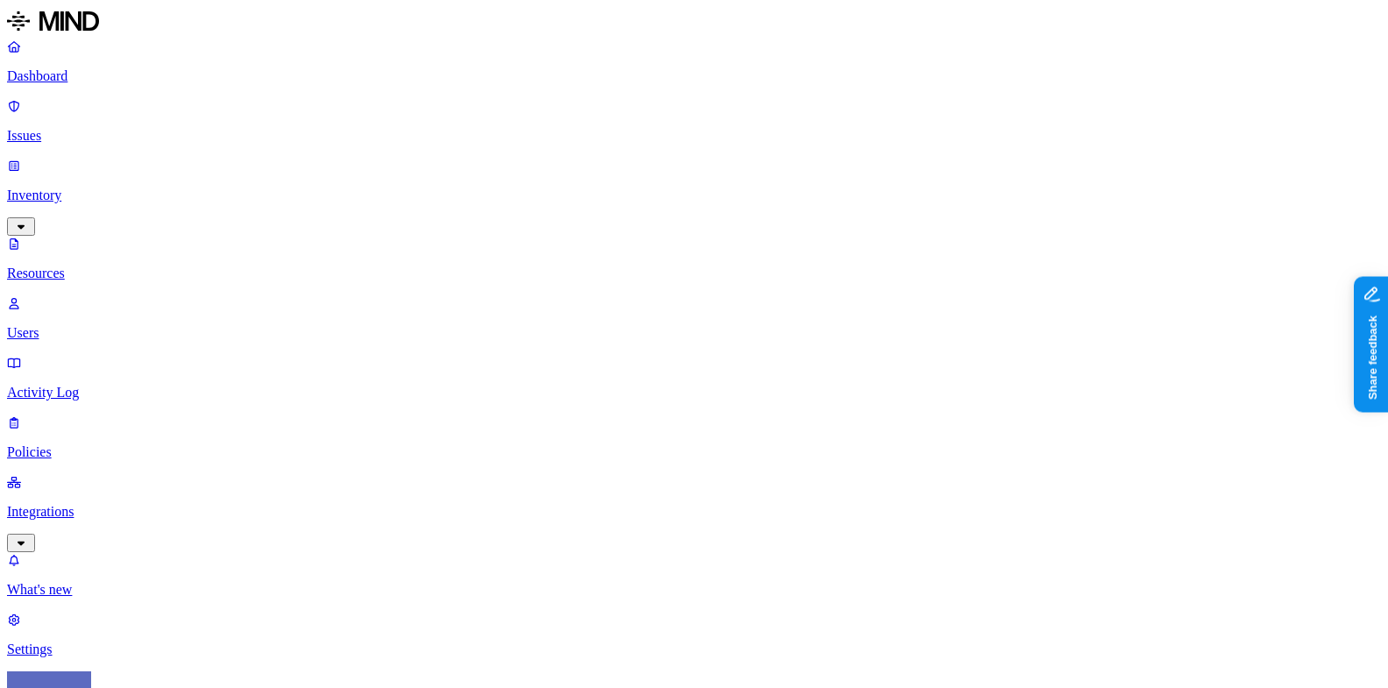
click at [106, 444] on p "Policies" at bounding box center [694, 452] width 1374 height 16
click at [106, 284] on nav "Dashboard Issues Inventory Resources Users Activity Log Policies Integrations W…" at bounding box center [694, 348] width 1374 height 619
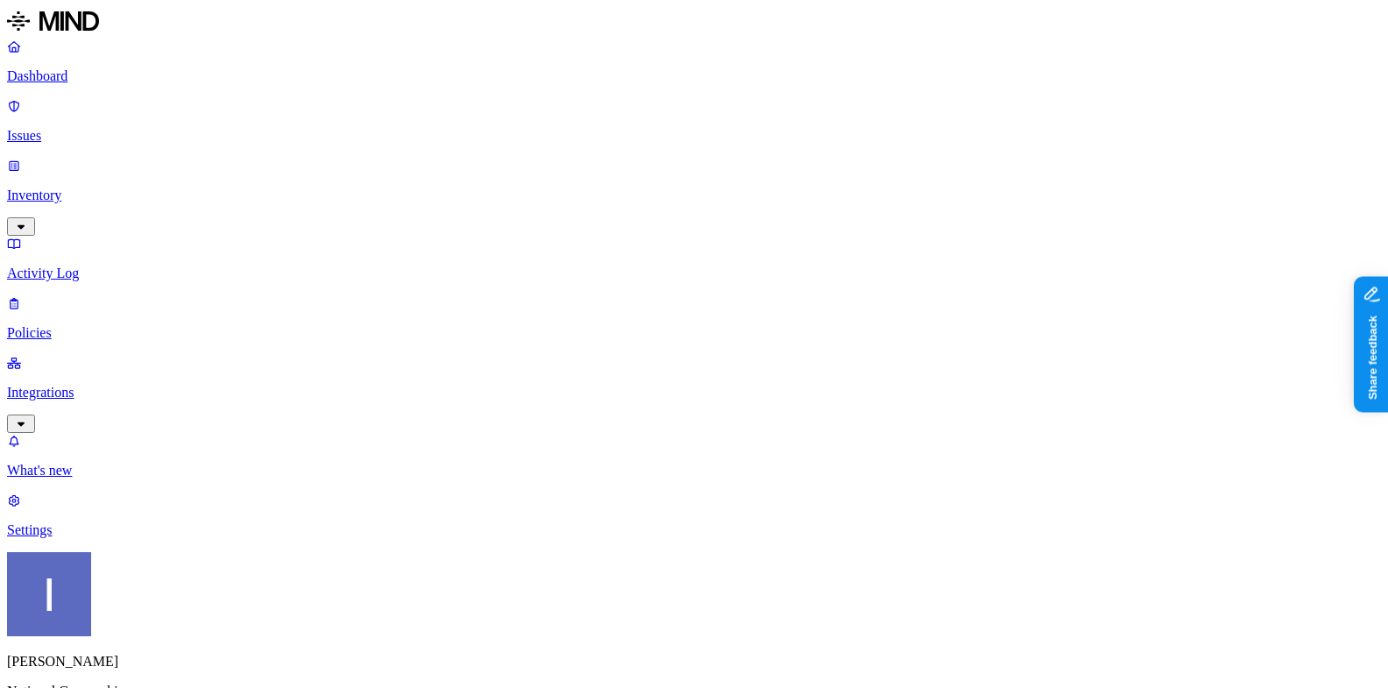
click at [114, 355] on link "Integrations" at bounding box center [694, 392] width 1374 height 75
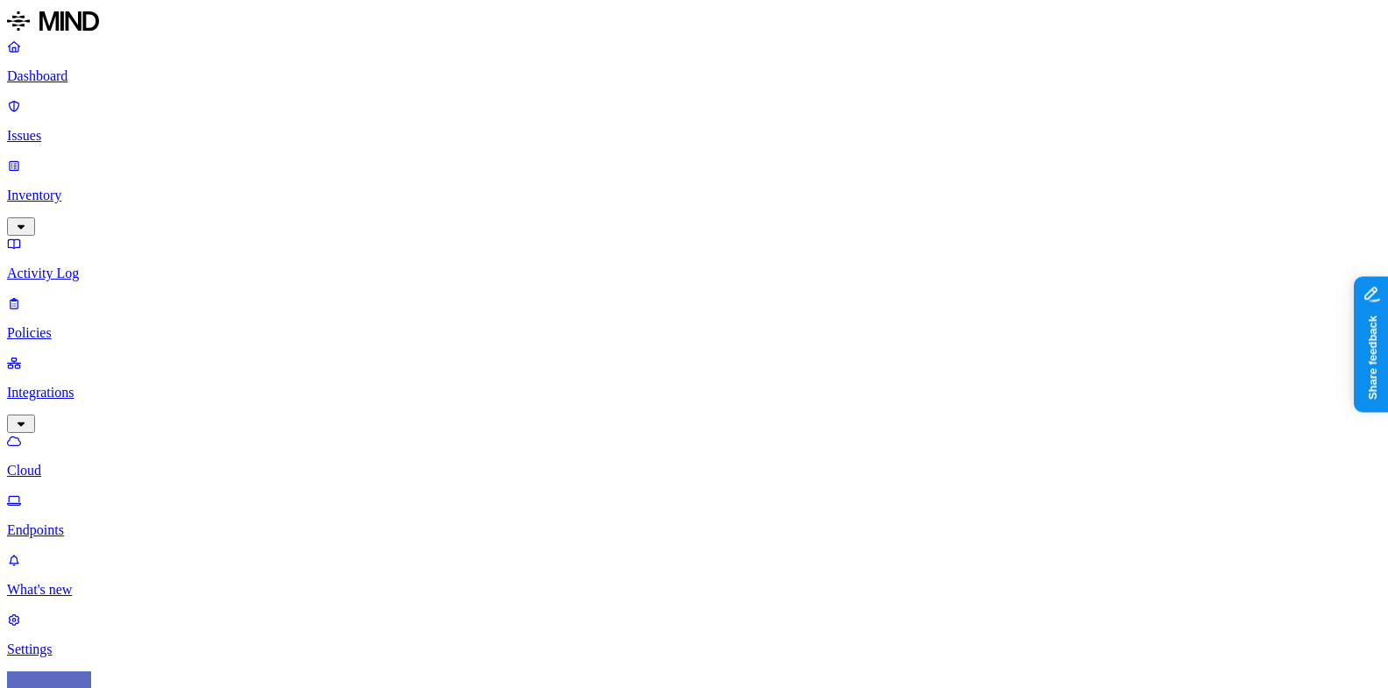
click at [9, 144] on nav "Dashboard Issues Inventory Activity Log Policies Integrations Cloud Endpoints W…" at bounding box center [694, 348] width 1374 height 619
click at [21, 160] on icon at bounding box center [14, 165] width 14 height 11
click at [63, 128] on p "Issues" at bounding box center [694, 136] width 1374 height 16
click at [81, 39] on link at bounding box center [694, 23] width 1374 height 32
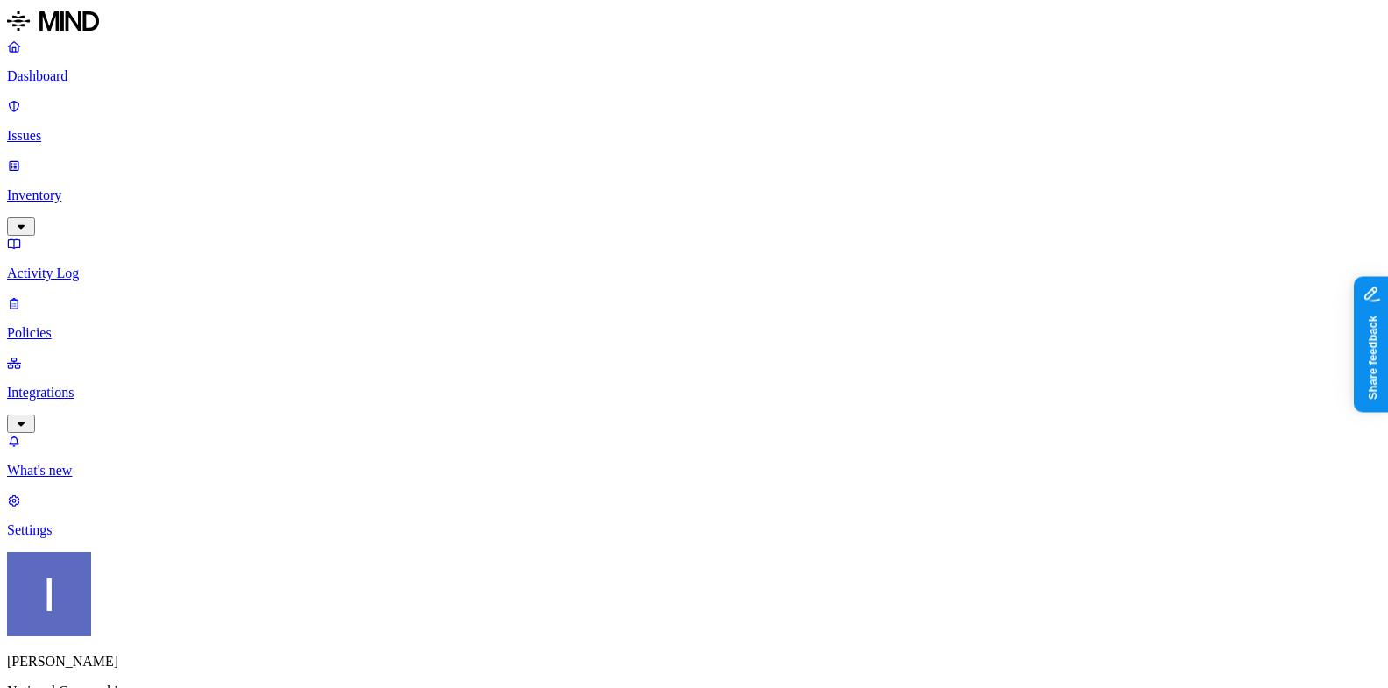
click at [81, 157] on div "Dashboard Issues Inventory Activity Log Policies Integrations" at bounding box center [694, 236] width 1374 height 394
click at [81, 265] on p "Activity Log" at bounding box center [694, 273] width 1374 height 16
click at [88, 385] on p "Integrations" at bounding box center [694, 393] width 1374 height 16
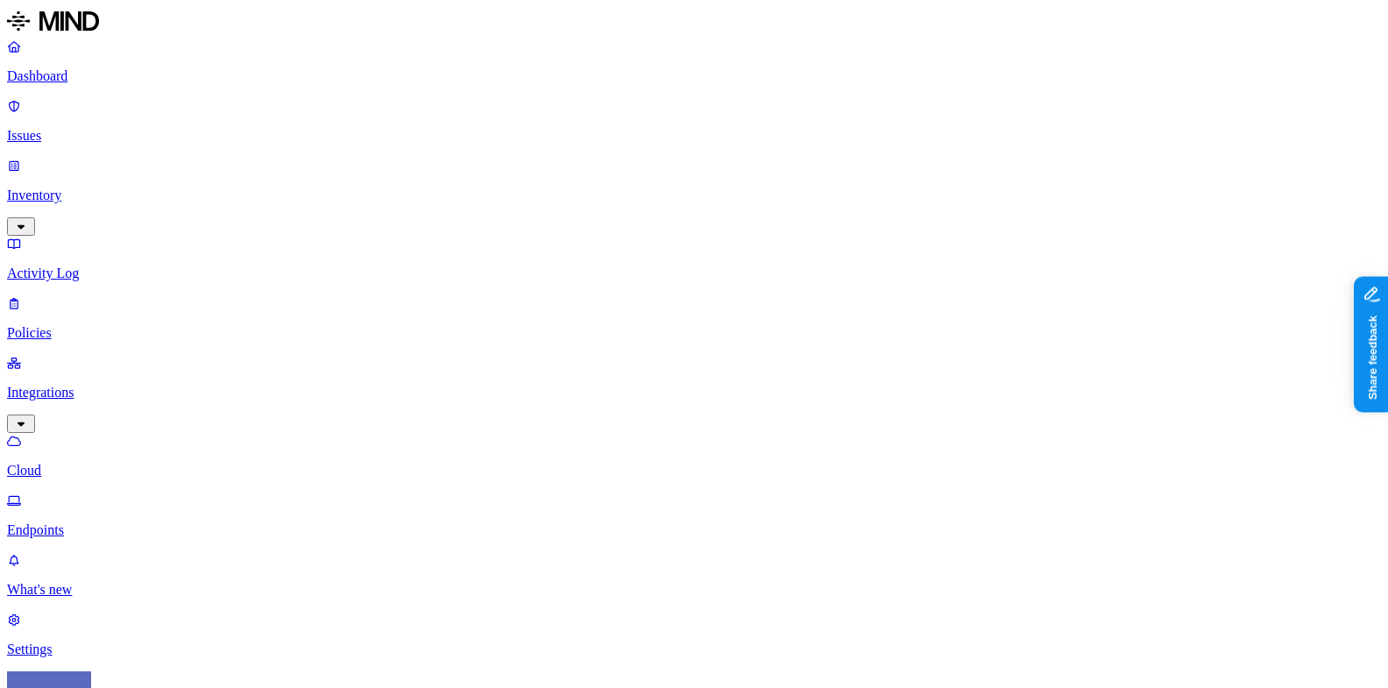
click at [110, 522] on p "Endpoints" at bounding box center [694, 530] width 1374 height 16
click at [119, 385] on p "Integrations" at bounding box center [694, 393] width 1374 height 16
click at [128, 325] on p "Policies" at bounding box center [694, 333] width 1374 height 16
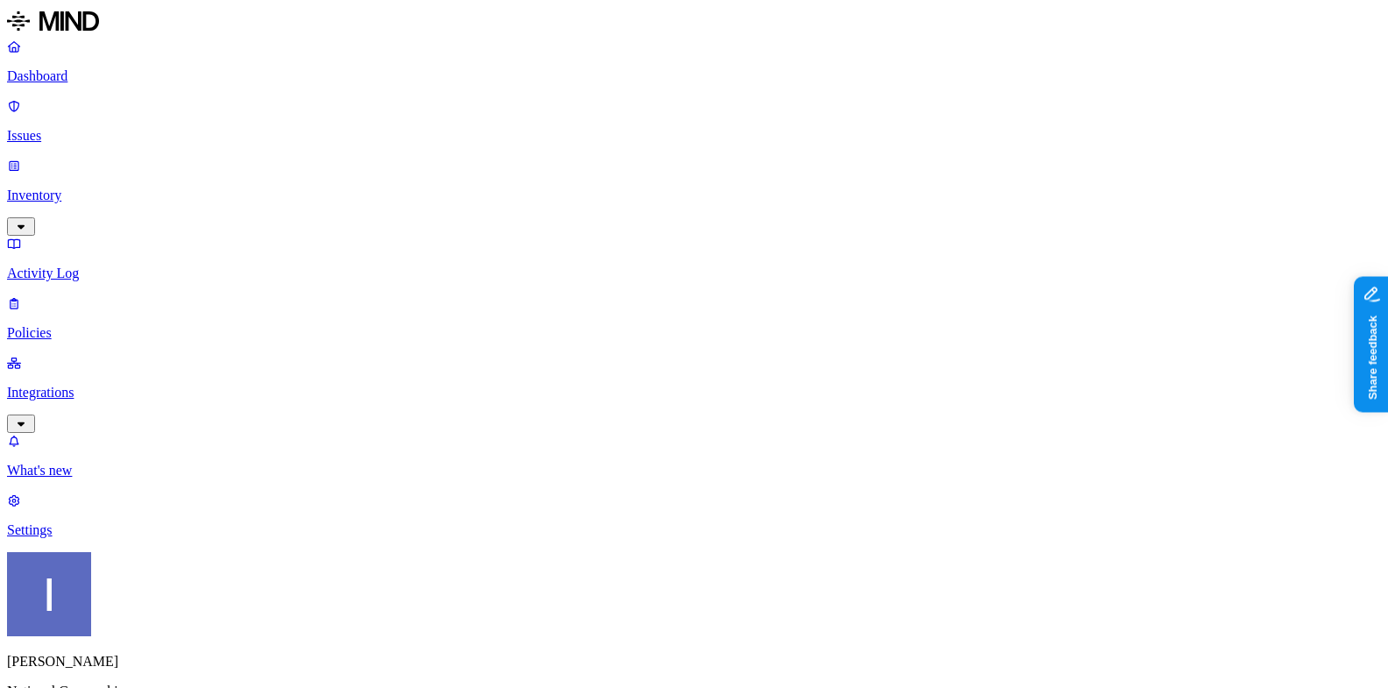
click at [129, 265] on p "Activity Log" at bounding box center [694, 273] width 1374 height 16
click at [119, 156] on div "Dashboard Issues Inventory Activity Log Policies Integrations" at bounding box center [694, 236] width 1374 height 394
click at [118, 187] on p "Inventory" at bounding box center [694, 195] width 1374 height 16
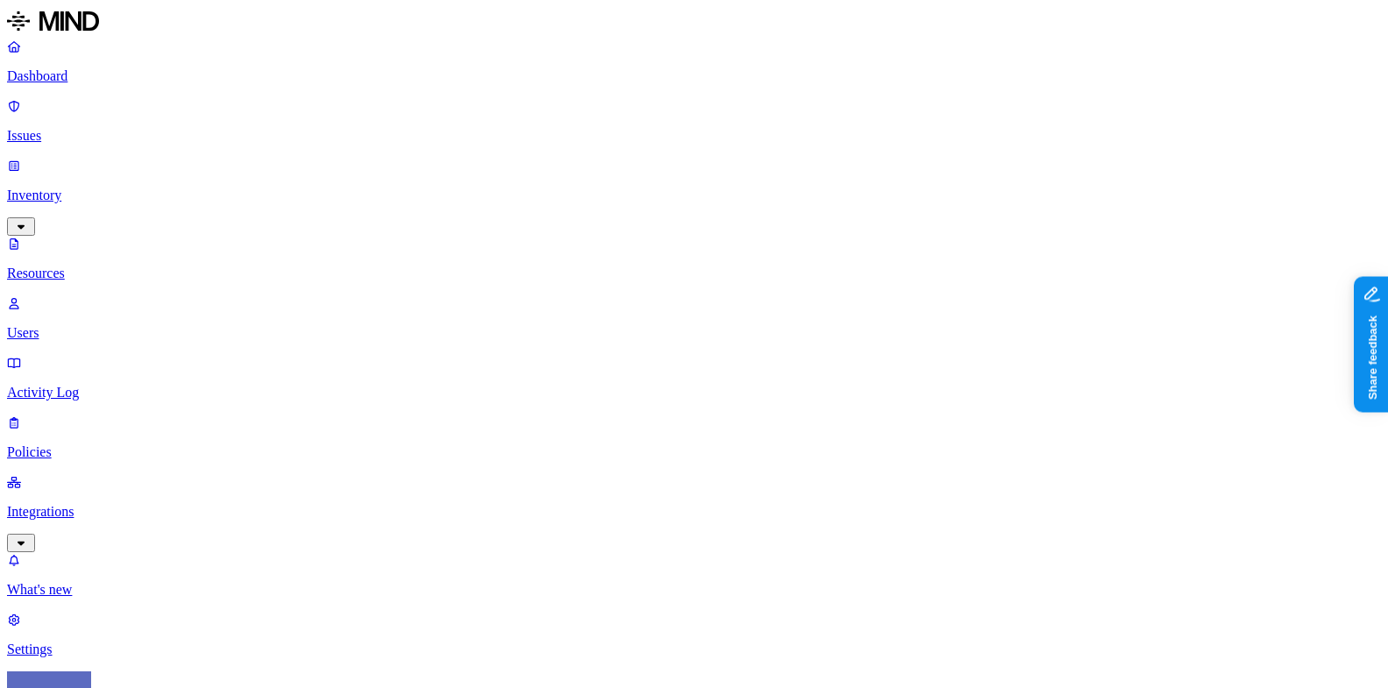
click at [111, 128] on p "Issues" at bounding box center [694, 136] width 1374 height 16
click at [104, 414] on link "Policies" at bounding box center [694, 437] width 1374 height 46
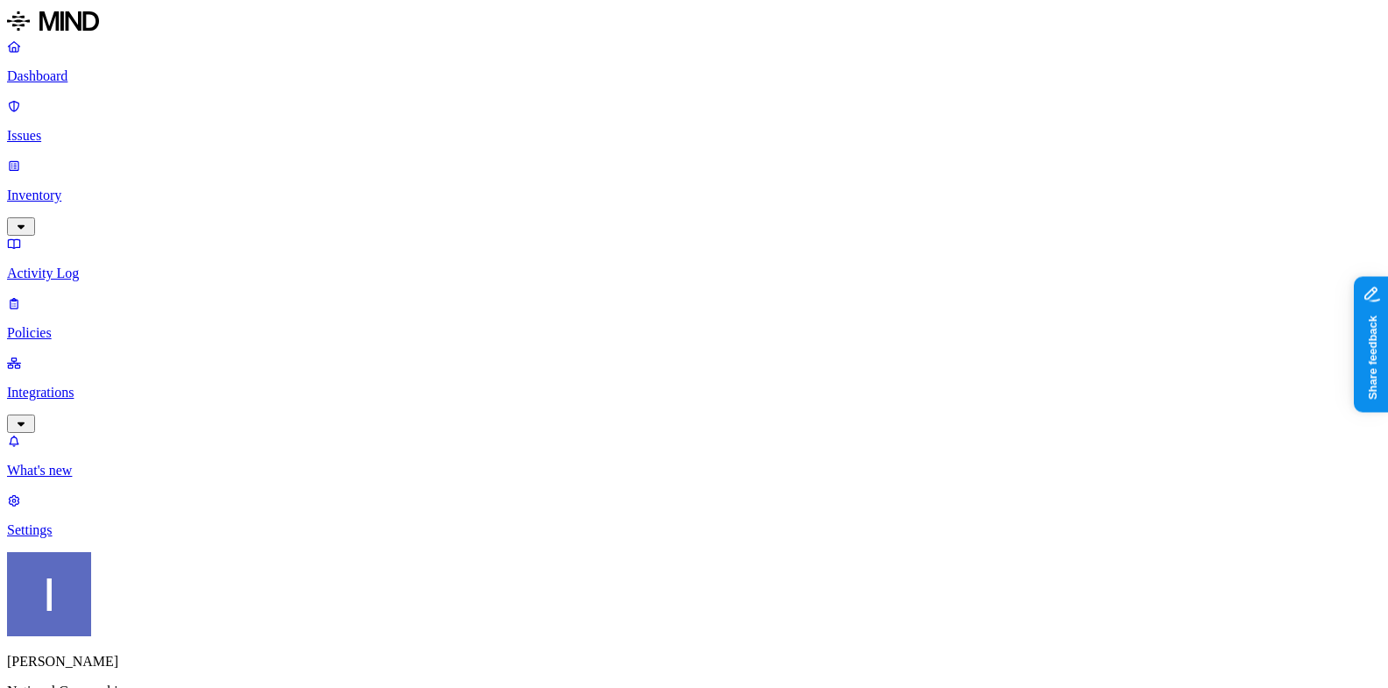
click at [120, 128] on p "Issues" at bounding box center [694, 136] width 1374 height 16
click at [120, 158] on link "Inventory" at bounding box center [694, 195] width 1374 height 75
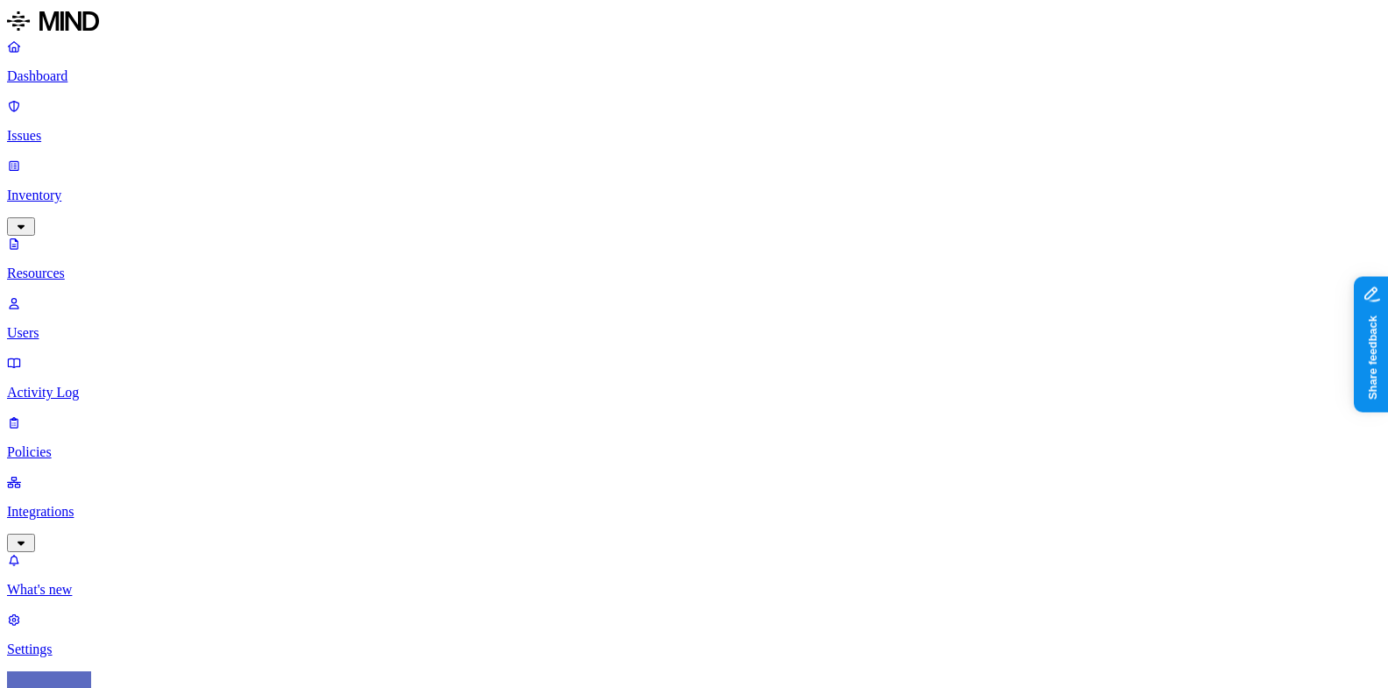
click at [115, 128] on p "Issues" at bounding box center [694, 136] width 1374 height 16
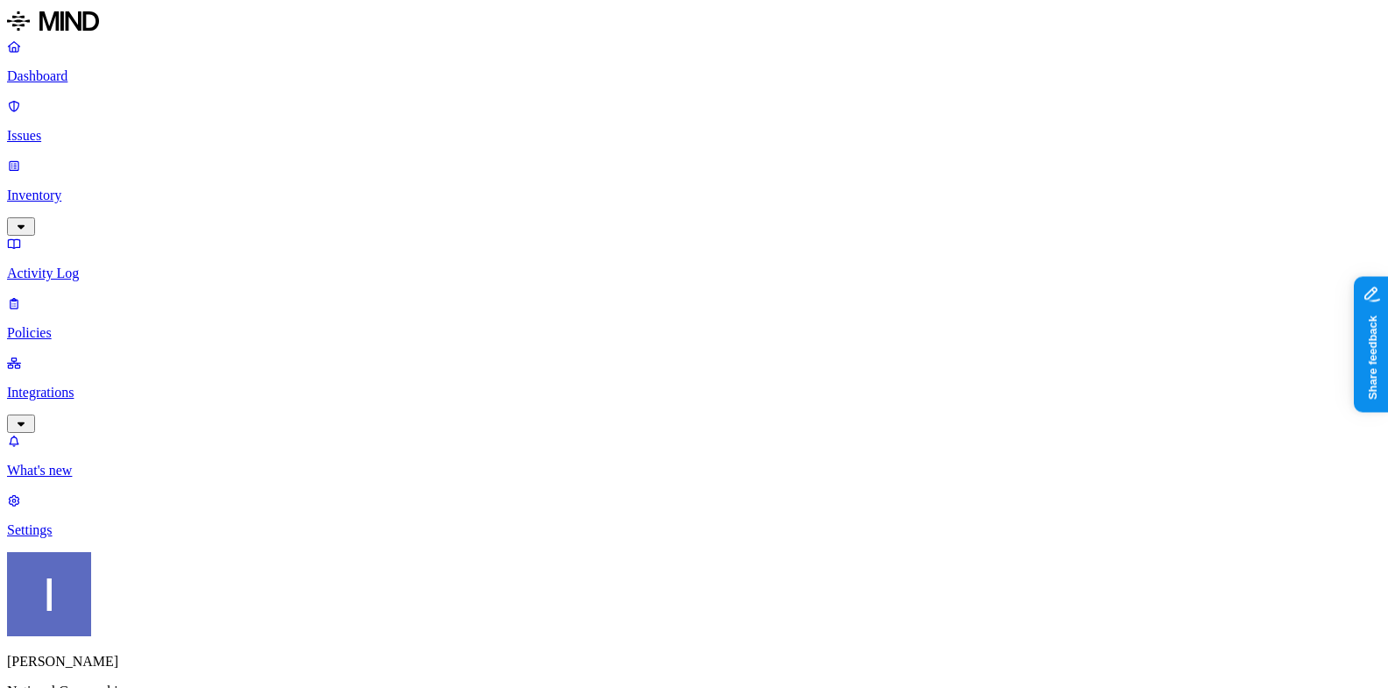
click at [117, 187] on p "Inventory" at bounding box center [694, 195] width 1374 height 16
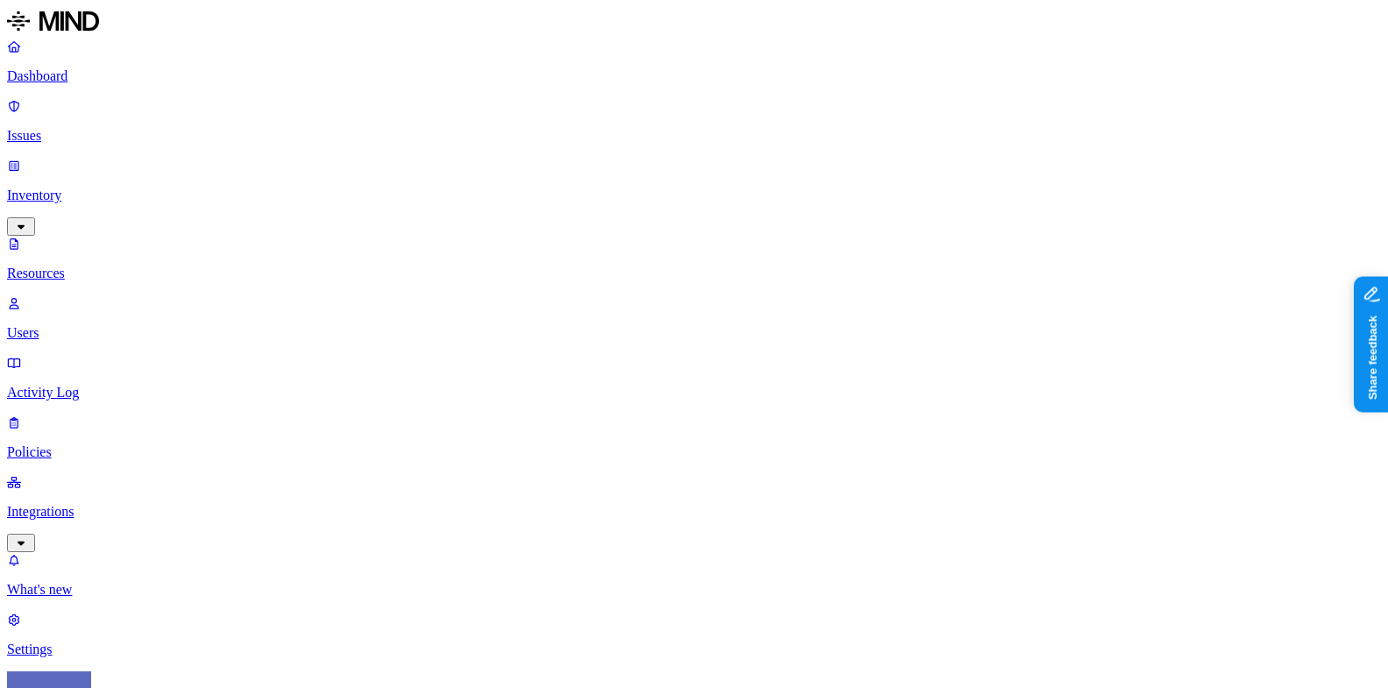
click at [141, 325] on p "Users" at bounding box center [694, 333] width 1374 height 16
click at [131, 187] on p "Inventory" at bounding box center [694, 195] width 1374 height 16
click at [102, 444] on p "Policies" at bounding box center [694, 452] width 1374 height 16
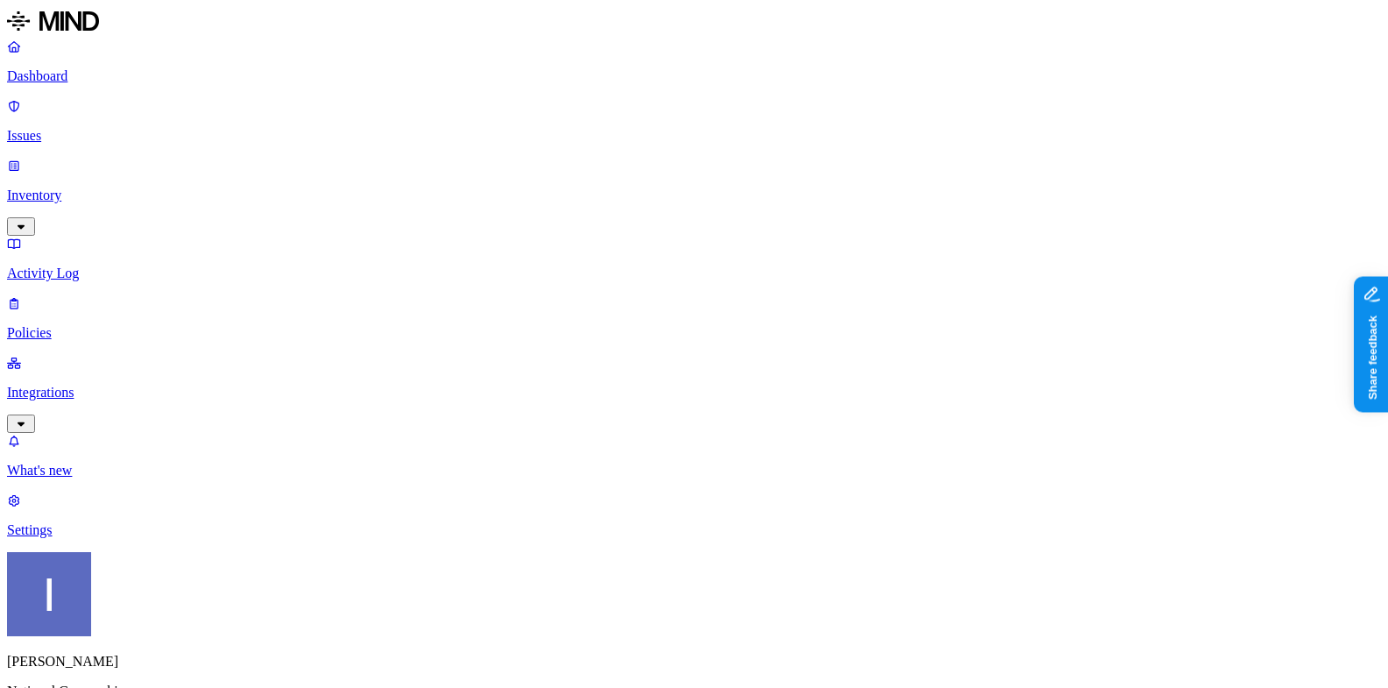
click at [124, 189] on div "Dashboard Issues Inventory Activity Log Policies Integrations" at bounding box center [694, 236] width 1374 height 394
click at [124, 265] on p "Activity Log" at bounding box center [694, 273] width 1374 height 16
click at [112, 325] on p "Policies" at bounding box center [694, 333] width 1374 height 16
click at [119, 118] on link "Issues" at bounding box center [694, 121] width 1374 height 46
click at [117, 158] on link "Inventory" at bounding box center [694, 195] width 1374 height 75
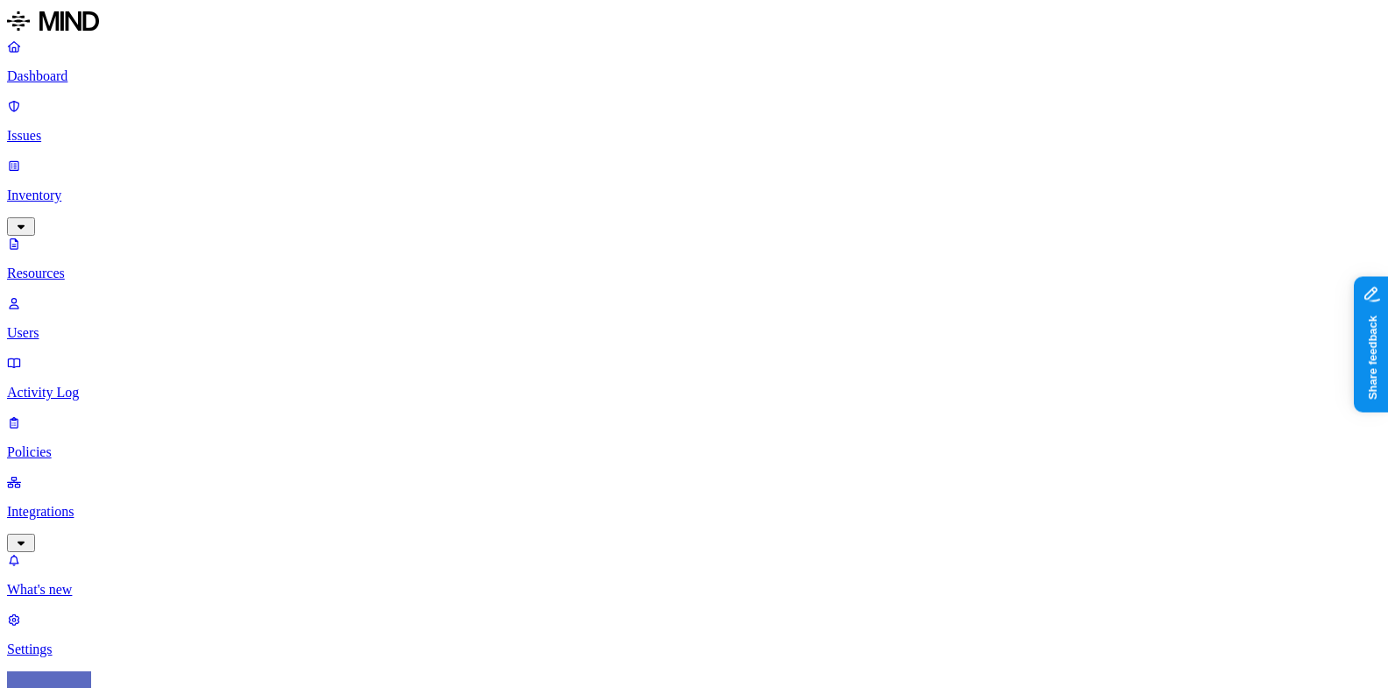
click at [165, 444] on p "Policies" at bounding box center [694, 452] width 1374 height 16
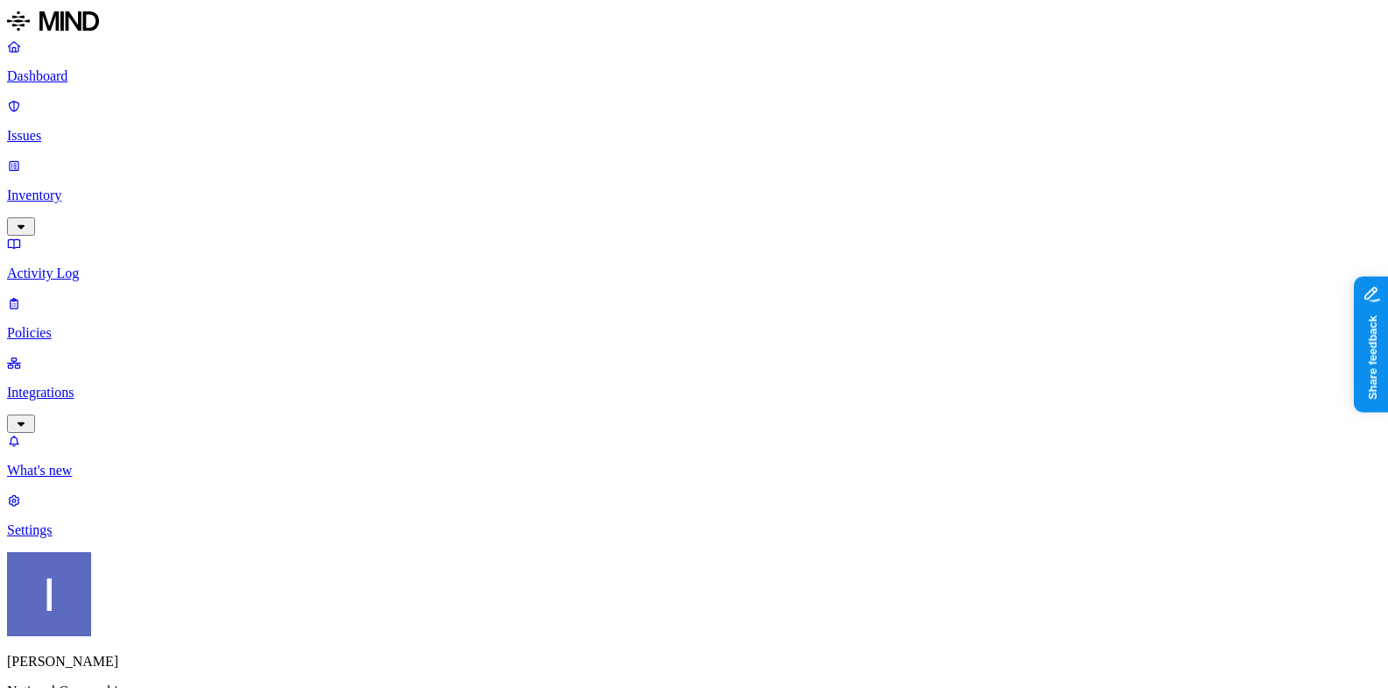
click at [110, 538] on p "Settings" at bounding box center [694, 530] width 1374 height 16
click at [57, 385] on p "Integrations" at bounding box center [694, 393] width 1374 height 16
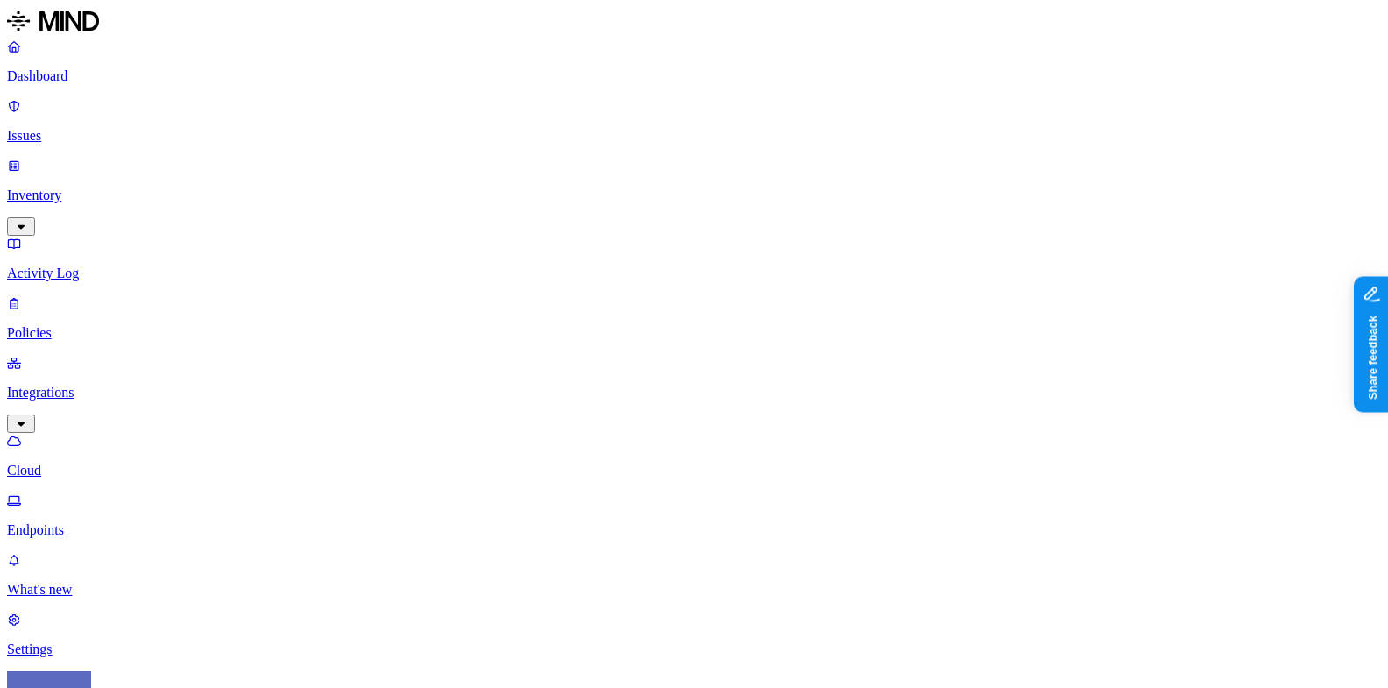
click at [174, 658] on html "Dashboard Issues Inventory Activity Log Policies Integrations Cloud Endpoints W…" at bounding box center [694, 629] width 1388 height 1259
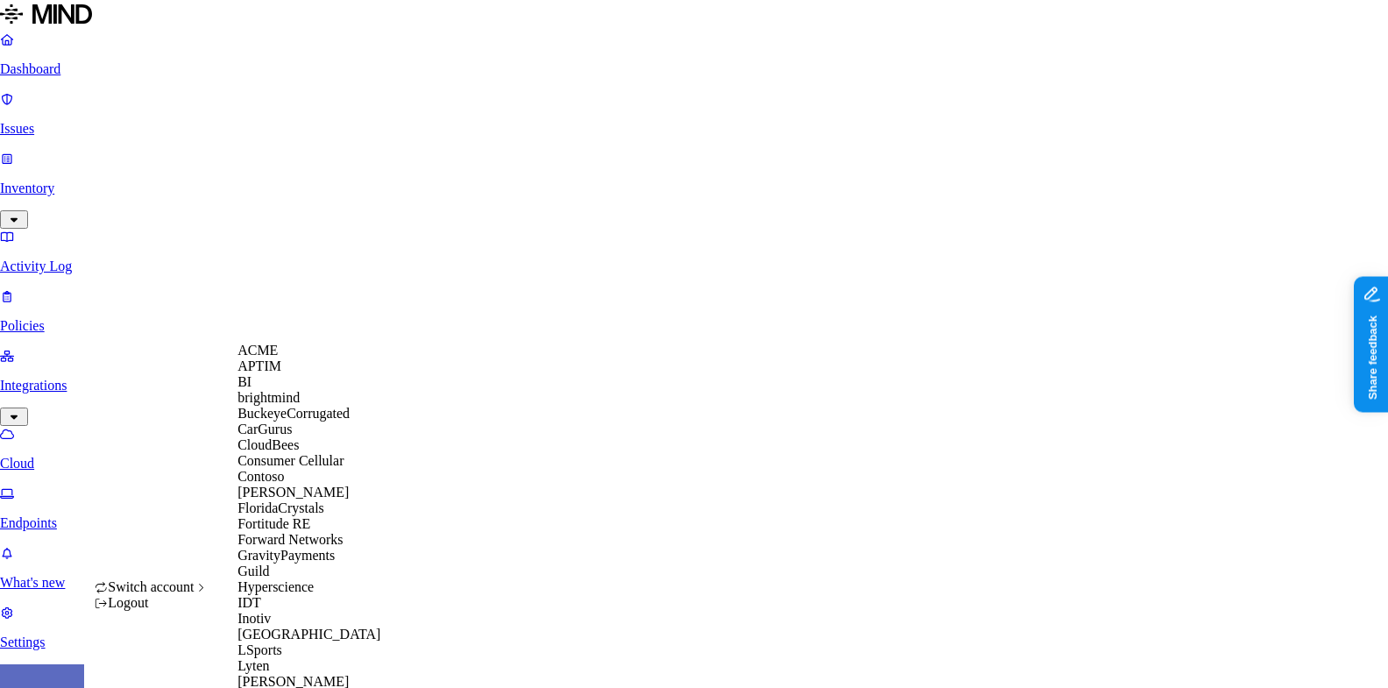
scroll to position [859, 0]
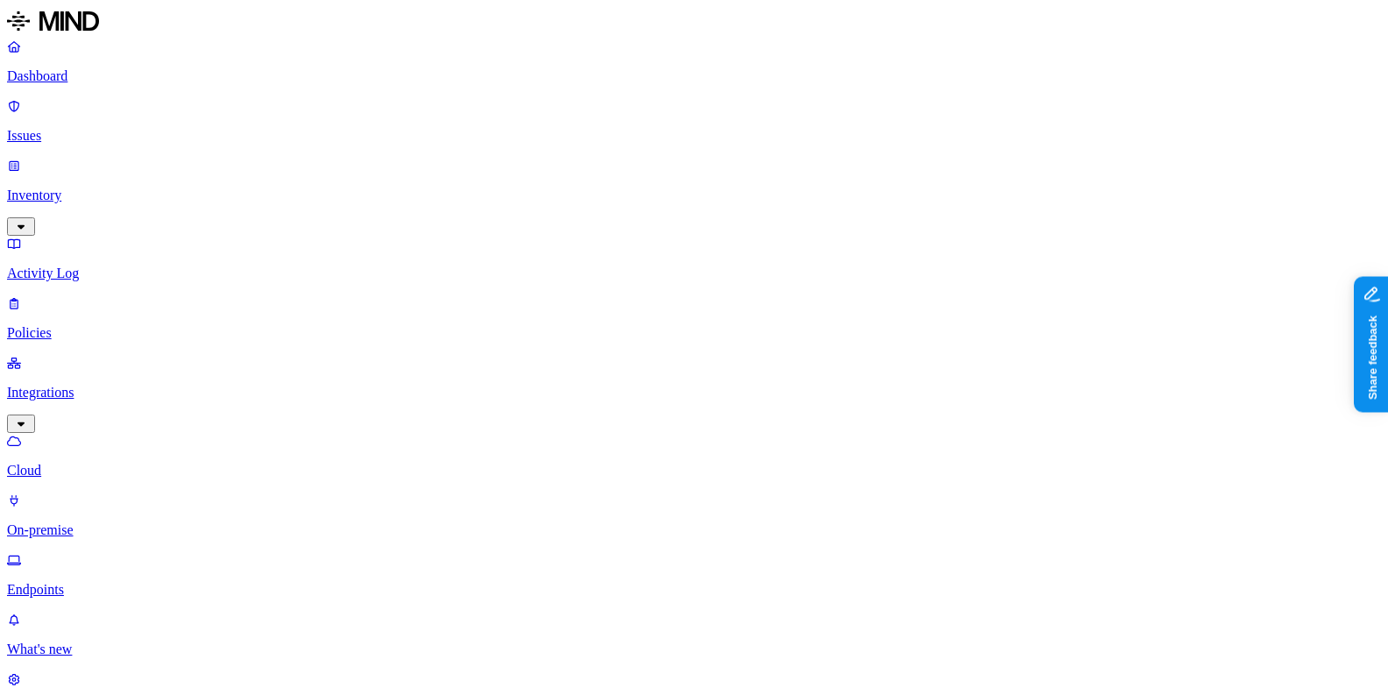
click at [137, 522] on p "On-premise" at bounding box center [694, 530] width 1374 height 16
click at [138, 582] on p "Endpoints" at bounding box center [694, 590] width 1374 height 16
click at [142, 325] on p "Policies" at bounding box center [694, 333] width 1374 height 16
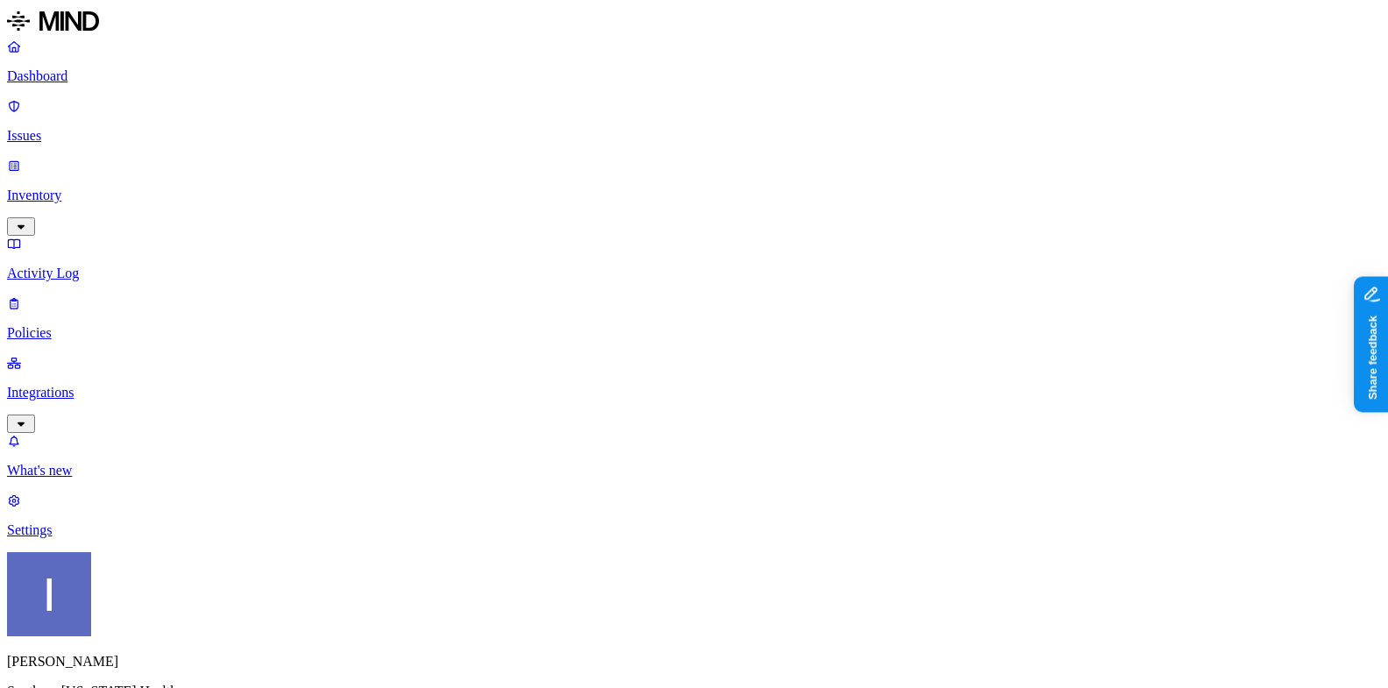
click at [431, 166] on span "Endpoint" at bounding box center [440, 173] width 52 height 15
click at [124, 74] on p "Dashboard" at bounding box center [694, 76] width 1374 height 16
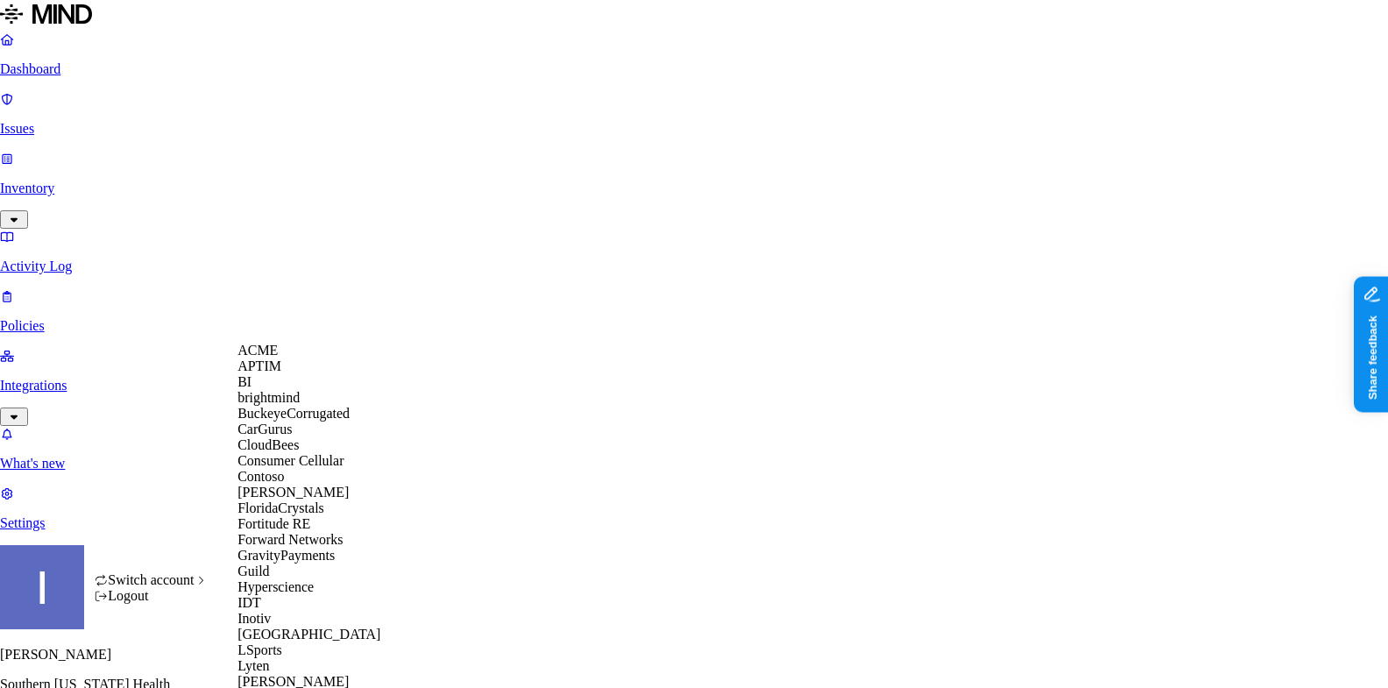
click at [307, 358] on div "ACME" at bounding box center [322, 351] width 170 height 16
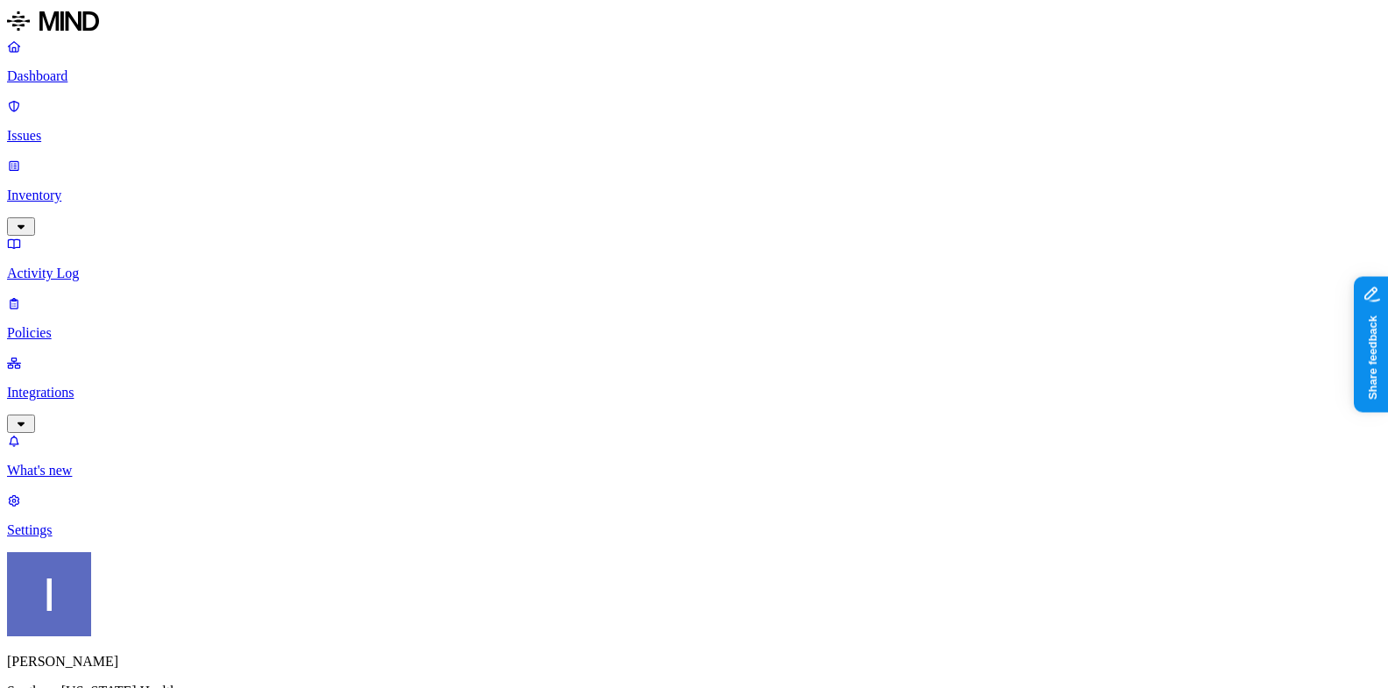
click at [141, 385] on p "Integrations" at bounding box center [694, 393] width 1374 height 16
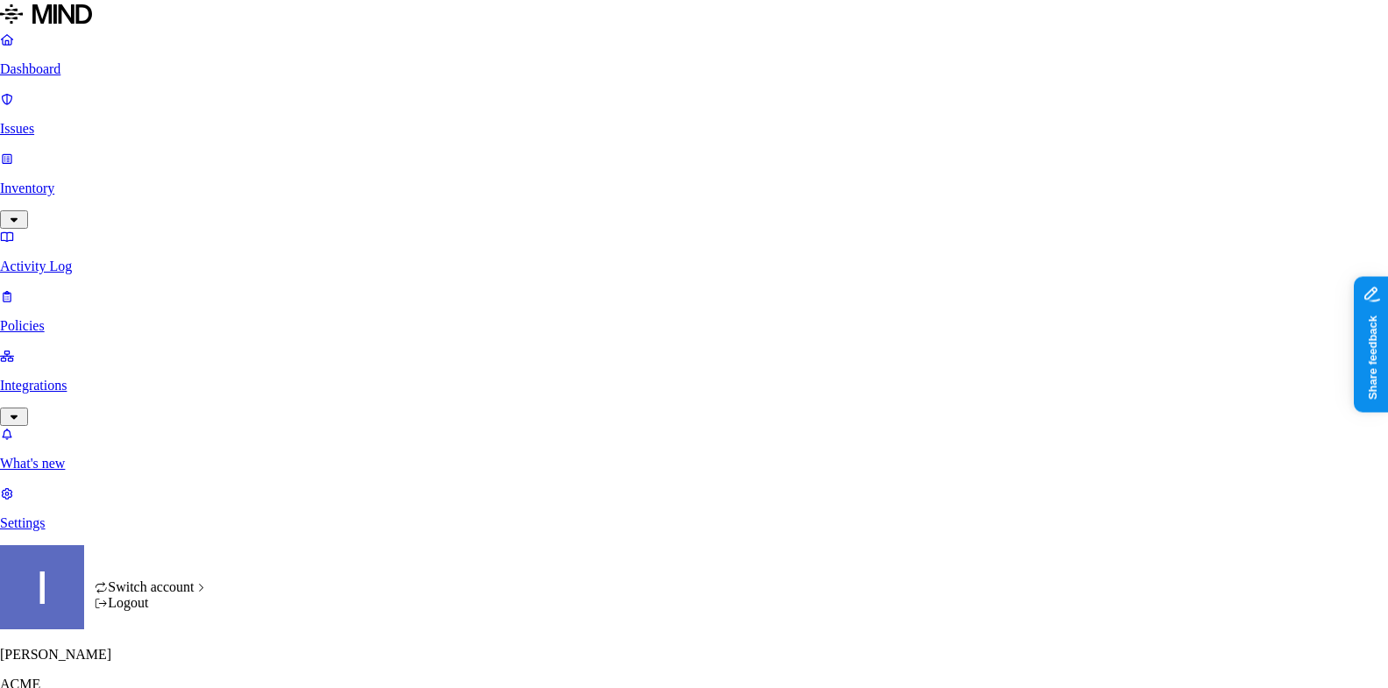
click at [187, 611] on div "Logout" at bounding box center [151, 603] width 114 height 16
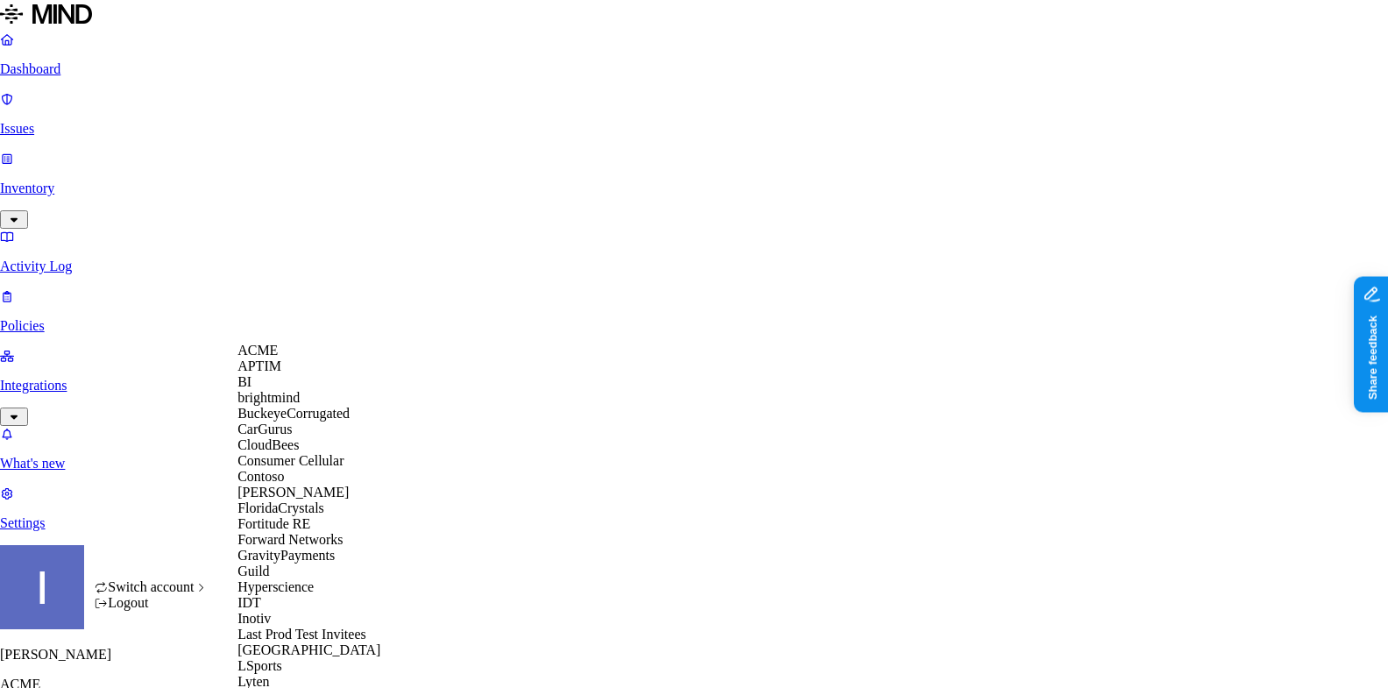
scroll to position [426, 0]
click at [310, 626] on span "Last Prod Test Invitees" at bounding box center [301, 633] width 129 height 15
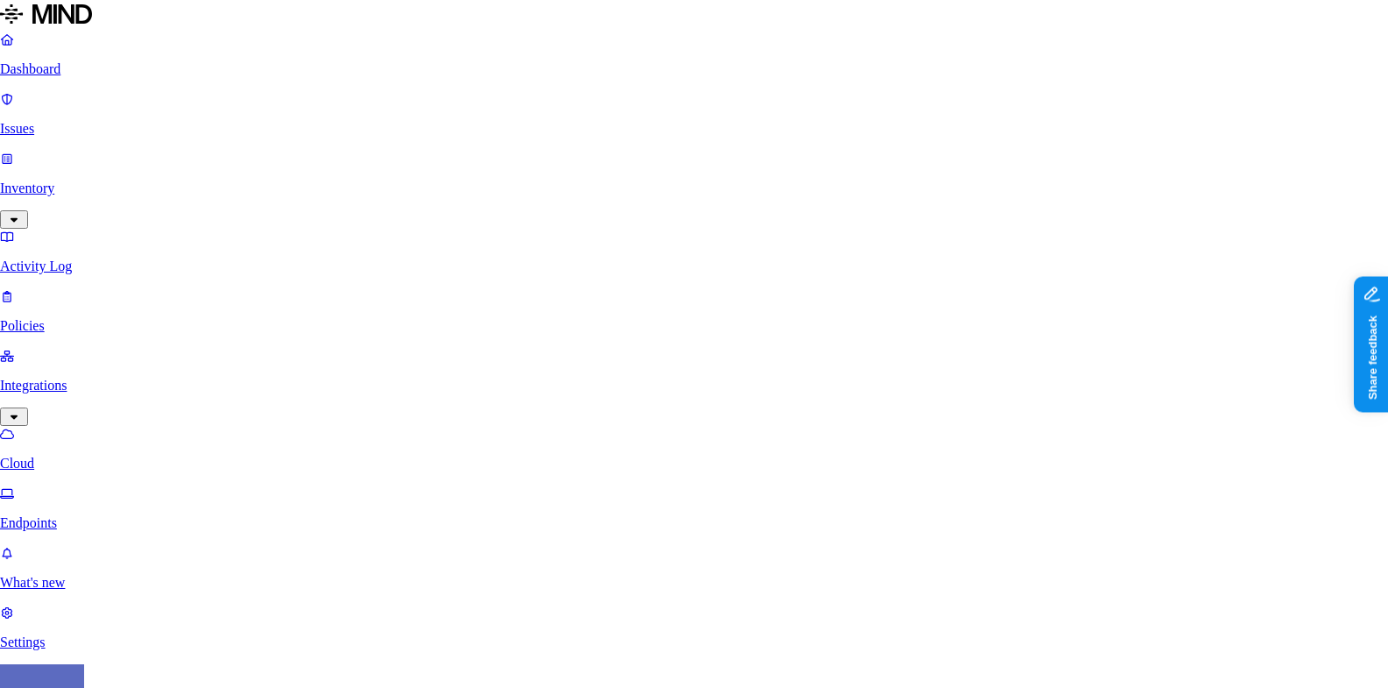
type input "test-aug-27"
paste input "b2c4aae8-30b9-4e96-8d27-c59f250e147d"
type input "b2c4aae8-30b9-4e96-8d27-c59f250e147d"
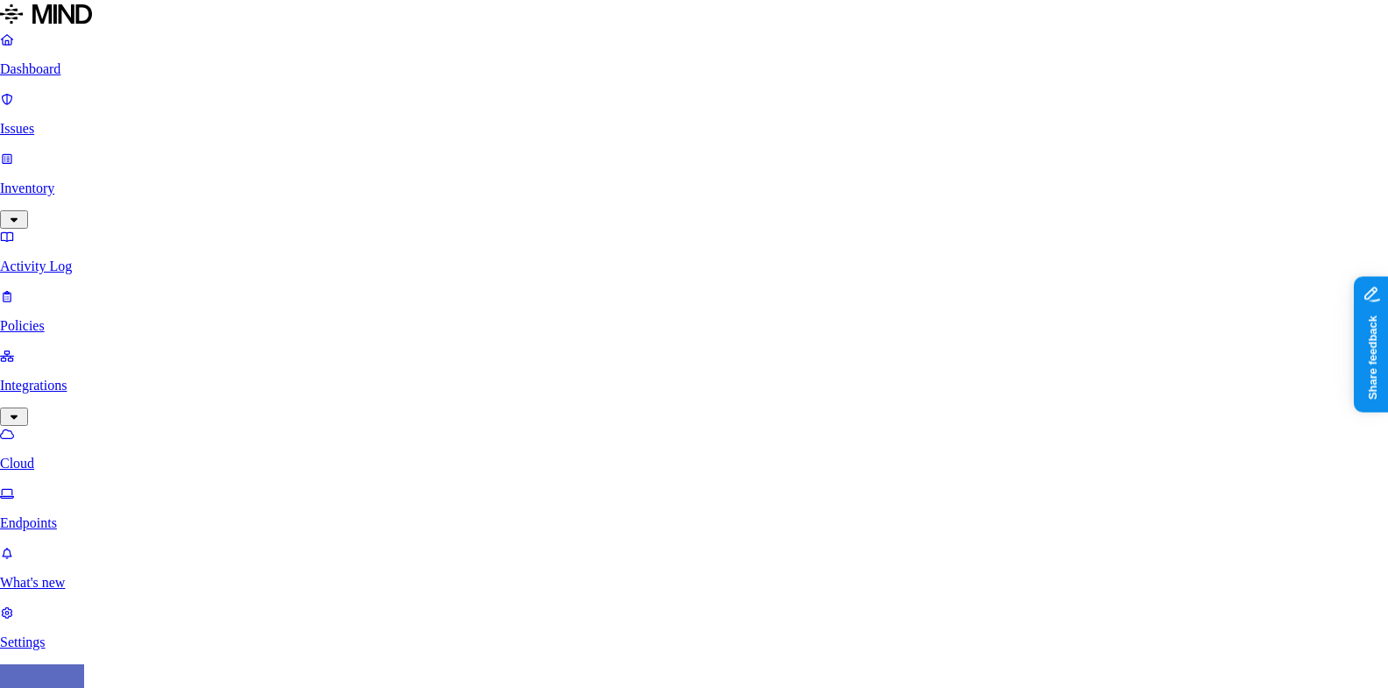
paste input "q308Q~VWTkgpyipWLFghuLRBpRqYbdrG5mvIOc8w"
type input "q308Q~VWTkgpyipWLFghuLRBpRqYbdrG5mvIOc8w"
paste input "2c97c030-5a88-45c2-9bbd-b0bd127cc06b"
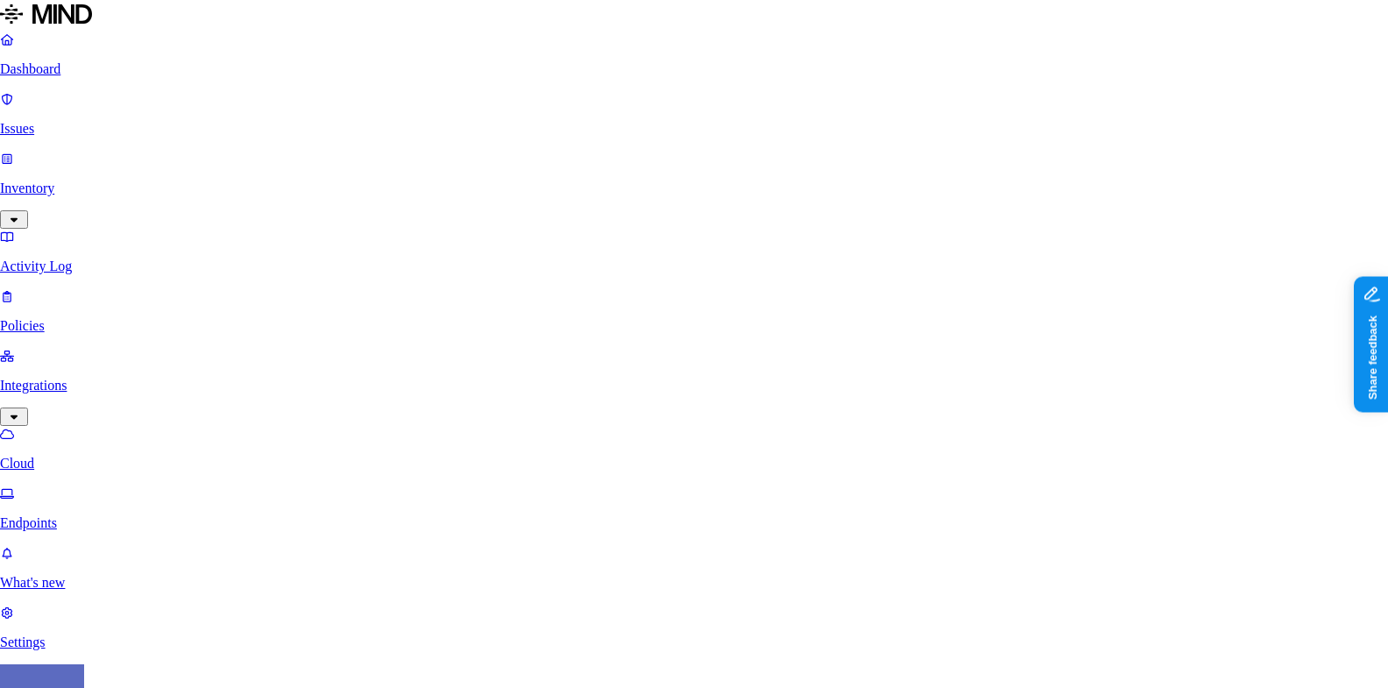
type input "2c97c030-5a88-45c2-9bbd-b0bd127cc06b"
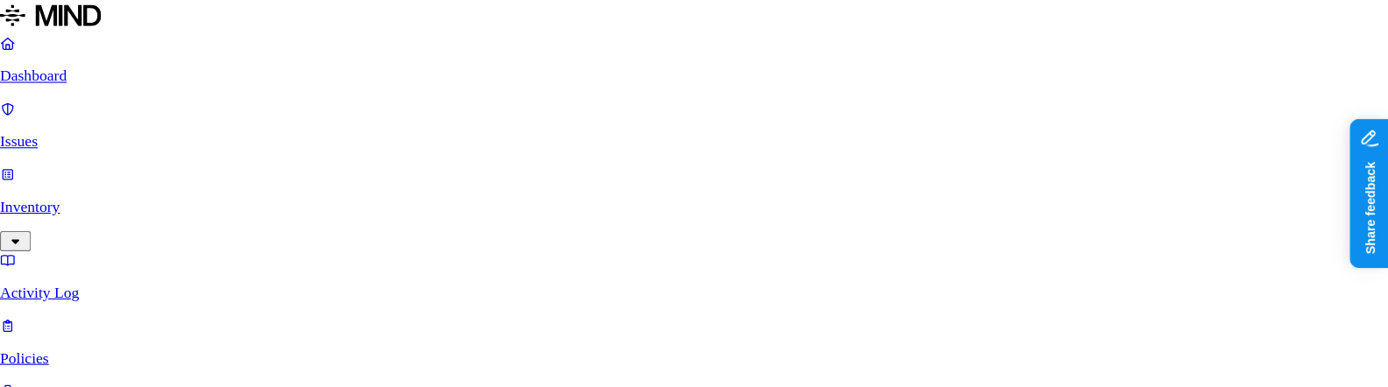
scroll to position [101, 0]
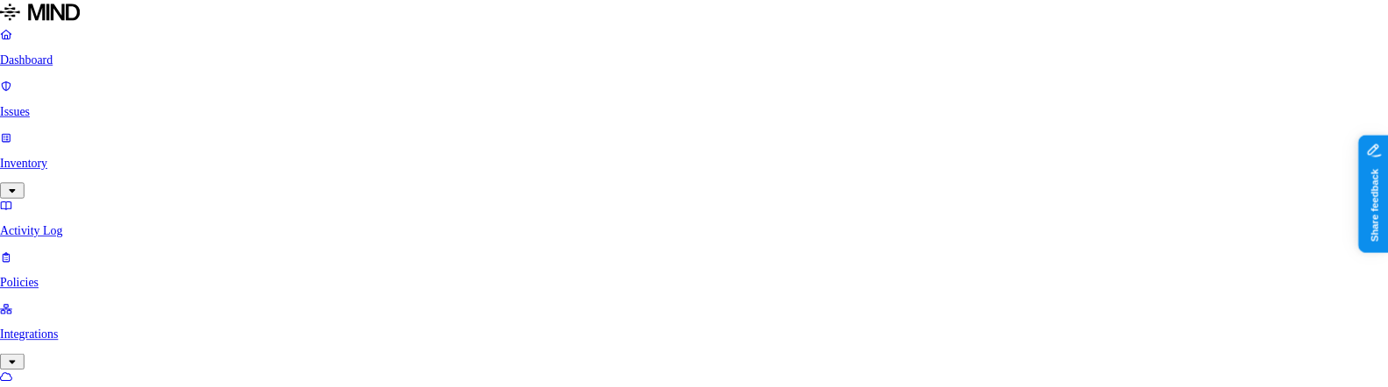
scroll to position [0, 0]
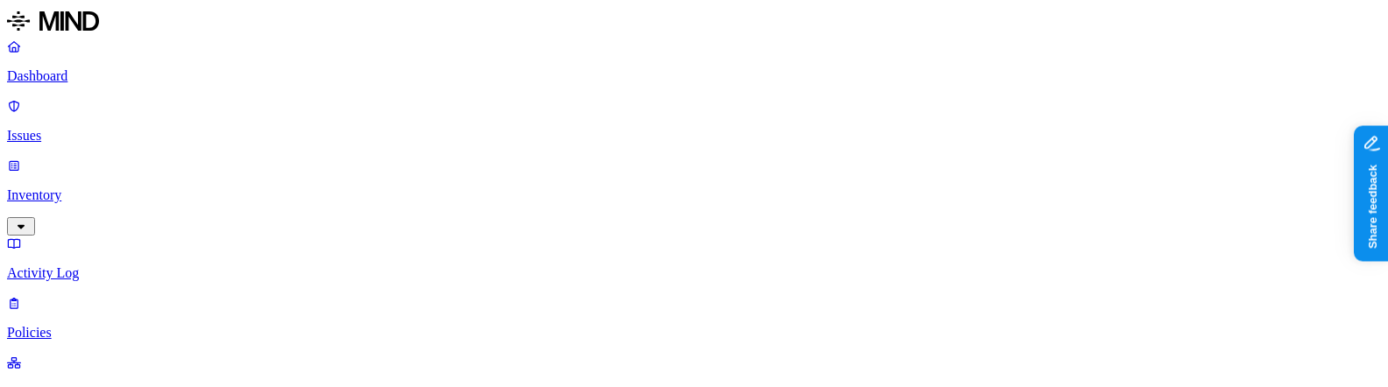
click at [93, 187] on p "Inventory" at bounding box center [694, 195] width 1374 height 16
click at [103, 84] on link "Dashboard" at bounding box center [694, 62] width 1374 height 46
click at [88, 123] on link "Issues" at bounding box center [694, 121] width 1374 height 46
click at [88, 187] on p "Inventory" at bounding box center [694, 195] width 1374 height 16
click at [56, 84] on p "Dashboard" at bounding box center [694, 76] width 1374 height 16
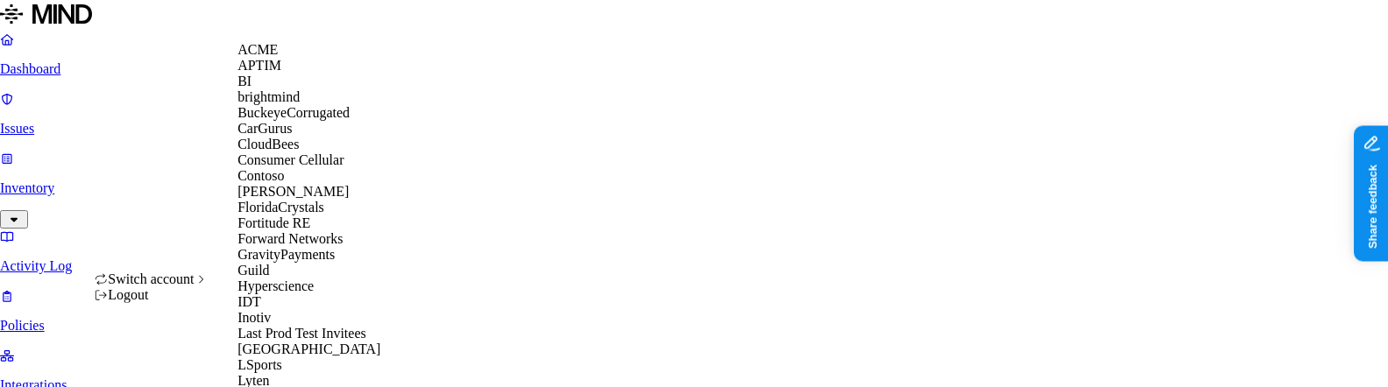
scroll to position [970, 0]
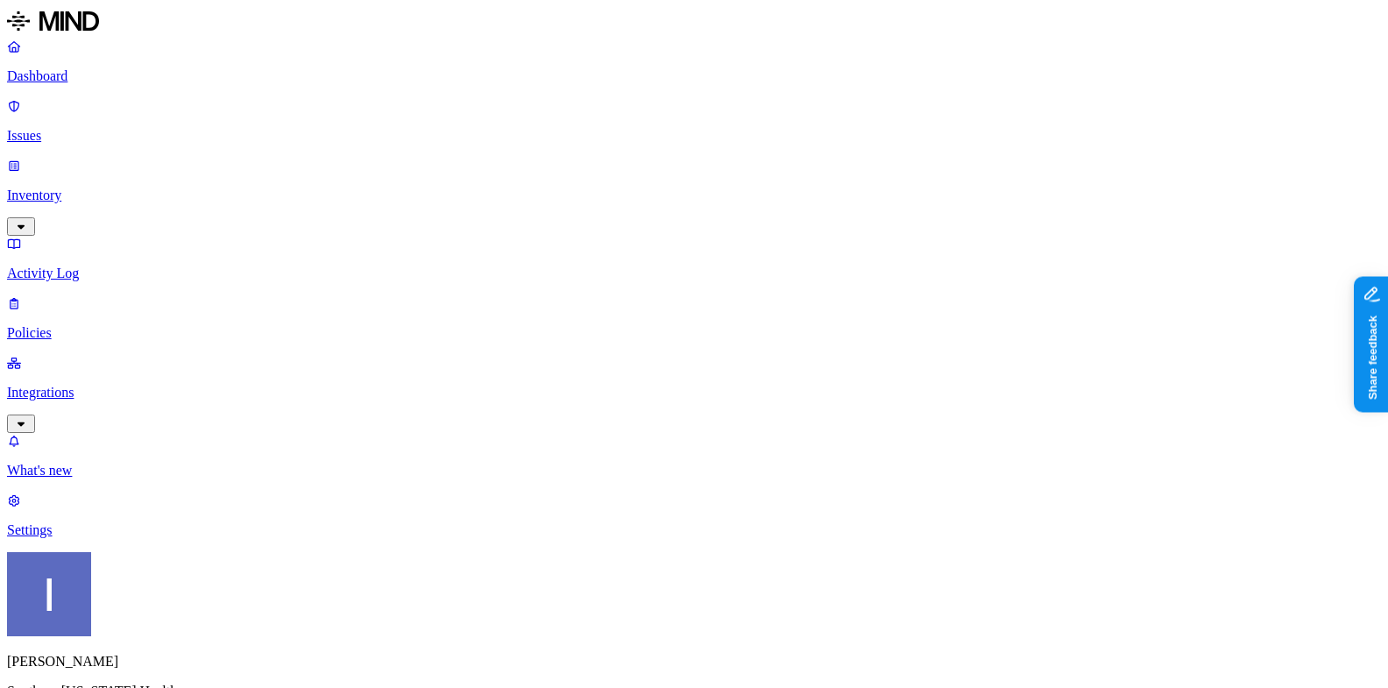
click at [112, 187] on p "Inventory" at bounding box center [694, 195] width 1374 height 16
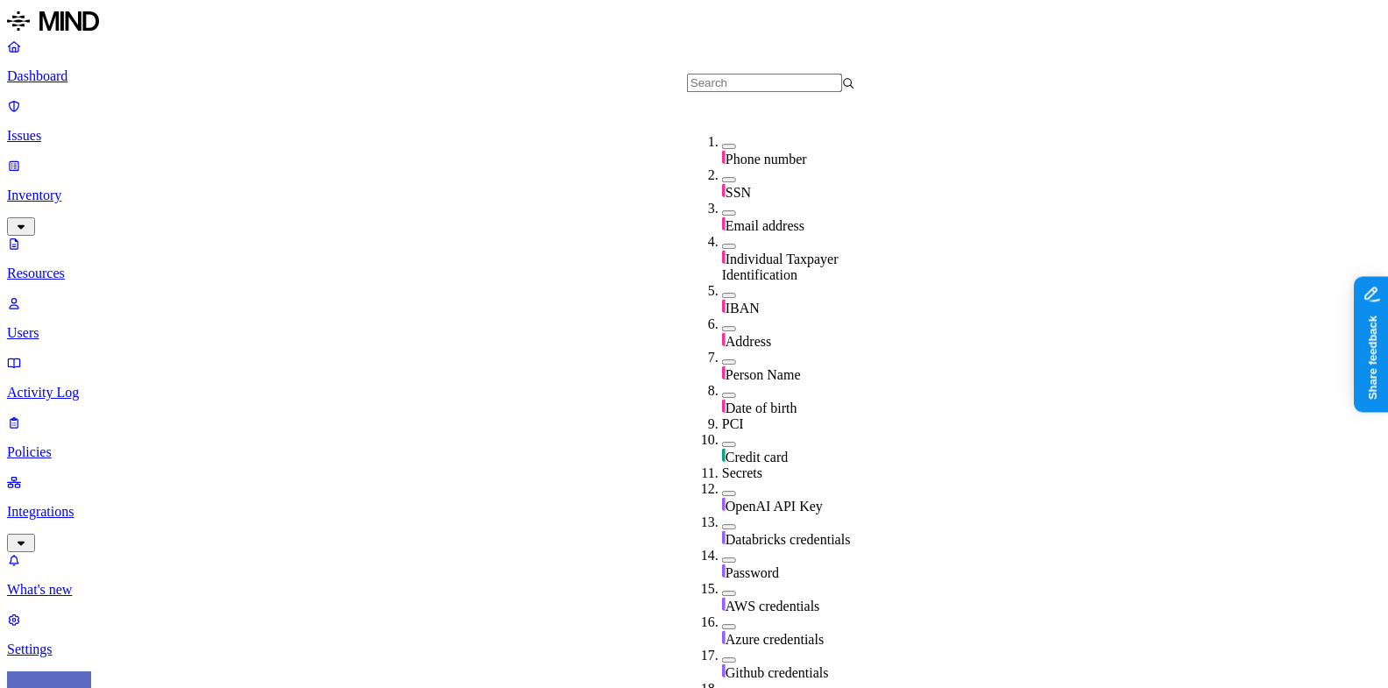
scroll to position [603, 0]
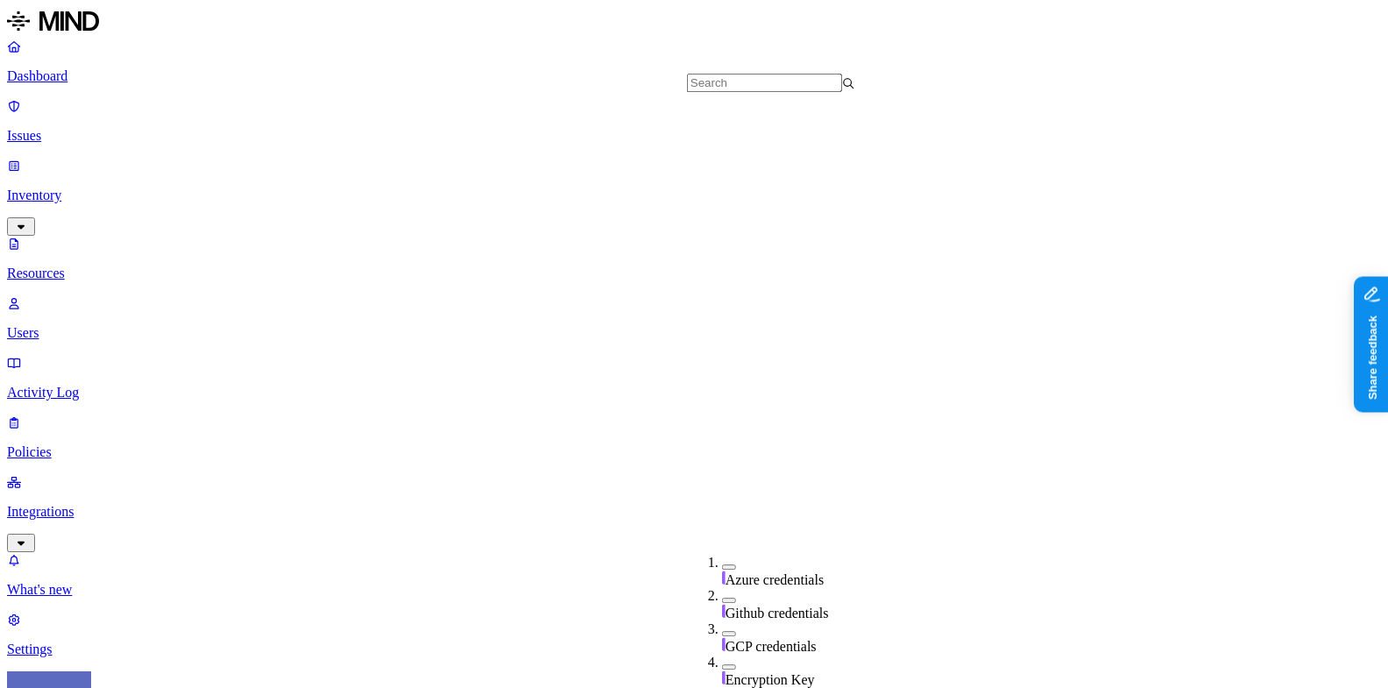
click at [143, 75] on p "Dashboard" at bounding box center [694, 76] width 1374 height 16
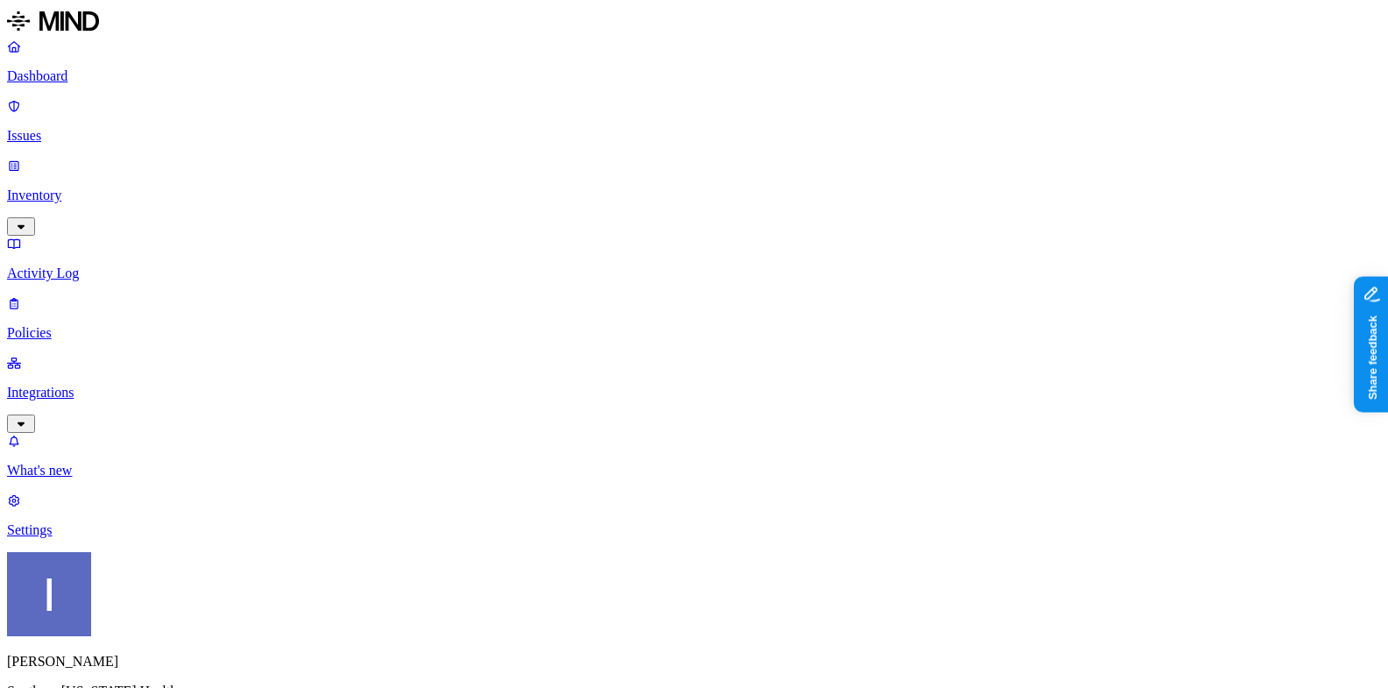
click at [99, 158] on link "Inventory" at bounding box center [694, 195] width 1374 height 75
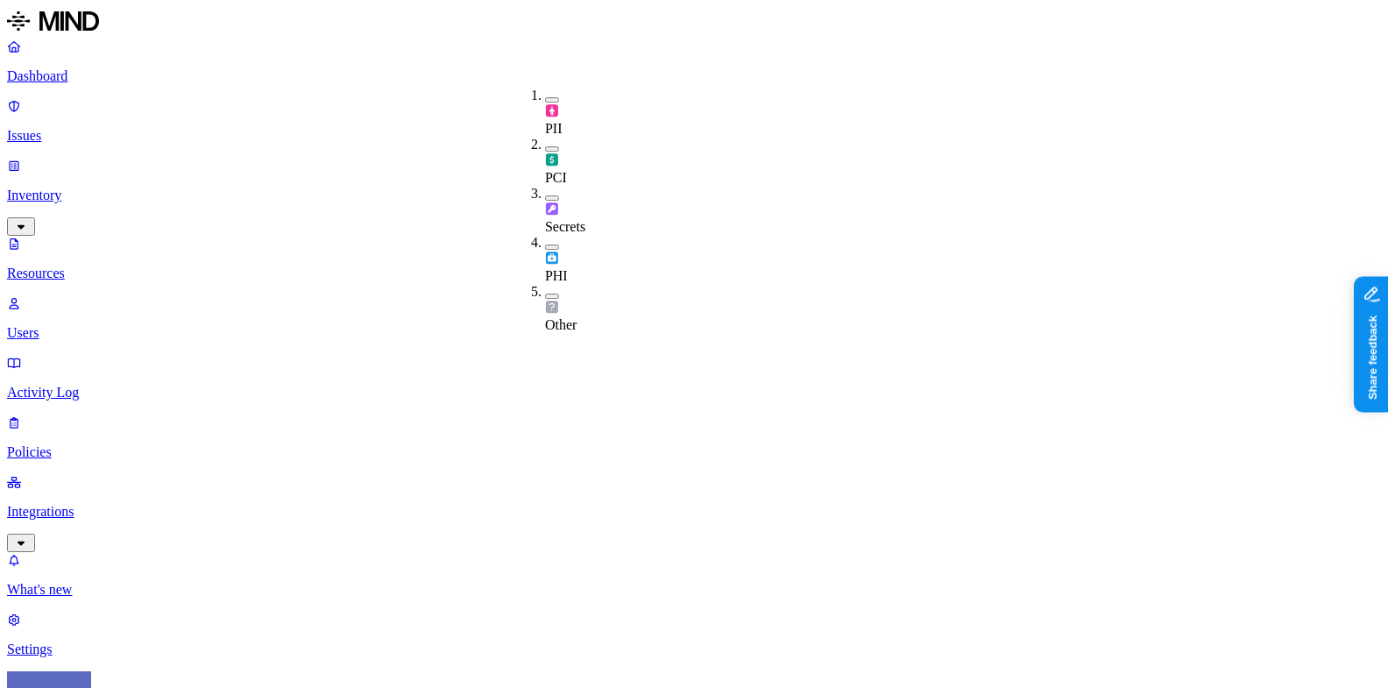
click at [545, 235] on div "PHI" at bounding box center [545, 259] width 0 height 49
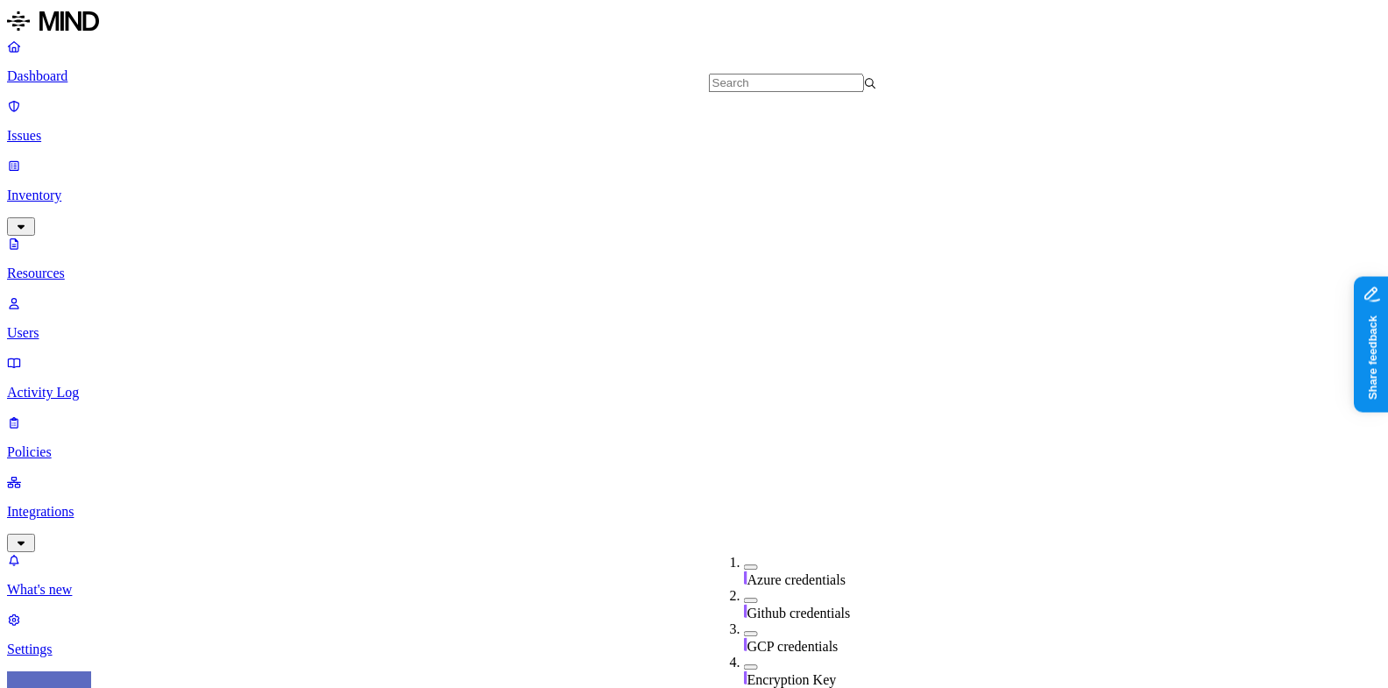
scroll to position [603, 0]
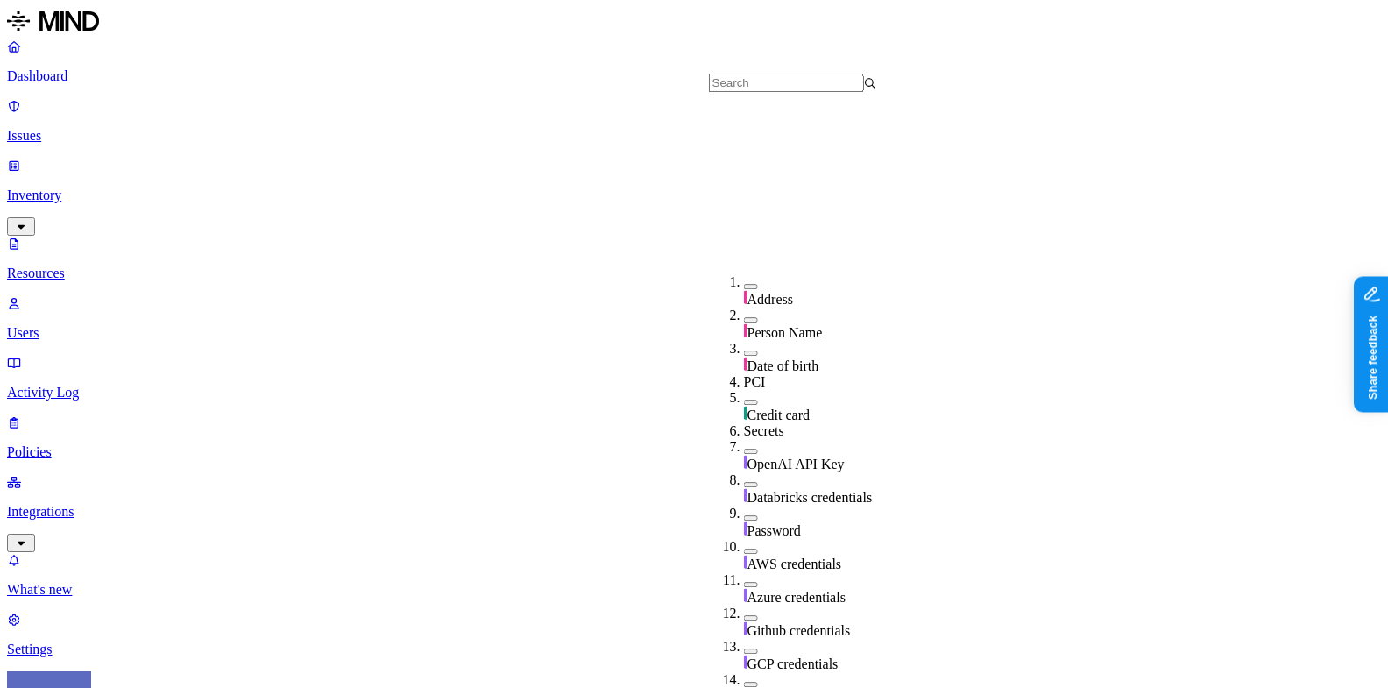
scroll to position [603, 0]
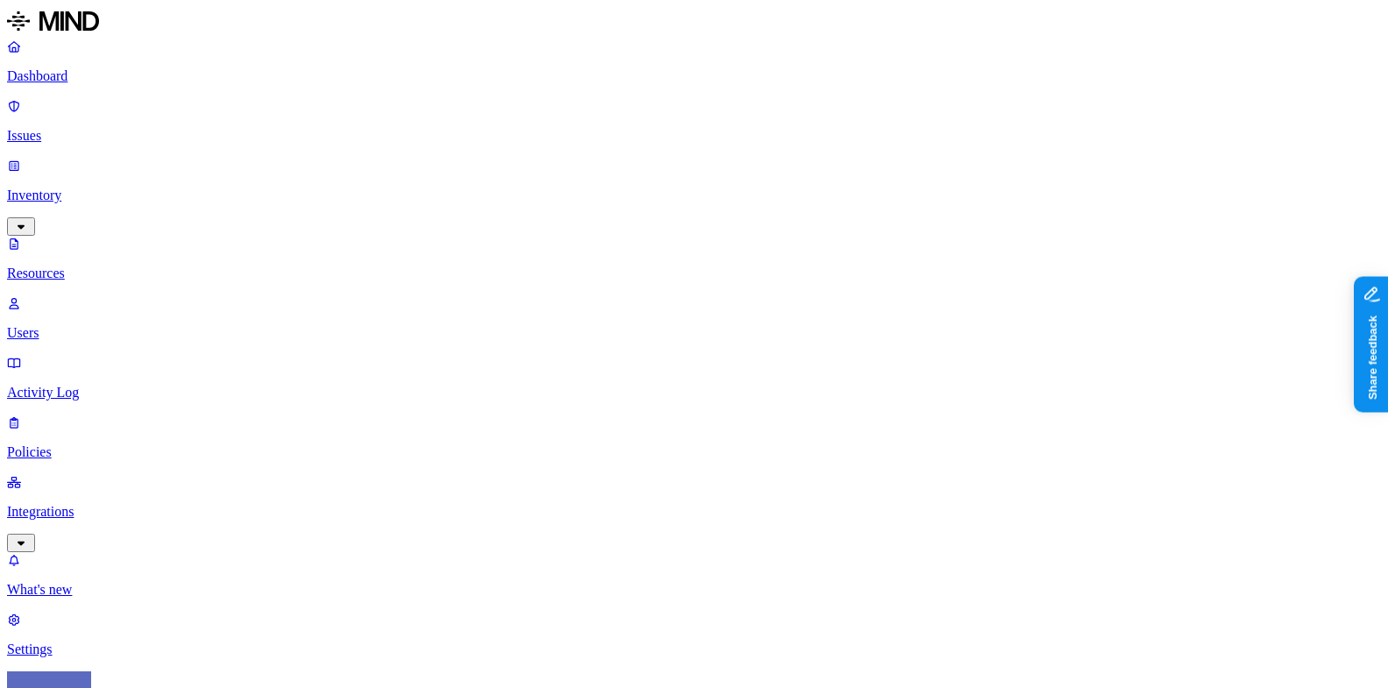
drag, startPoint x: 450, startPoint y: 117, endPoint x: 902, endPoint y: 118, distance: 451.2
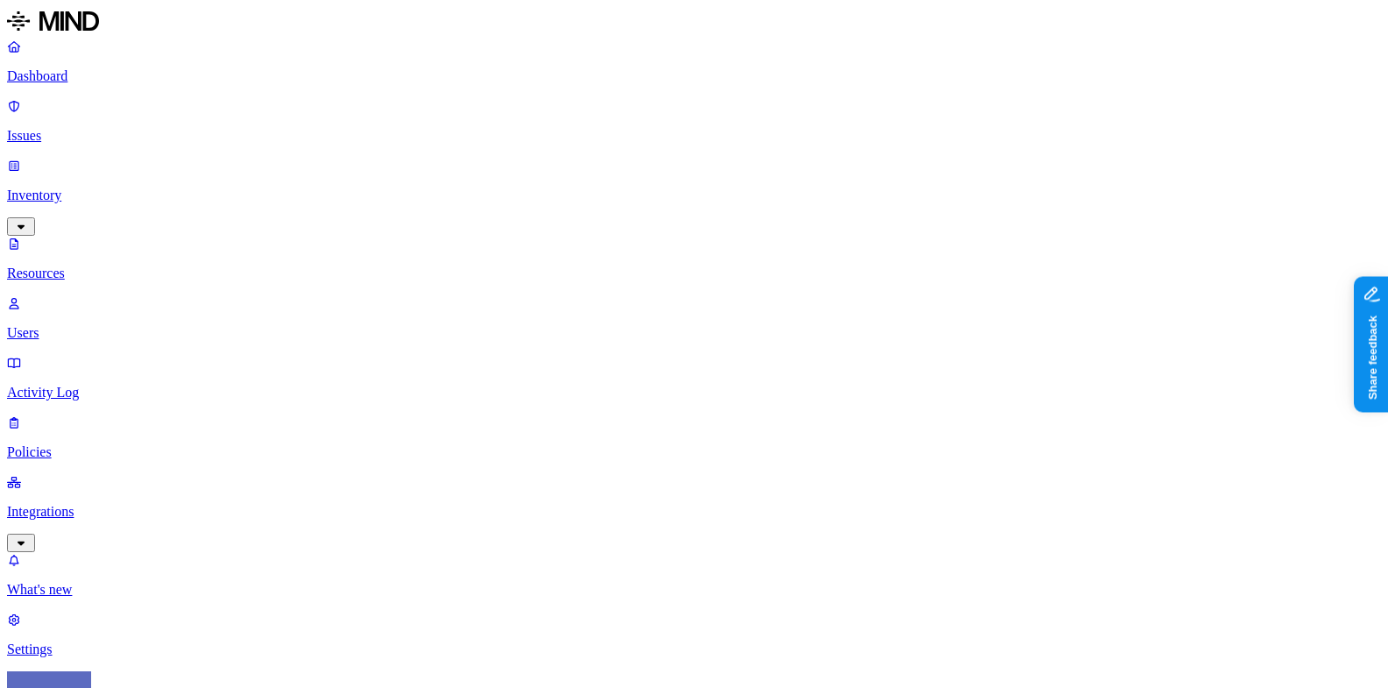
type input "nif"
click at [498, 138] on div "NIfTI" at bounding box center [554, 130] width 168 height 16
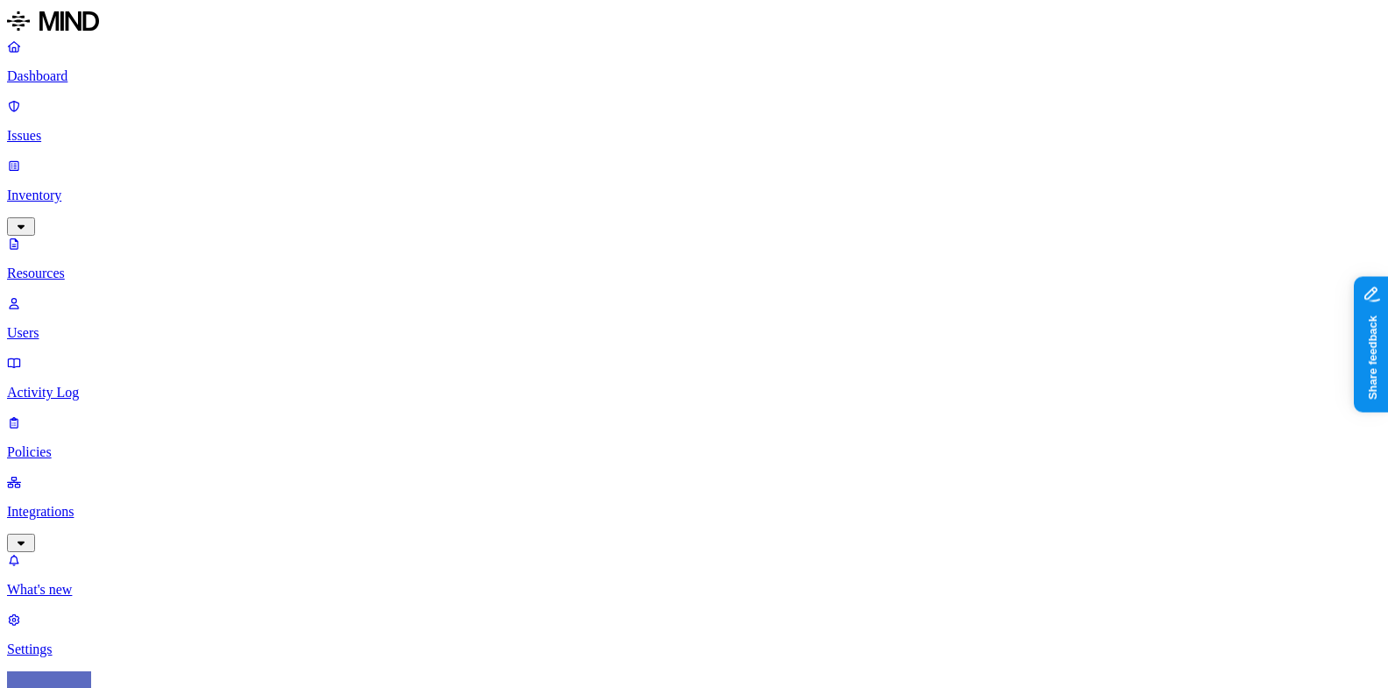
type input "nifti"
click at [42, 84] on p "Dashboard" at bounding box center [694, 76] width 1374 height 16
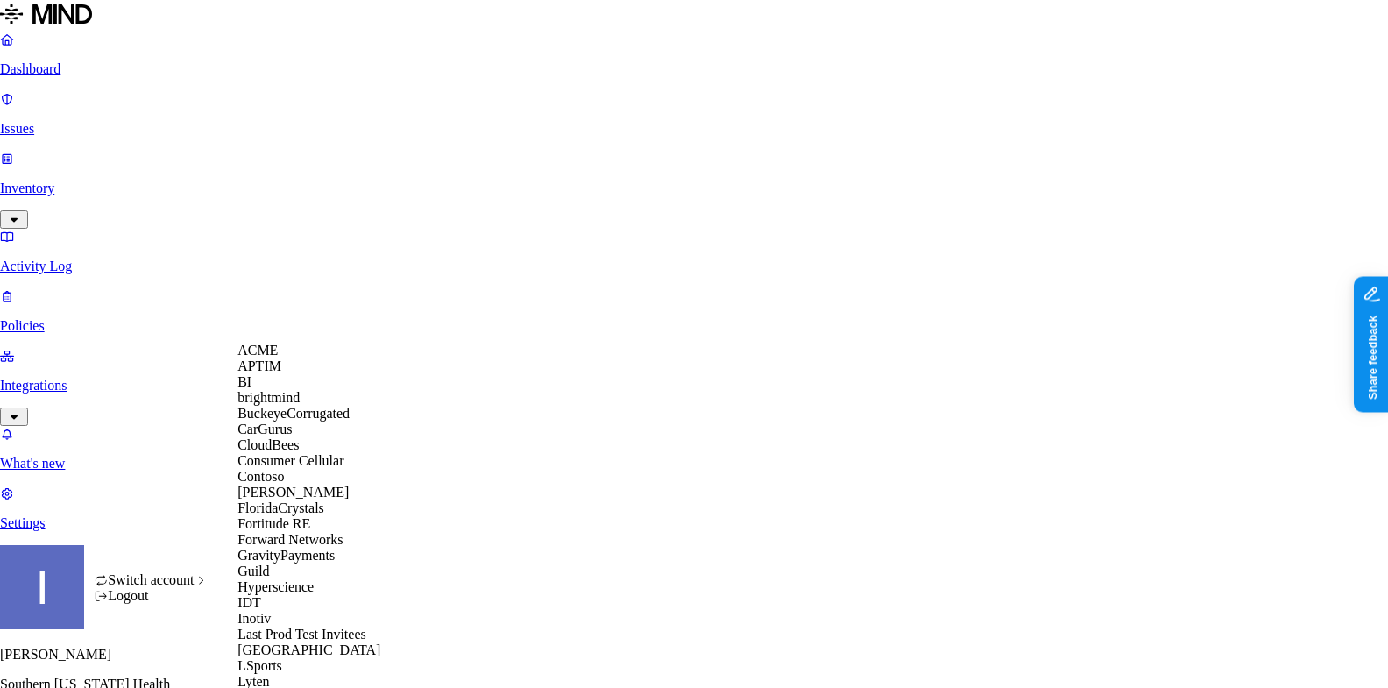
scroll to position [1001, 0]
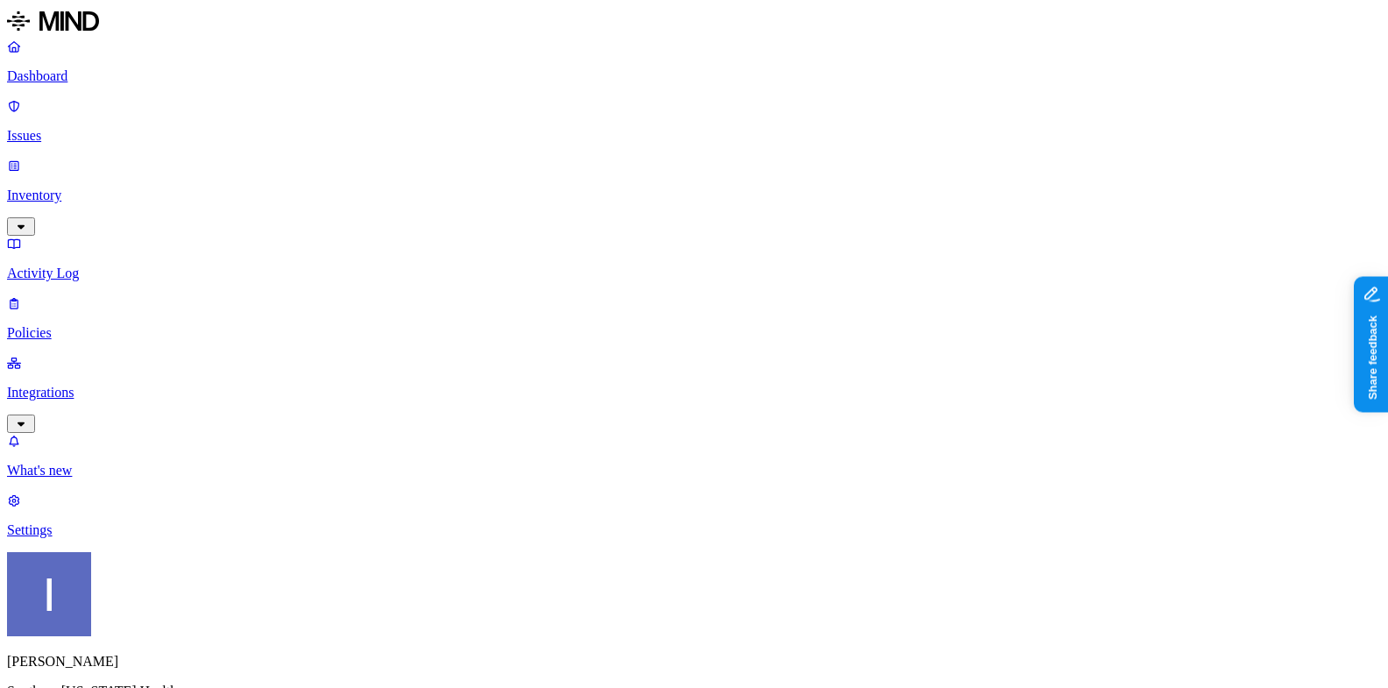
click at [34, 158] on link "Inventory" at bounding box center [694, 195] width 1374 height 75
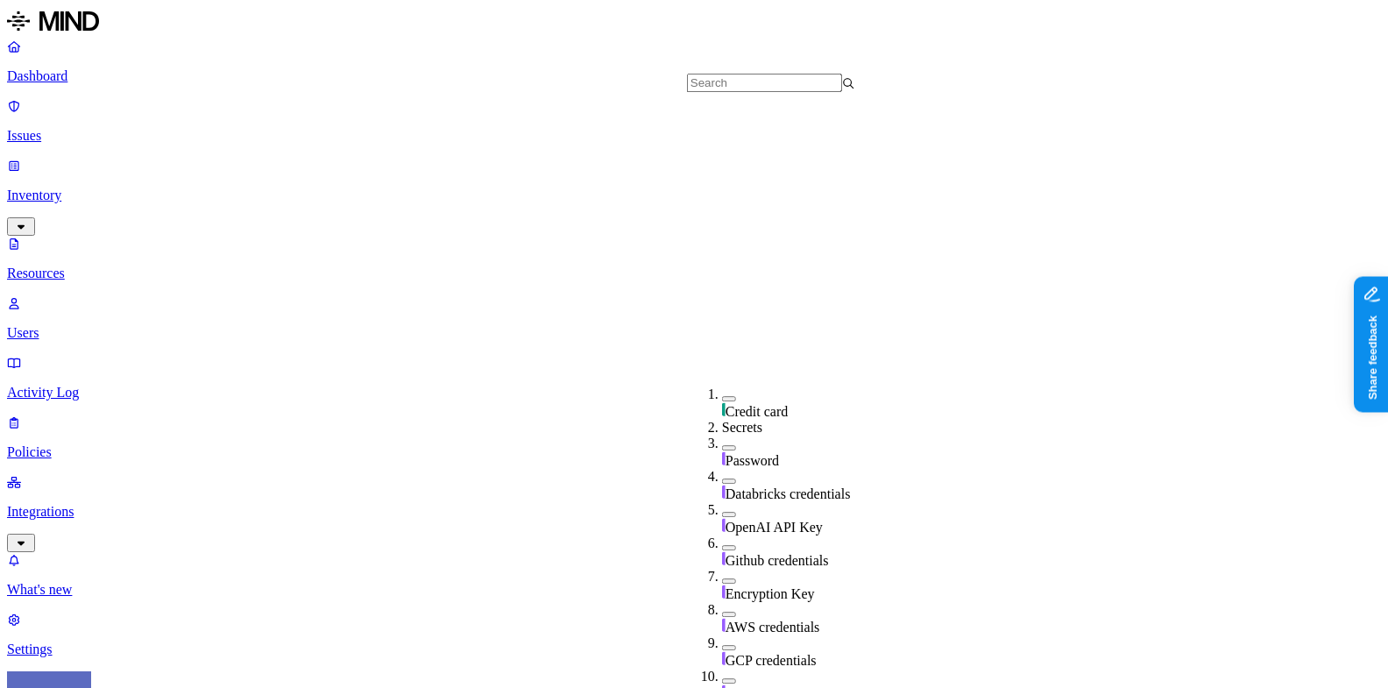
scroll to position [603, 0]
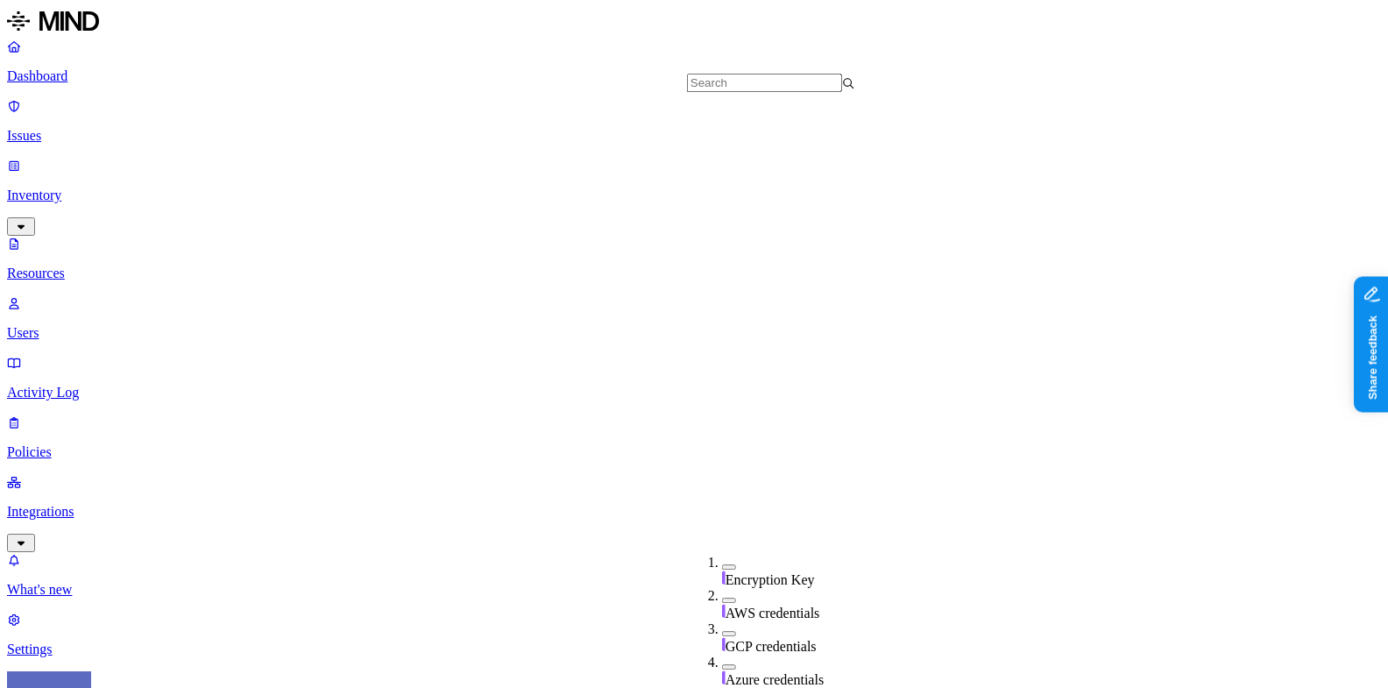
click at [152, 81] on p "Dashboard" at bounding box center [694, 76] width 1374 height 16
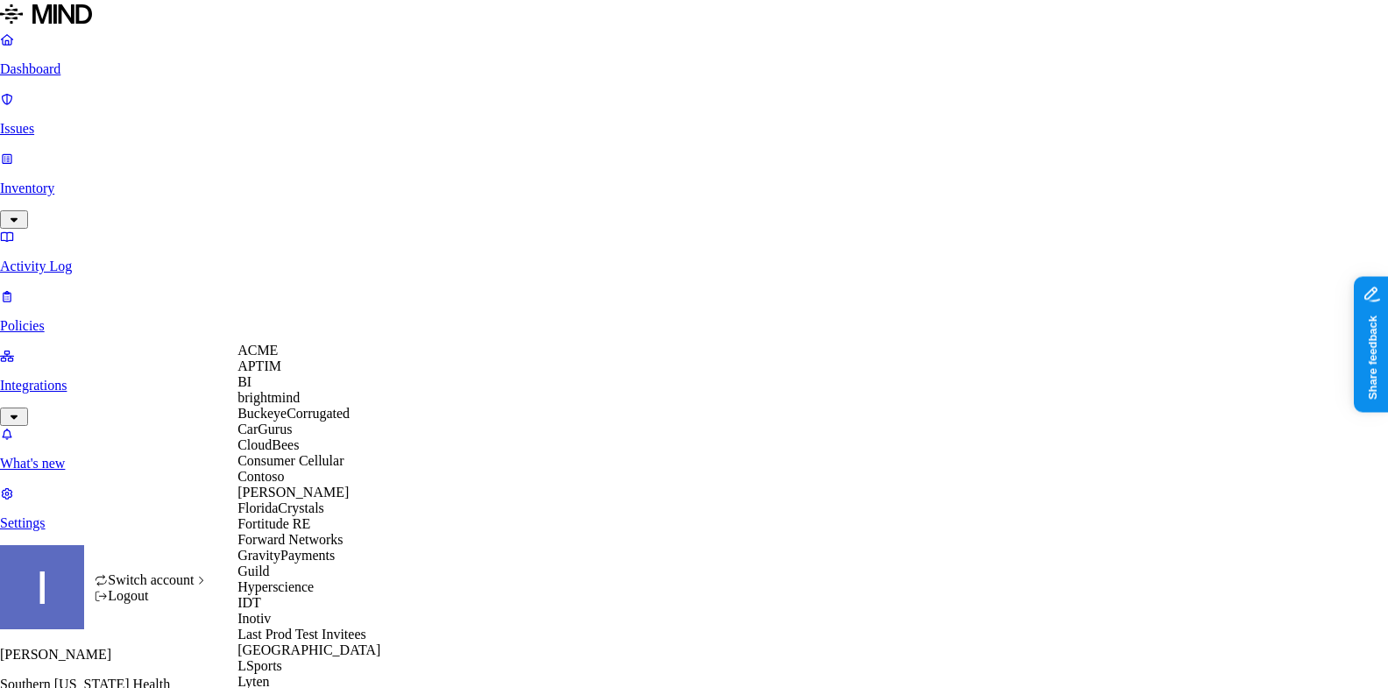
scroll to position [680, 0]
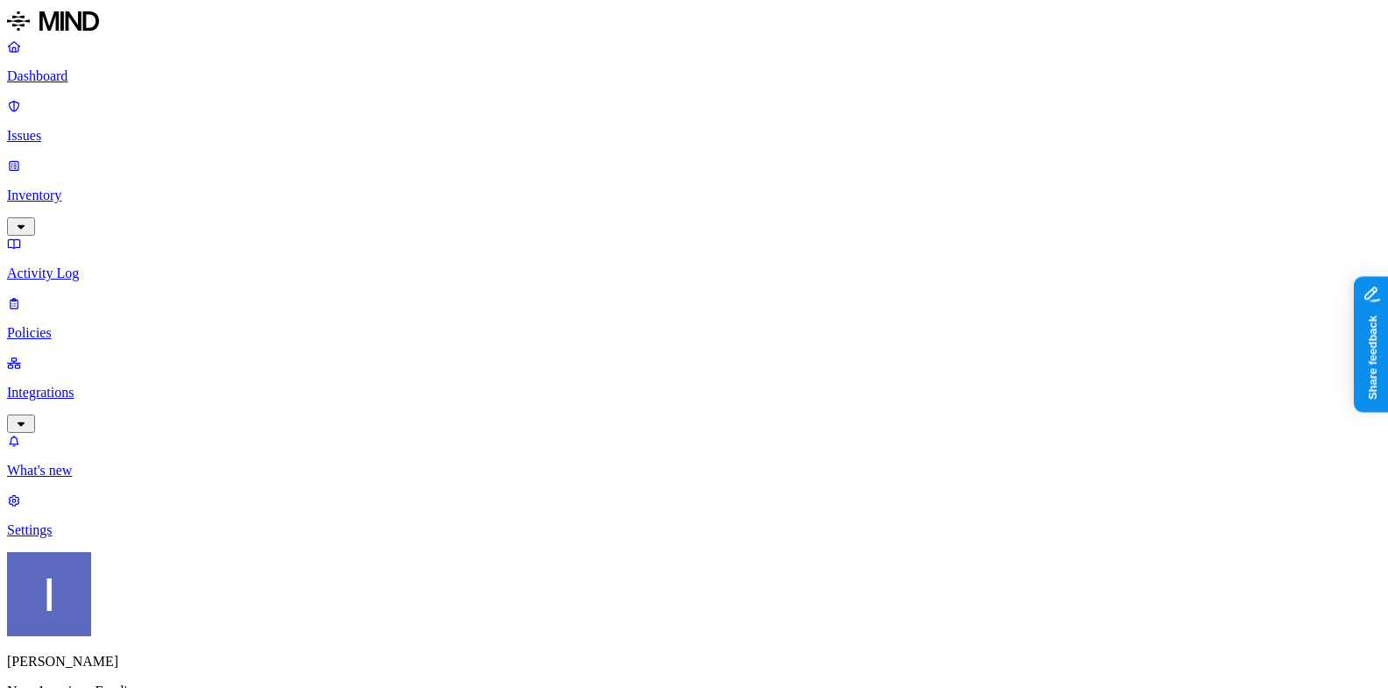
click at [101, 385] on p "Integrations" at bounding box center [694, 393] width 1374 height 16
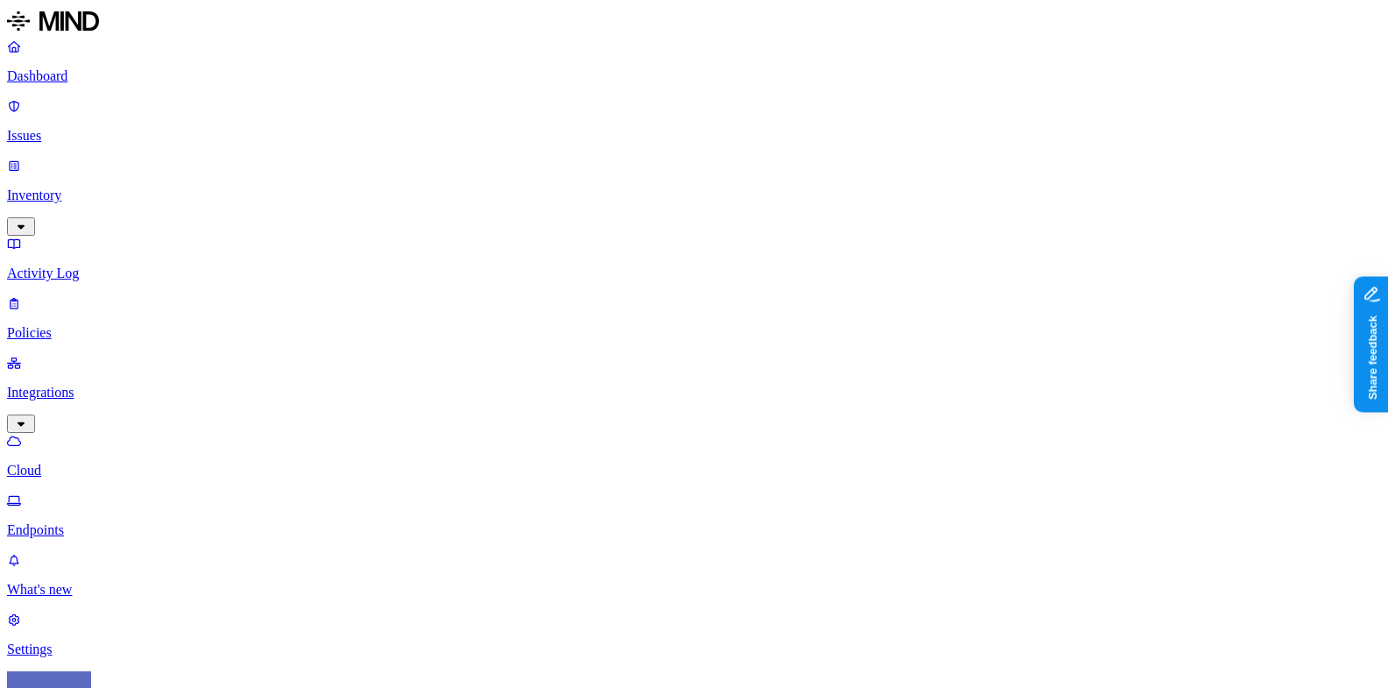
click at [118, 522] on p "Endpoints" at bounding box center [694, 530] width 1374 height 16
click at [77, 69] on p "Dashboard" at bounding box center [694, 76] width 1374 height 16
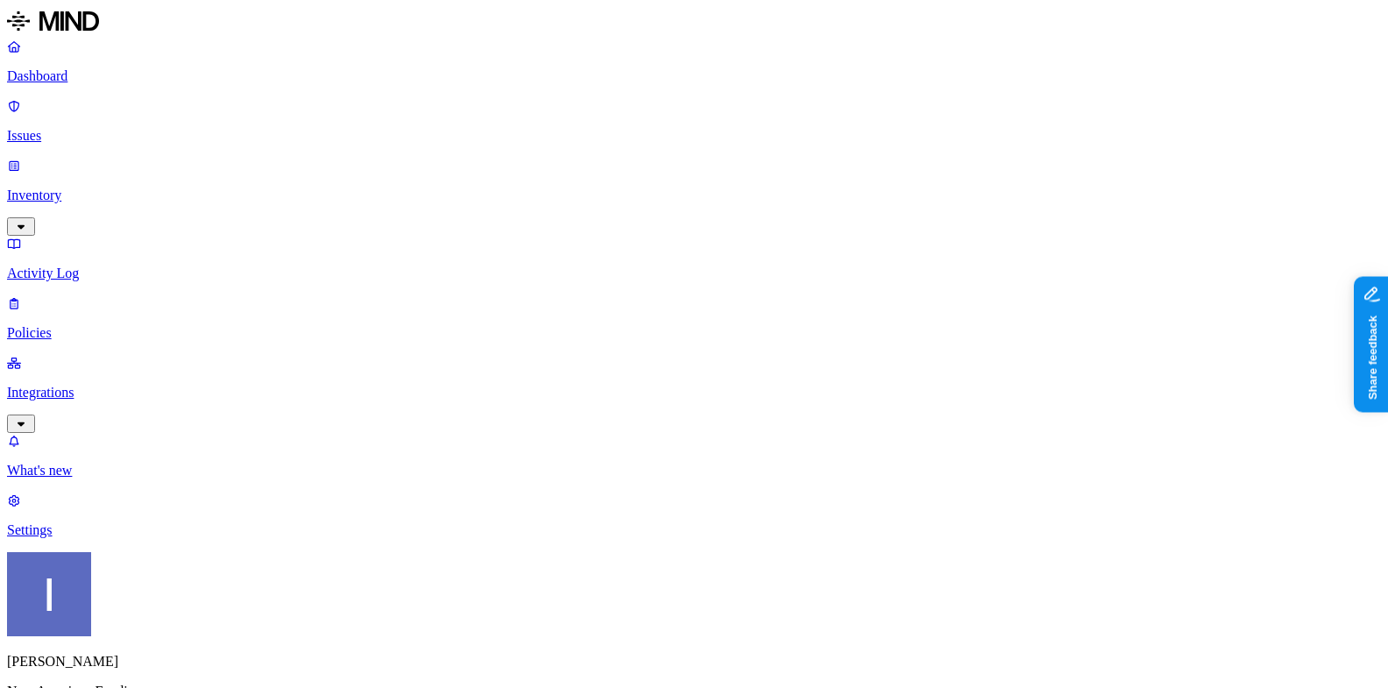
click at [163, 662] on html "Dashboard Issues Inventory Activity Log Policies Integrations What's new 1 Sett…" at bounding box center [694, 543] width 1388 height 1086
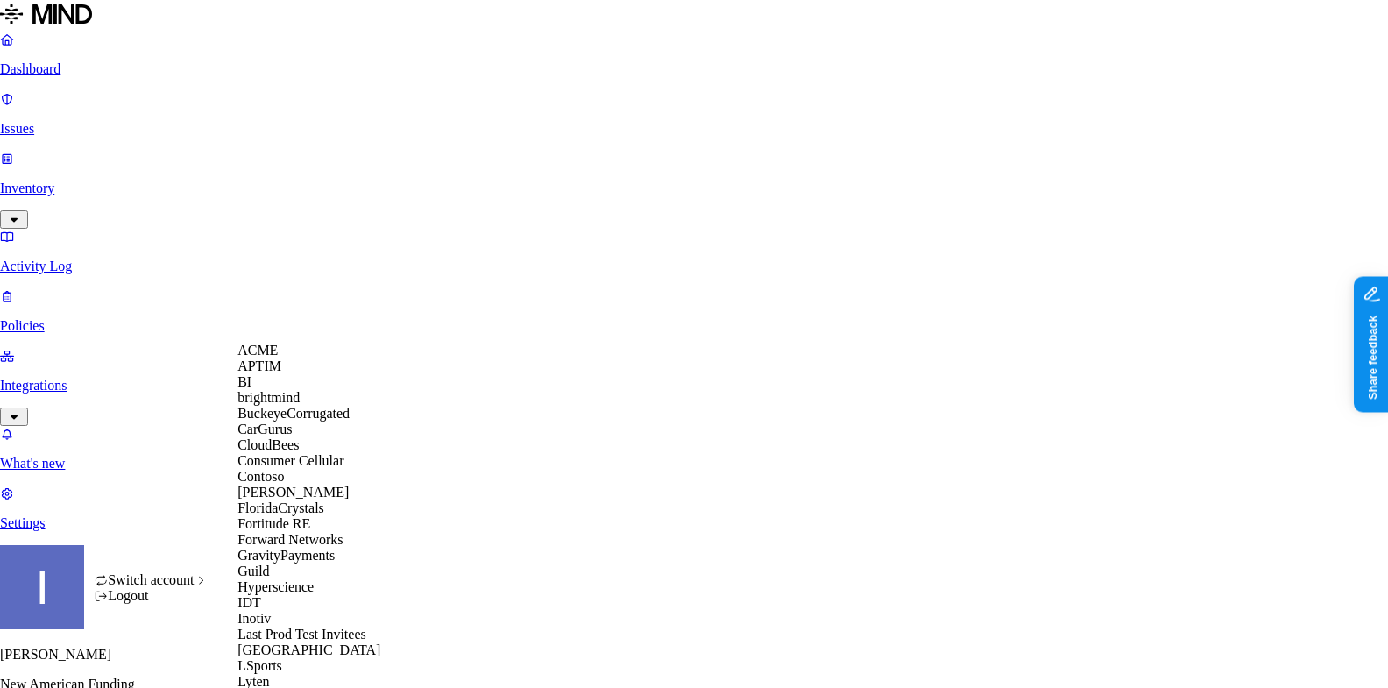
click at [315, 358] on div "ACME" at bounding box center [322, 351] width 170 height 16
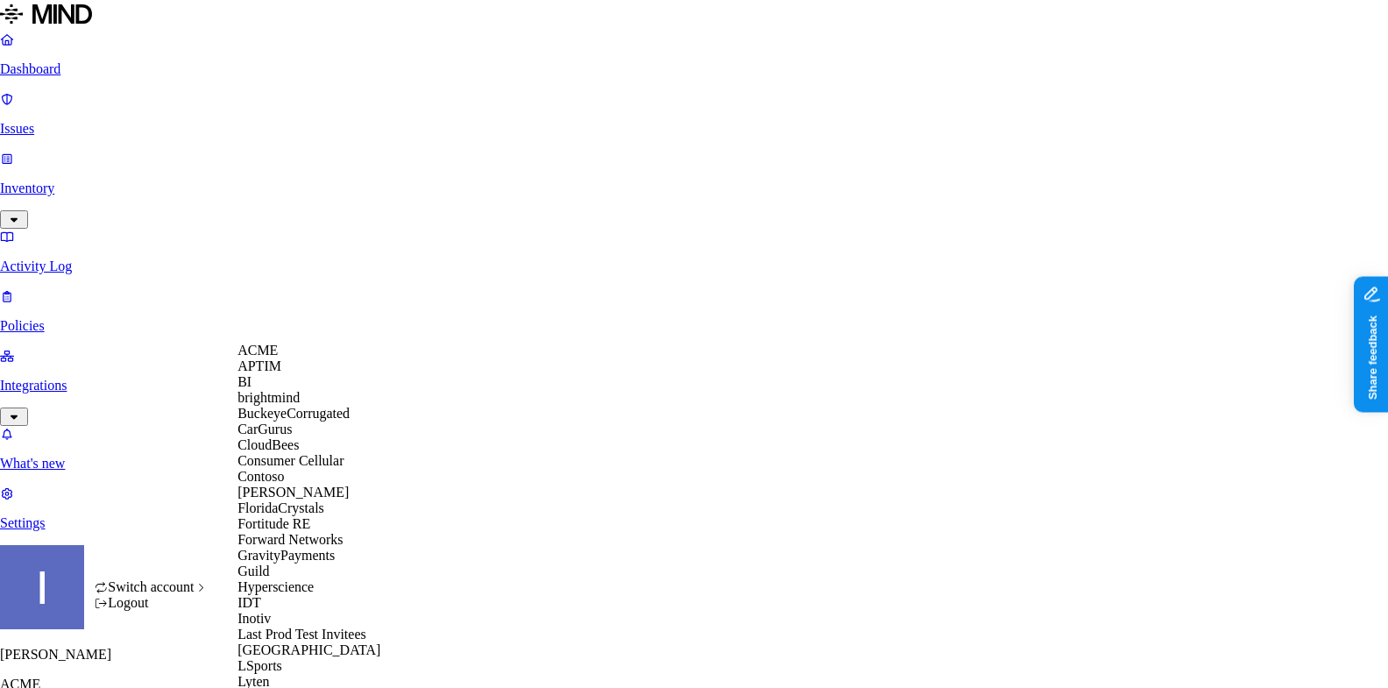
scroll to position [964, 0]
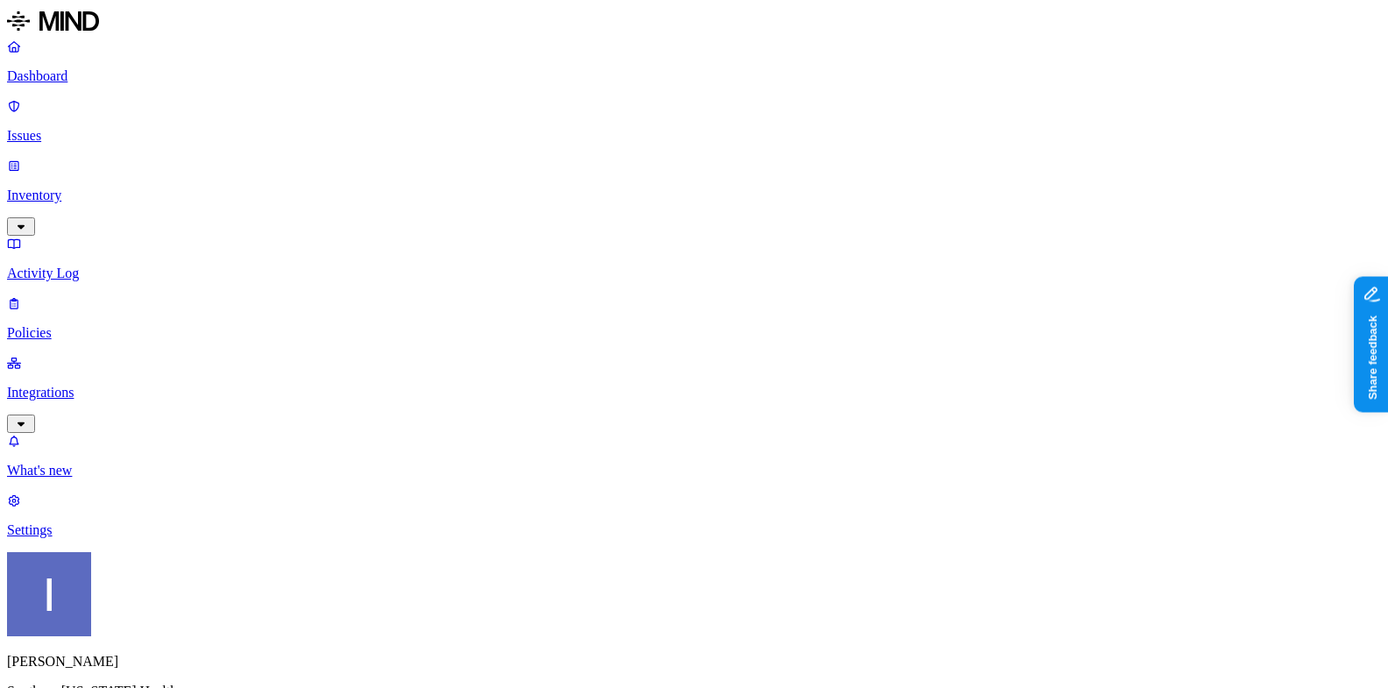
click at [124, 187] on p "Inventory" at bounding box center [694, 195] width 1374 height 16
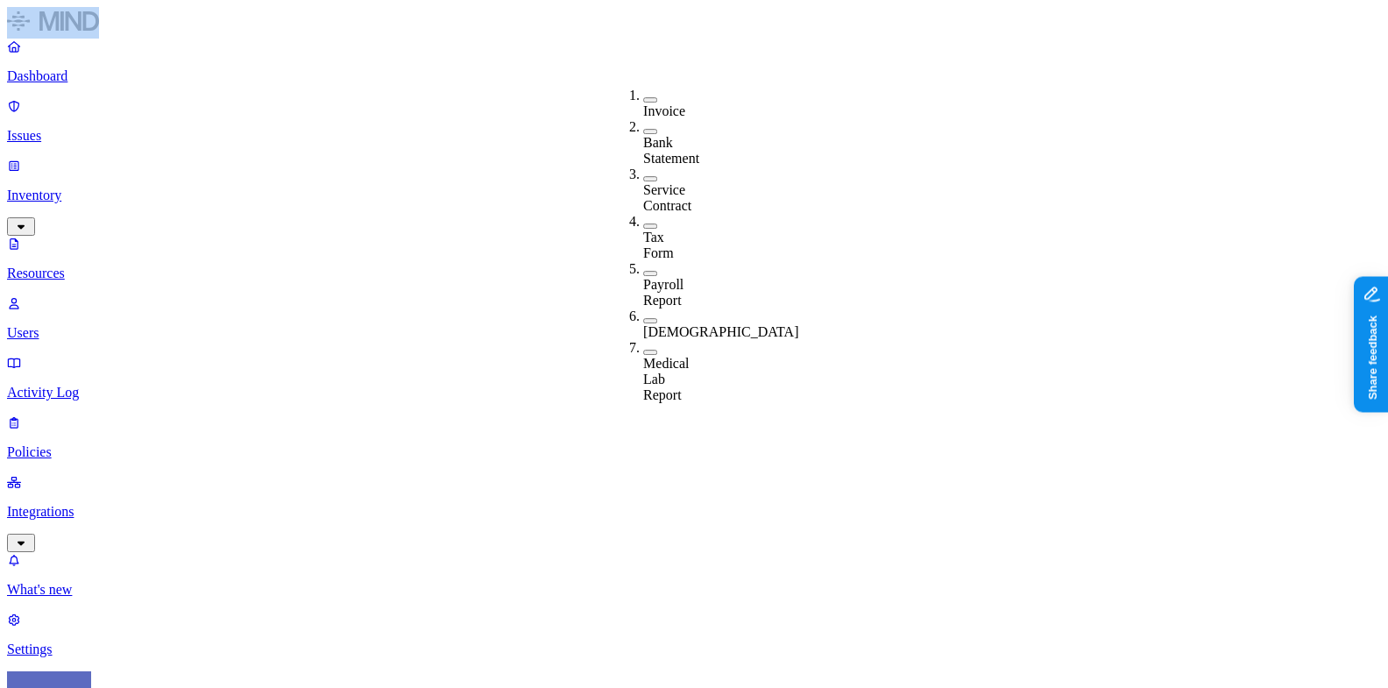
click at [608, 74] on div "Invoice Bank Statement Service Contract Tax Form Payroll Report [DEMOGRAPHIC_DA…" at bounding box center [608, 177] width 0 height 207
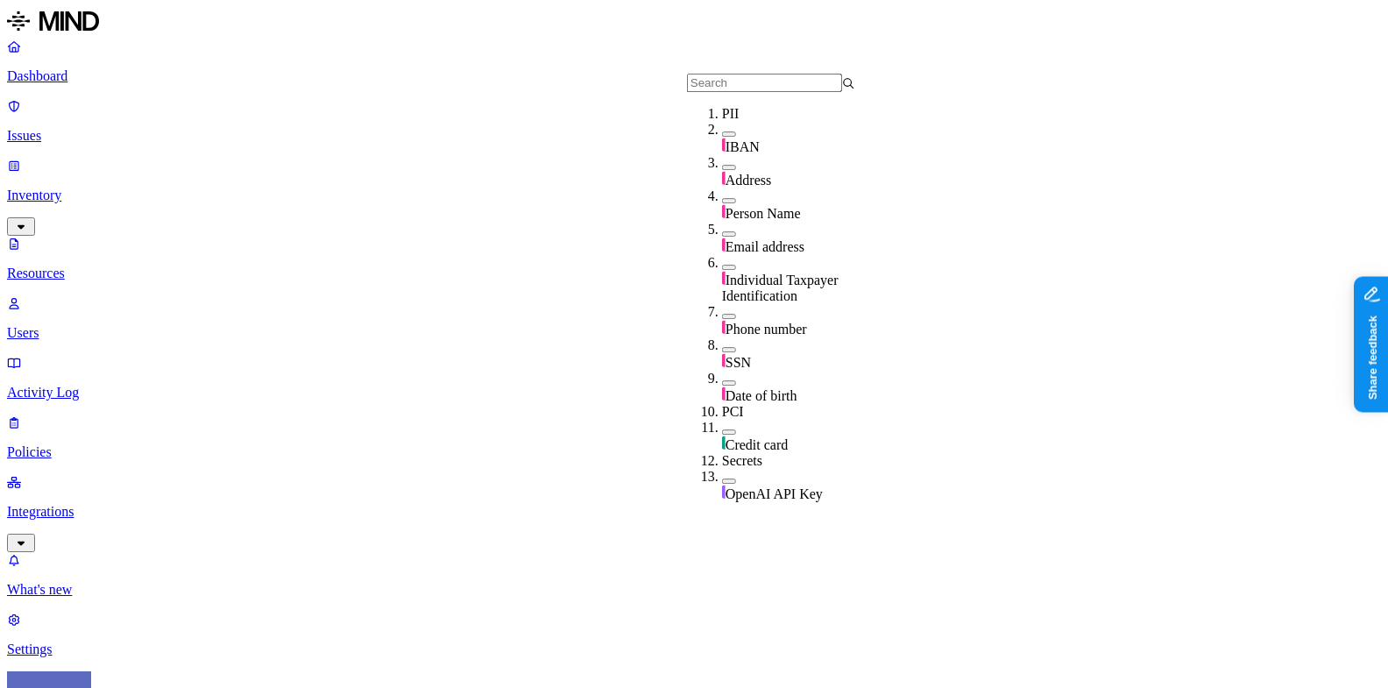
scroll to position [631, 0]
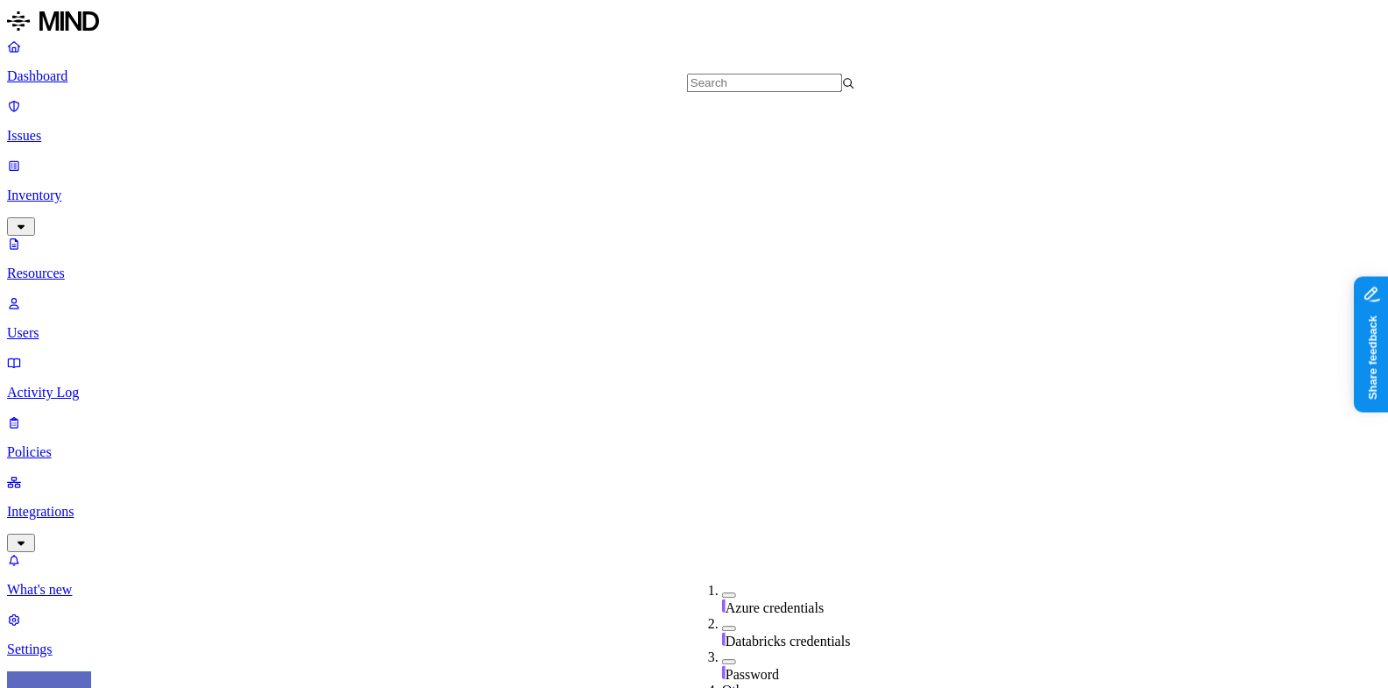
click at [116, 73] on p "Dashboard" at bounding box center [694, 76] width 1374 height 16
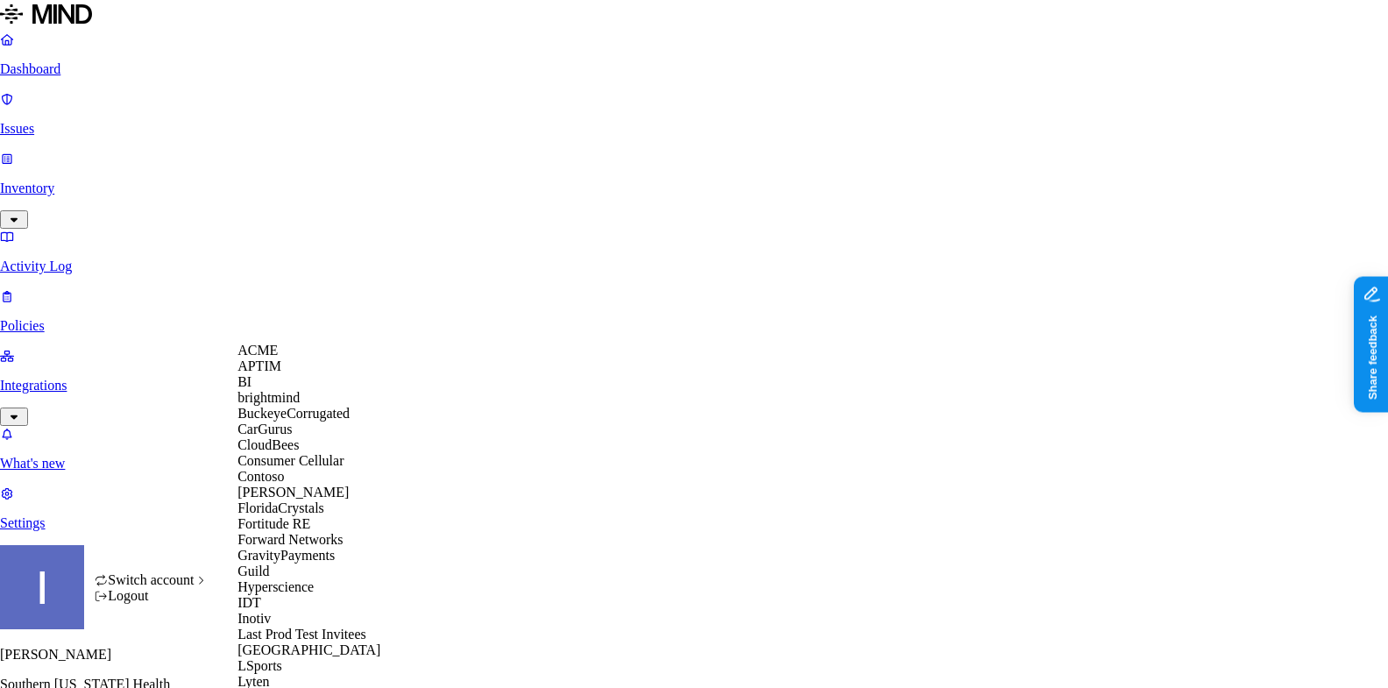
scroll to position [671, 0]
drag, startPoint x: 333, startPoint y: 435, endPoint x: 335, endPoint y: 446, distance: 11.5
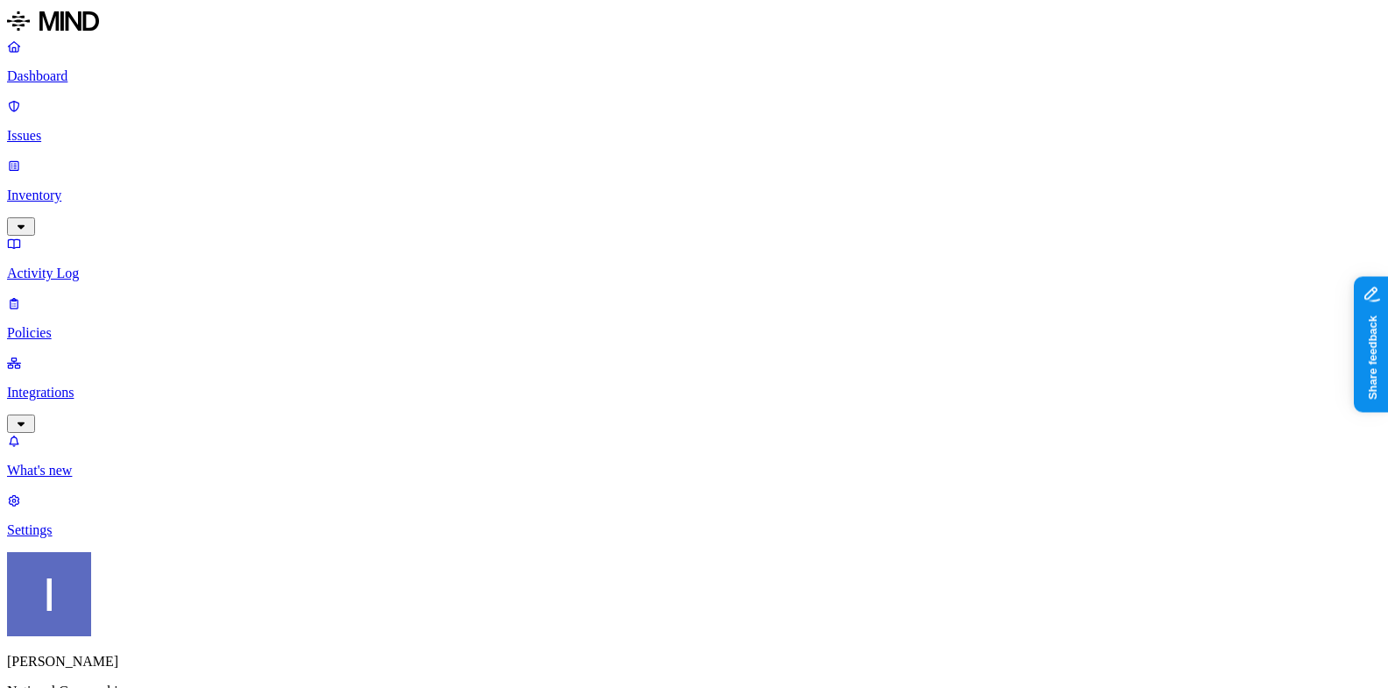
click at [106, 385] on p "Integrations" at bounding box center [694, 393] width 1374 height 16
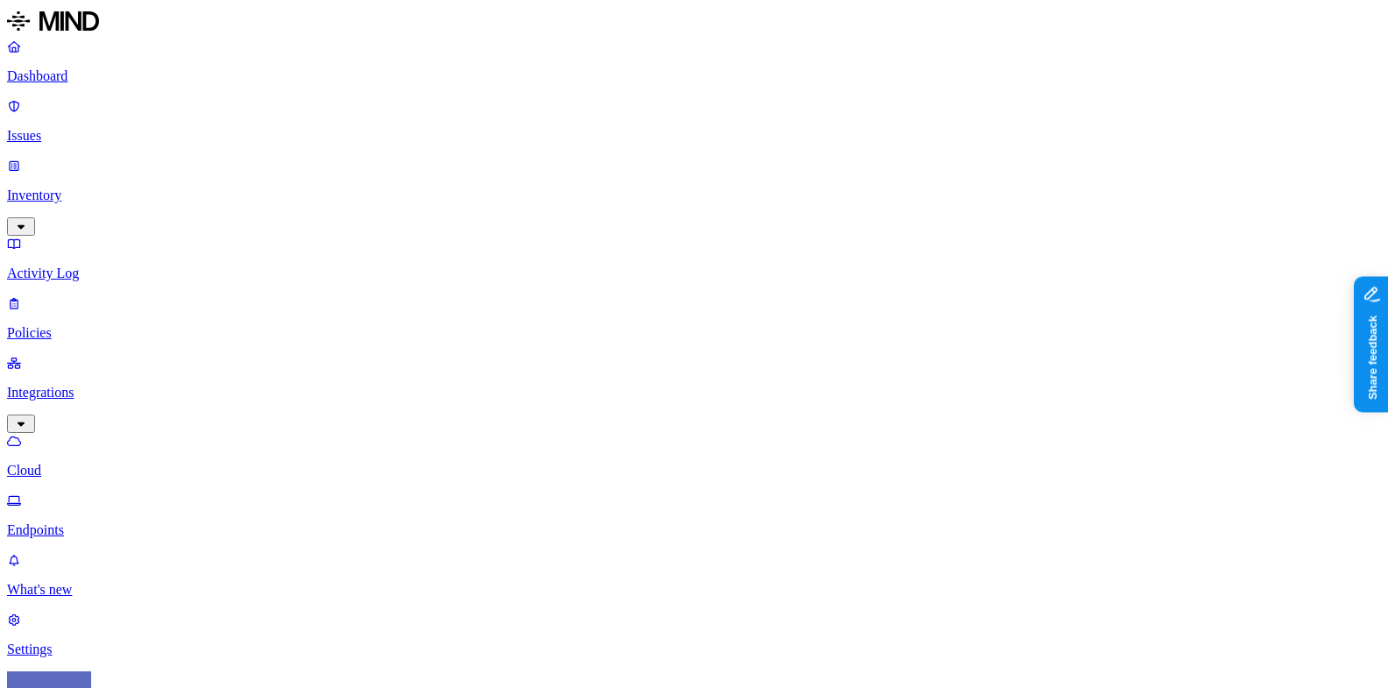
click at [105, 187] on p "Inventory" at bounding box center [694, 195] width 1374 height 16
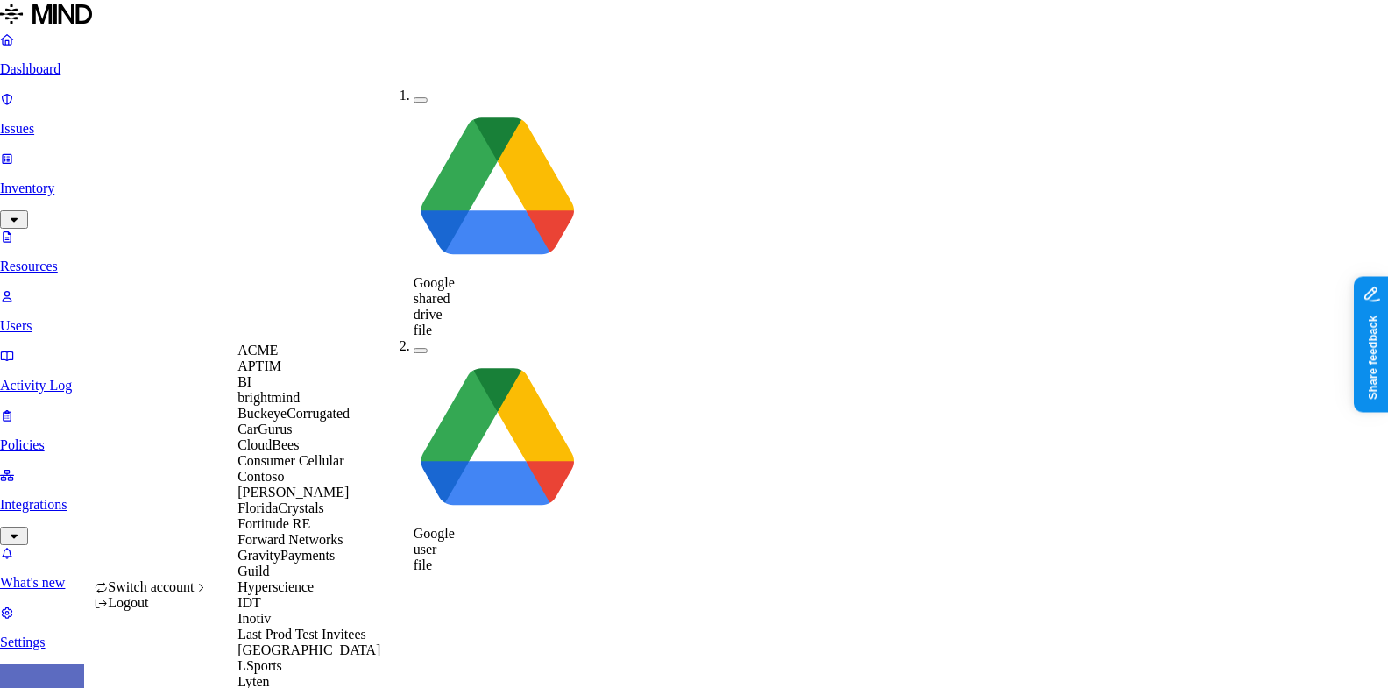
scroll to position [924, 0]
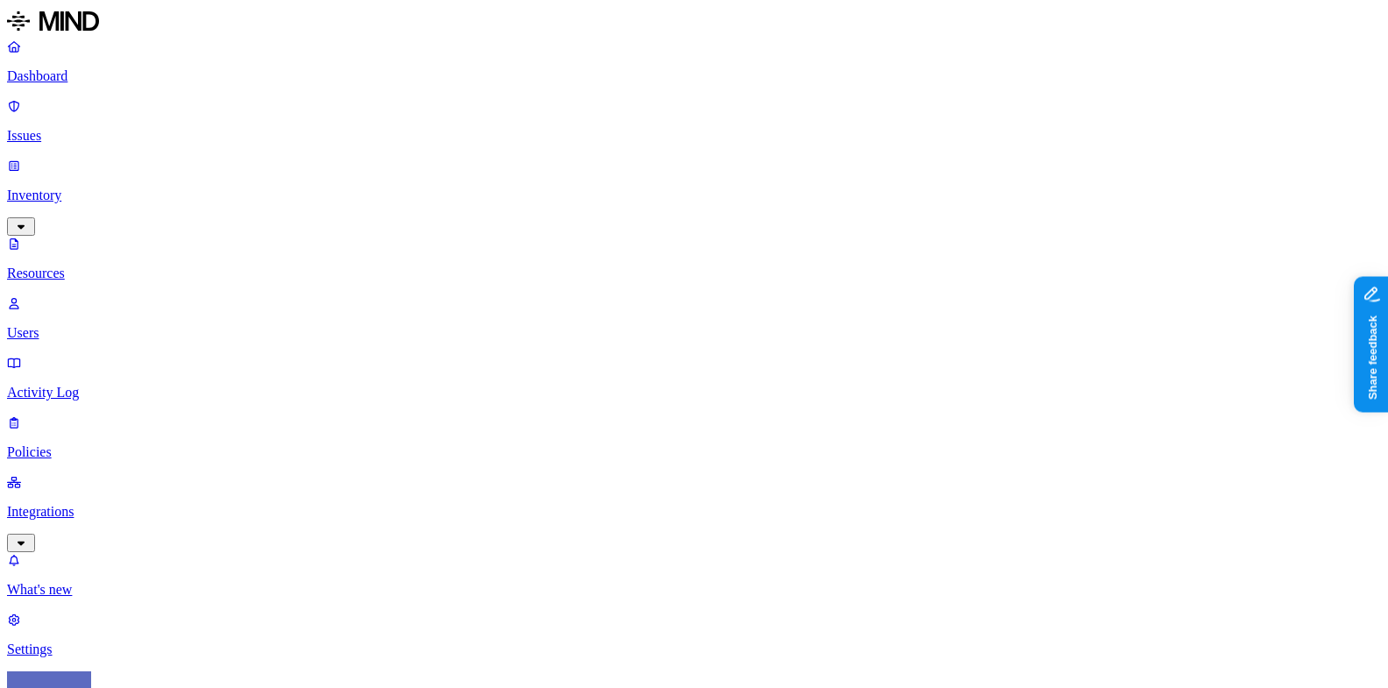
drag, startPoint x: 451, startPoint y: 119, endPoint x: 979, endPoint y: 119, distance: 527.4
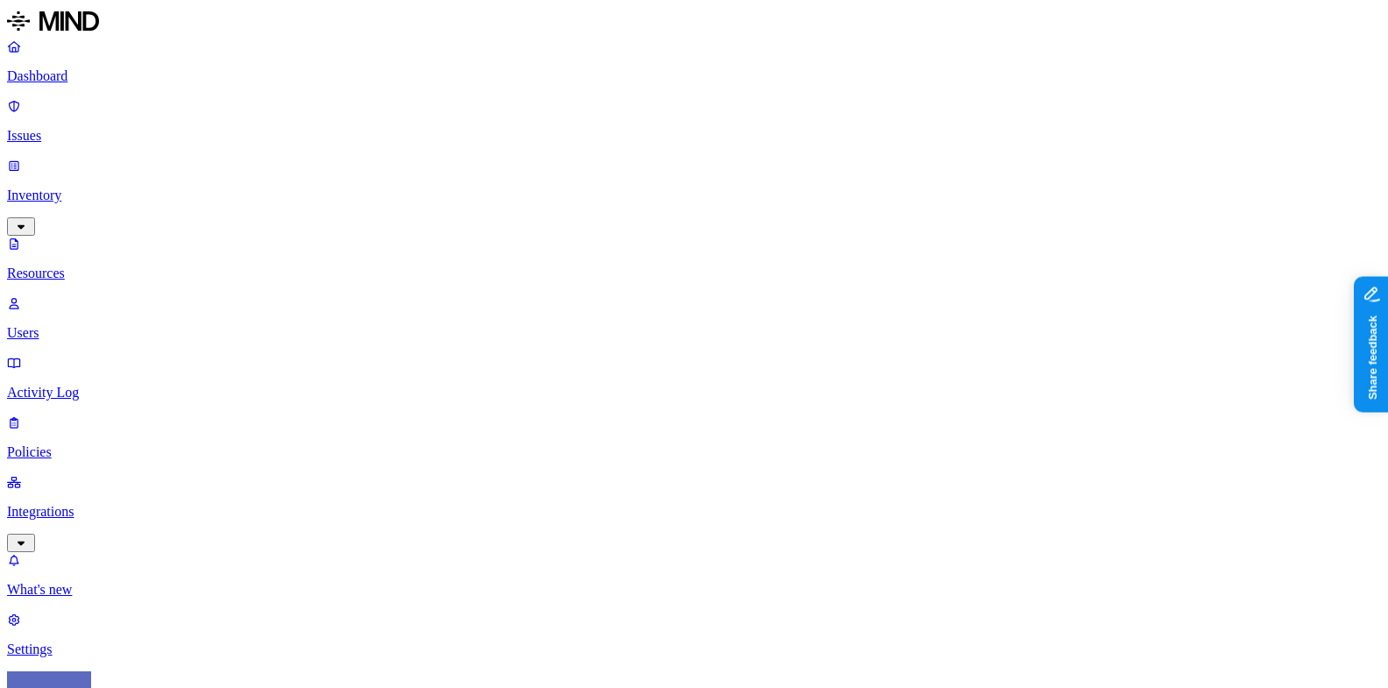
scroll to position [556, 0]
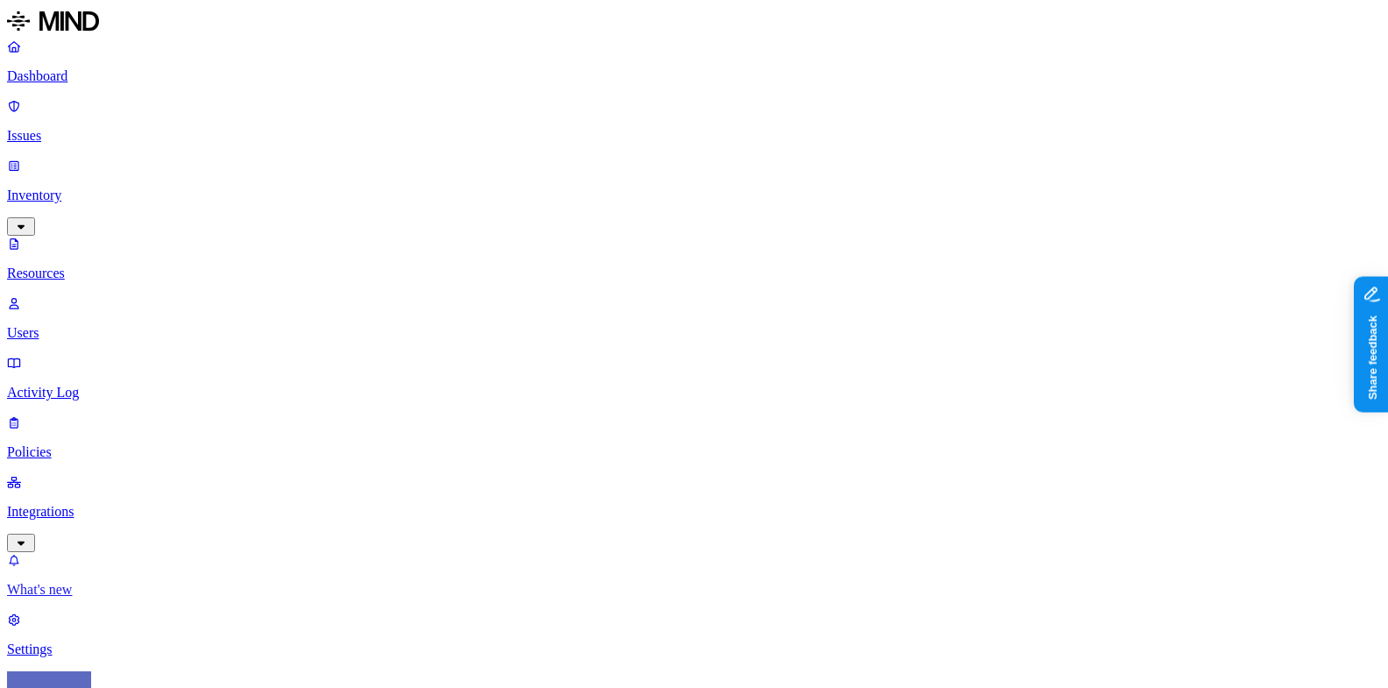
click at [97, 581] on link "What's new" at bounding box center [694, 575] width 1374 height 46
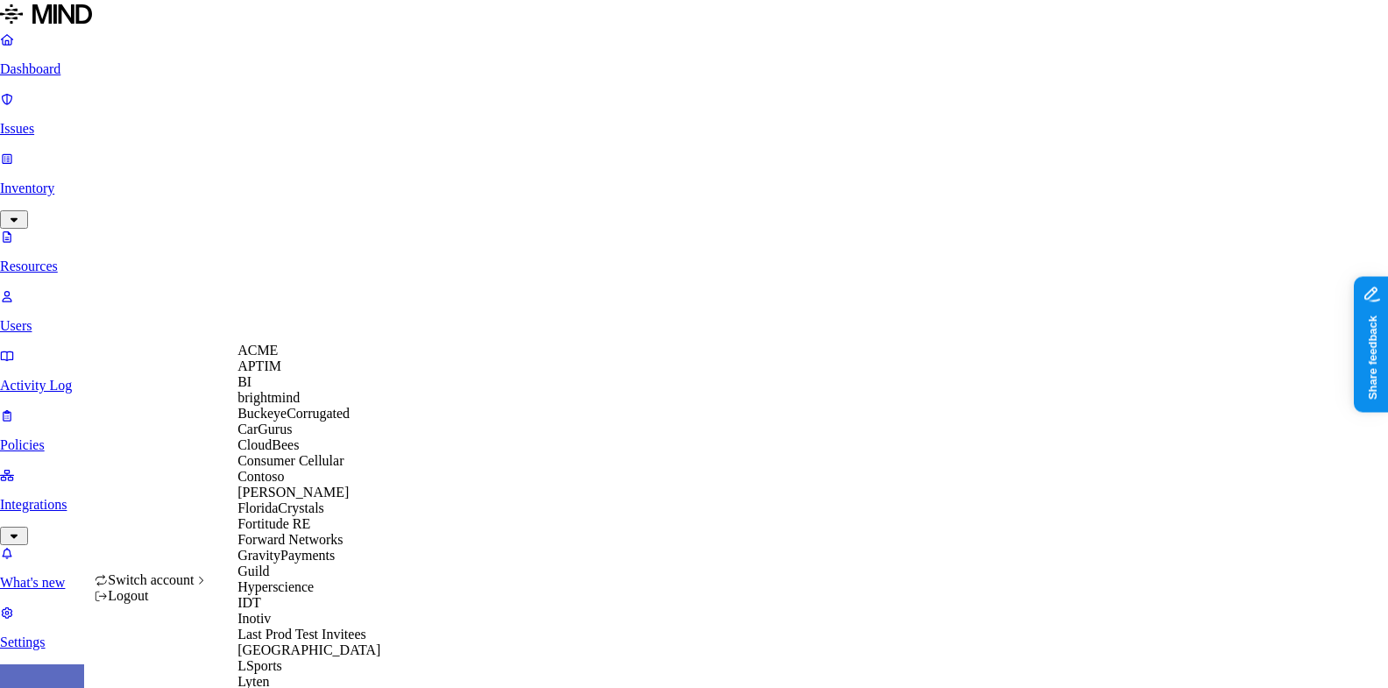
scroll to position [617, 0]
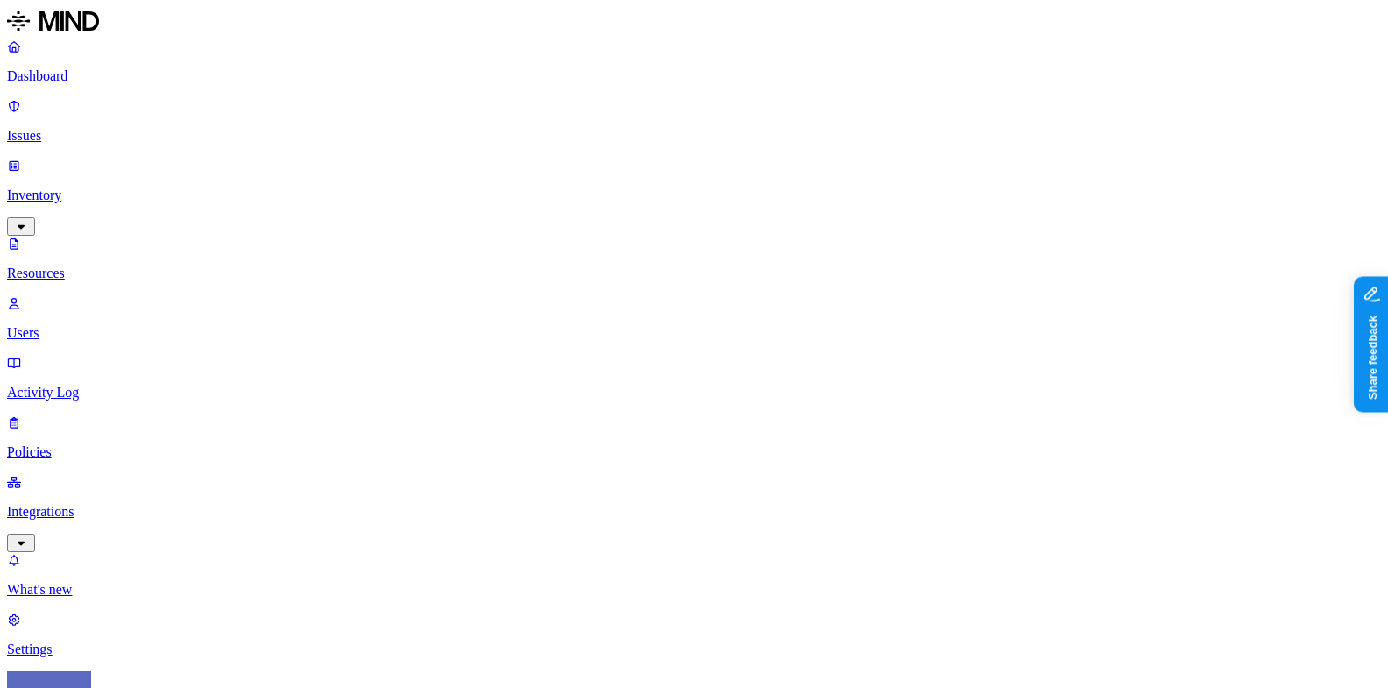
click at [74, 504] on p "Integrations" at bounding box center [694, 512] width 1374 height 16
click at [95, 463] on p "Cloud" at bounding box center [694, 471] width 1374 height 16
click at [94, 522] on p "Endpoints" at bounding box center [694, 530] width 1374 height 16
click at [128, 325] on p "Policies" at bounding box center [694, 333] width 1374 height 16
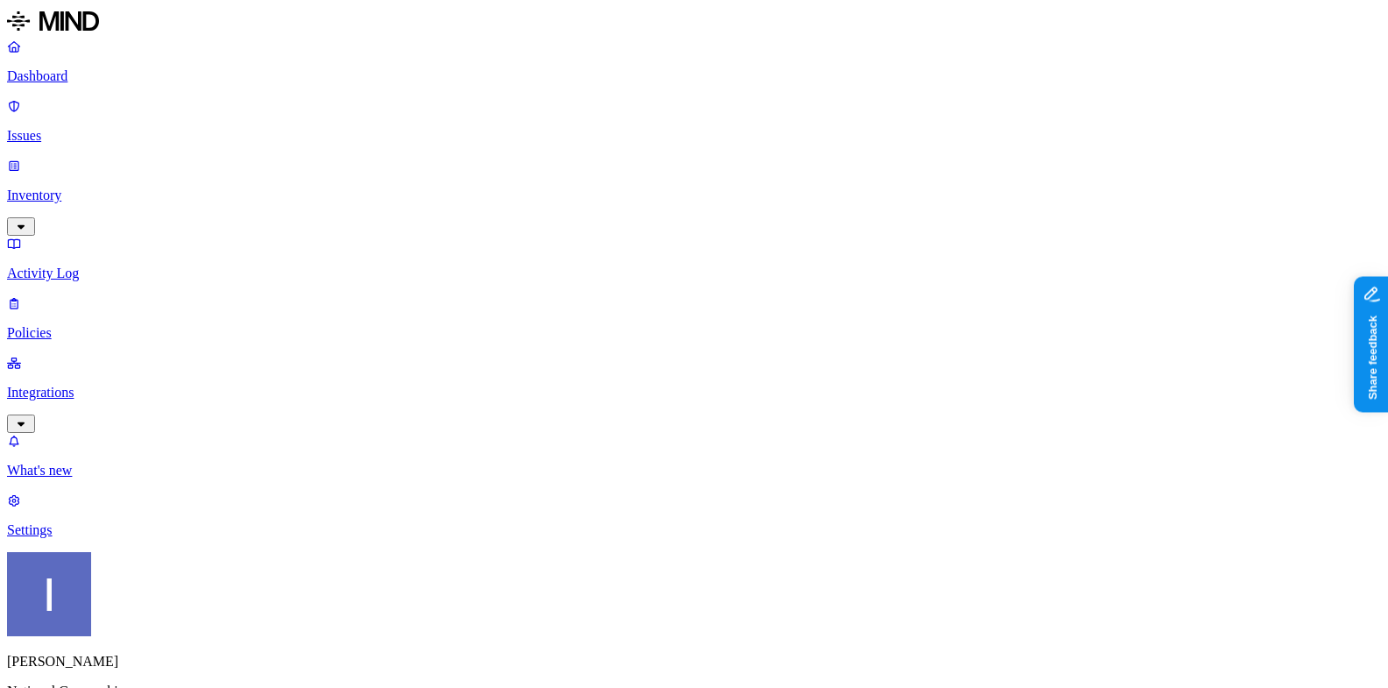
click at [147, 385] on p "Integrations" at bounding box center [694, 393] width 1374 height 16
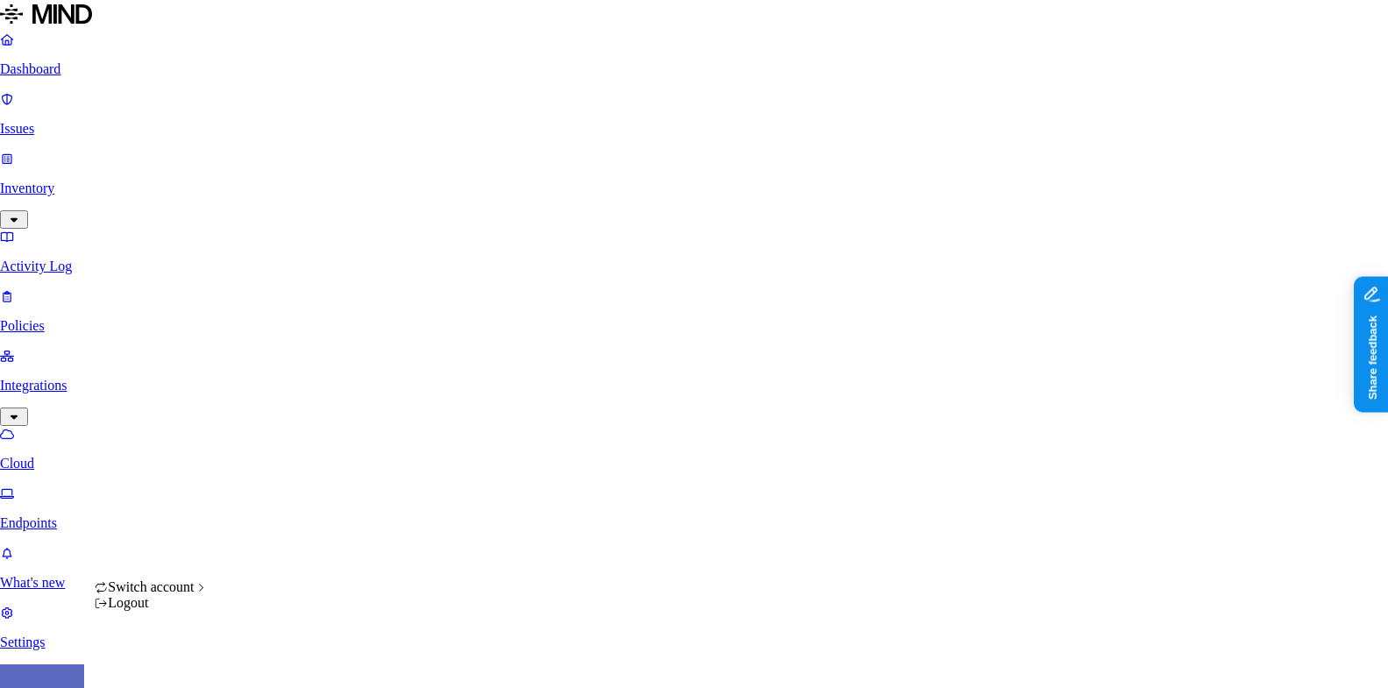
click at [171, 662] on html "Dashboard Issues Inventory Activity Log Policies Integrations Cloud Endpoints W…" at bounding box center [694, 626] width 1388 height 1252
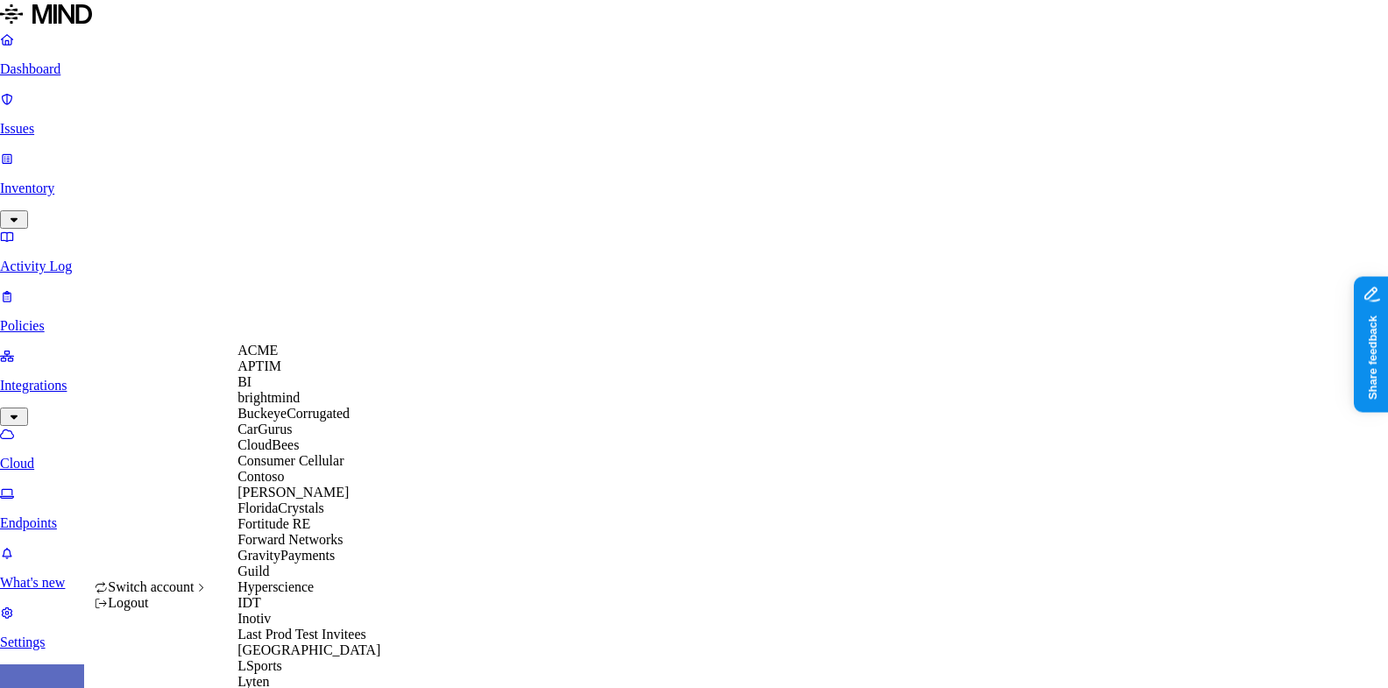
scroll to position [931, 0]
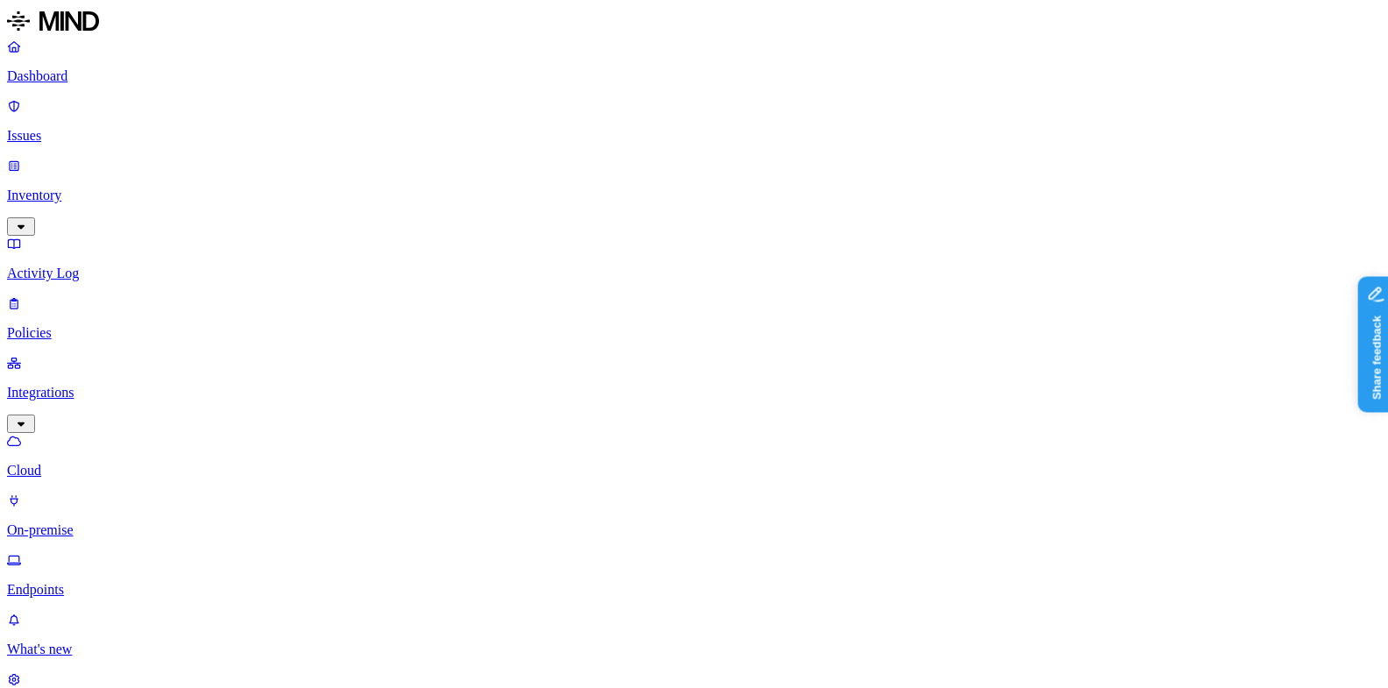
click at [103, 128] on p "Issues" at bounding box center [694, 136] width 1374 height 16
click at [110, 80] on p "Dashboard" at bounding box center [694, 76] width 1374 height 16
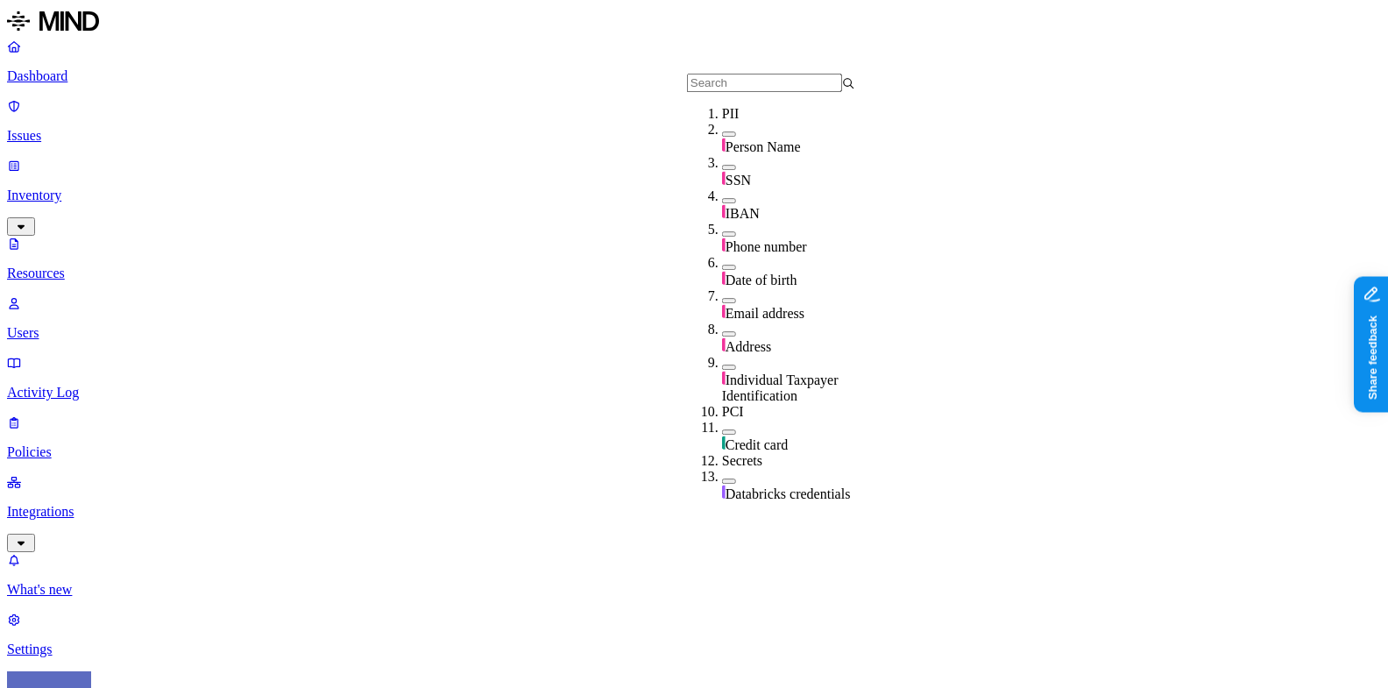
scroll to position [631, 0]
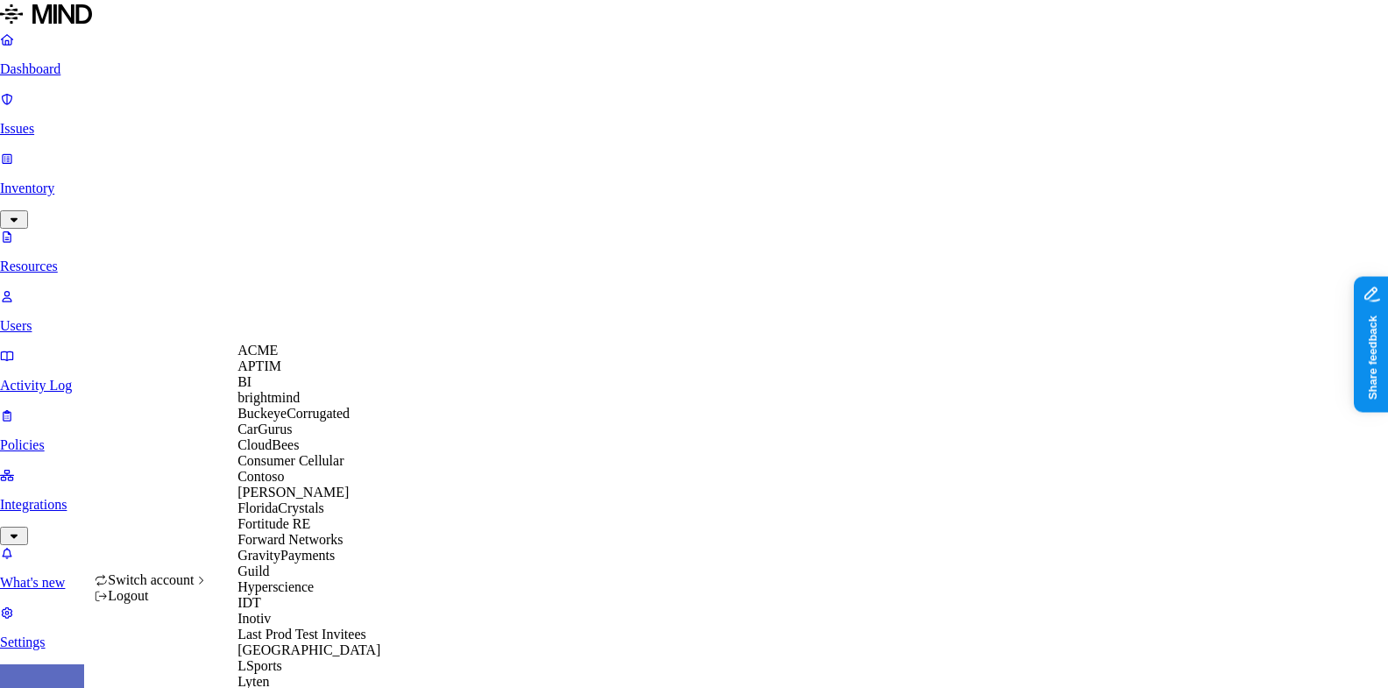
scroll to position [608, 0]
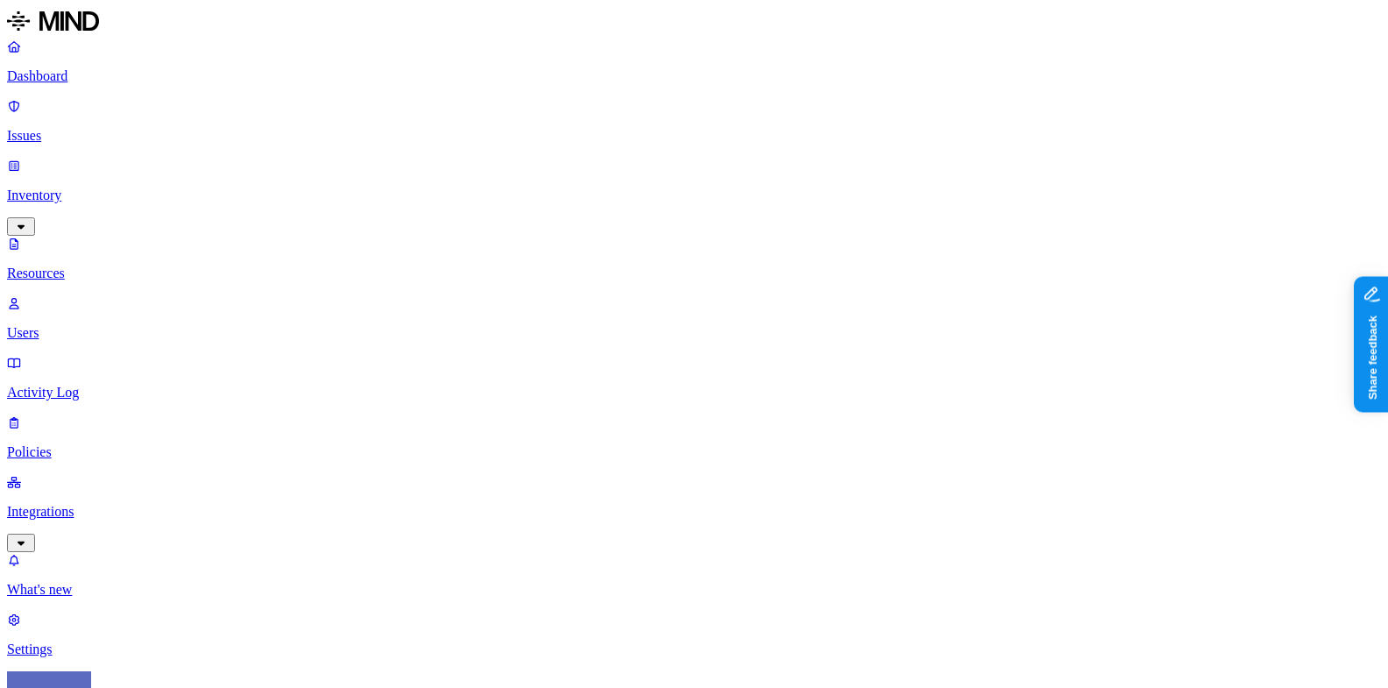
drag, startPoint x: 452, startPoint y: 97, endPoint x: 940, endPoint y: 190, distance: 496.8
drag, startPoint x: 709, startPoint y: 102, endPoint x: 1087, endPoint y: 145, distance: 381.0
